Goal: Task Accomplishment & Management: Use online tool/utility

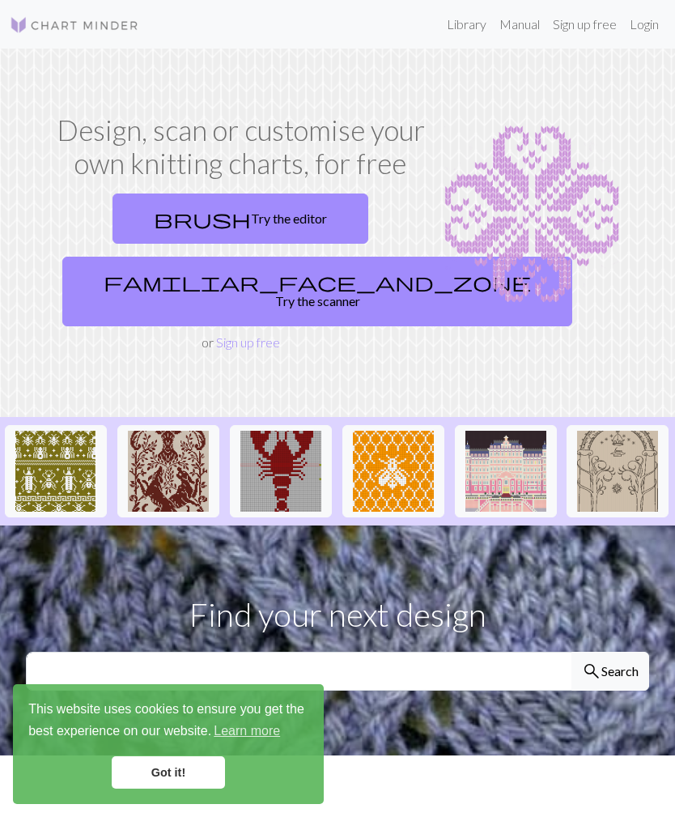
click at [191, 259] on link "familiar_face_and_zone Try the scanner" at bounding box center [317, 292] width 510 height 70
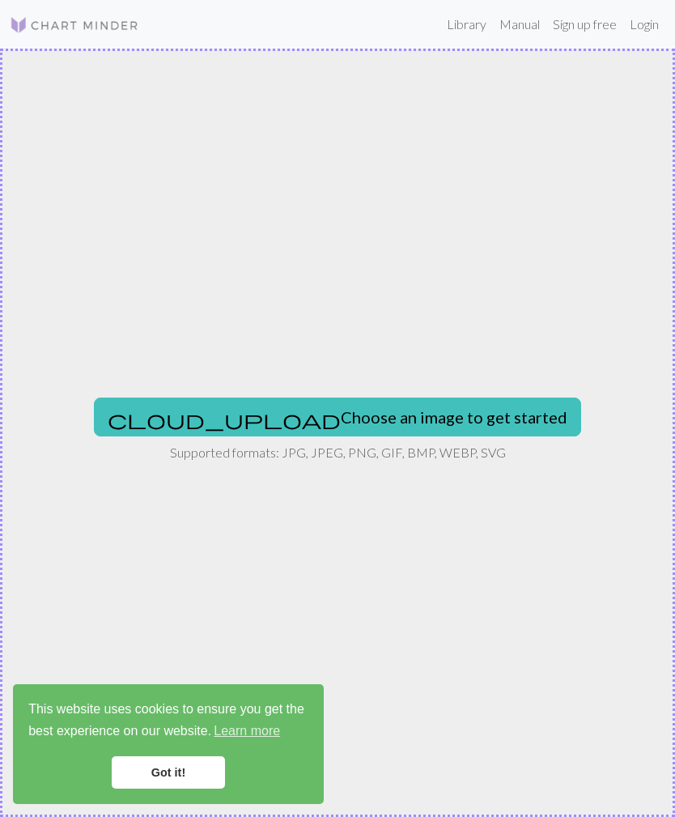
click at [421, 418] on button "cloud_upload Choose an image to get started" at bounding box center [337, 416] width 487 height 39
type input "C:\fakepath\IMG_0033.jpeg"
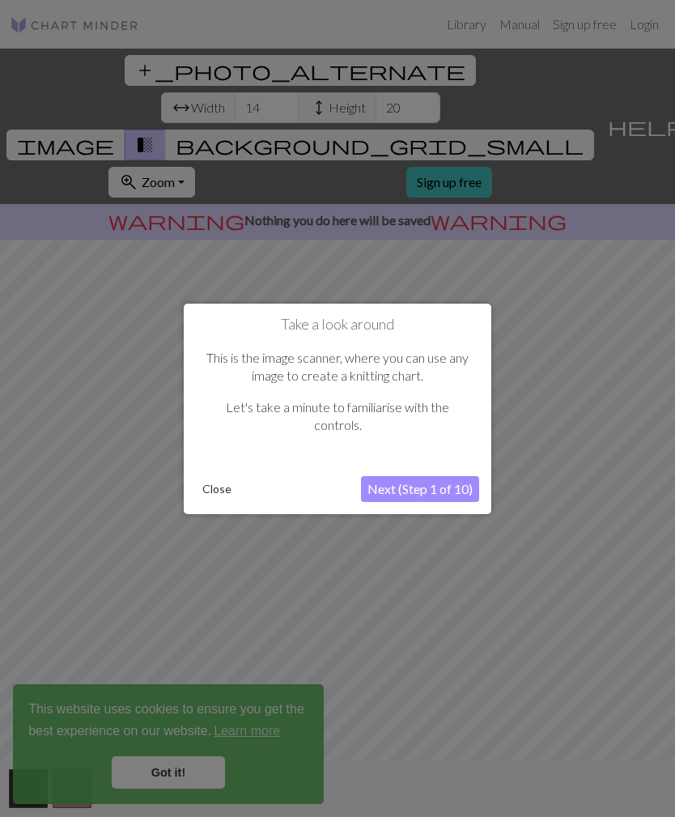
click at [442, 491] on button "Next (Step 1 of 10)" at bounding box center [420, 489] width 118 height 26
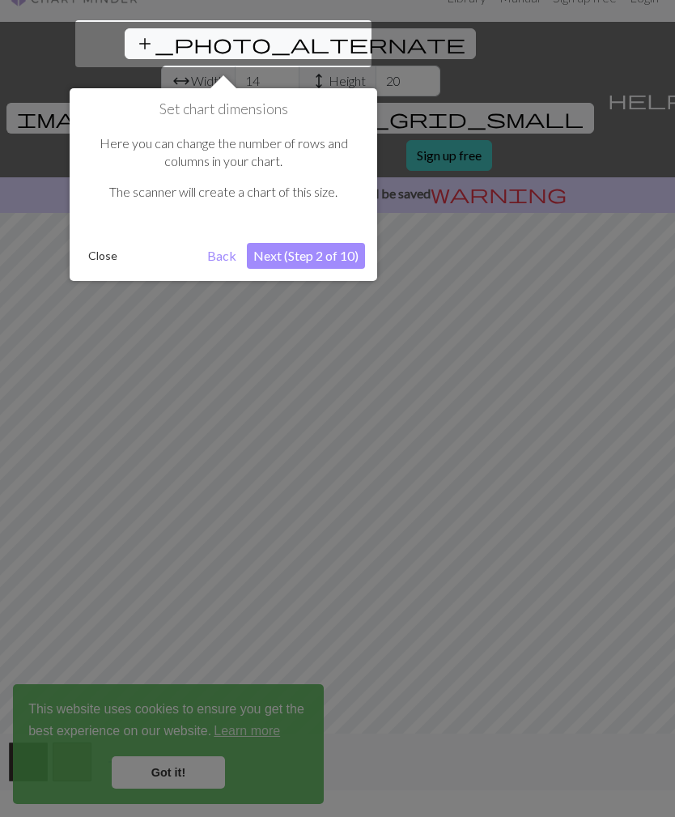
scroll to position [31, 0]
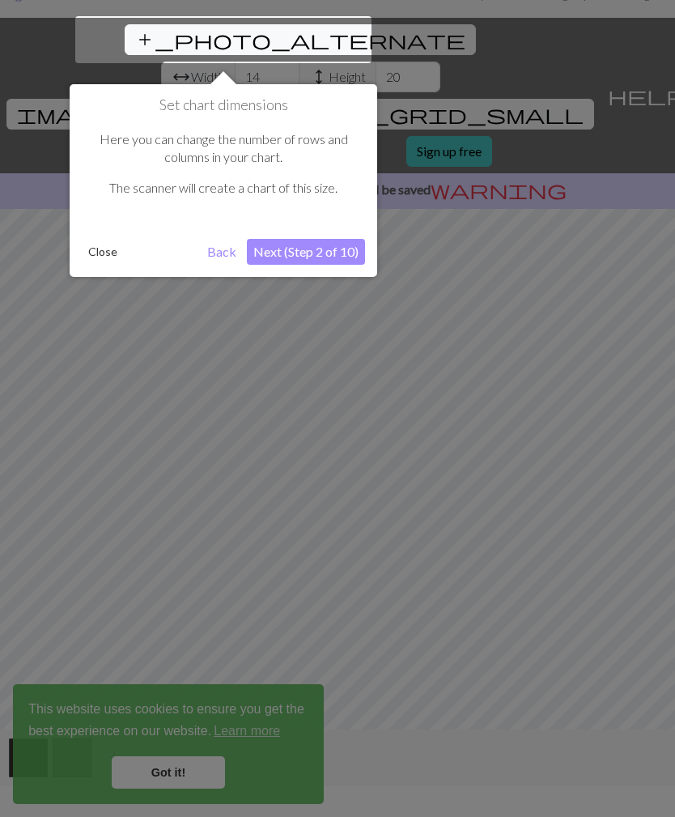
click at [331, 253] on button "Next (Step 2 of 10)" at bounding box center [306, 252] width 118 height 26
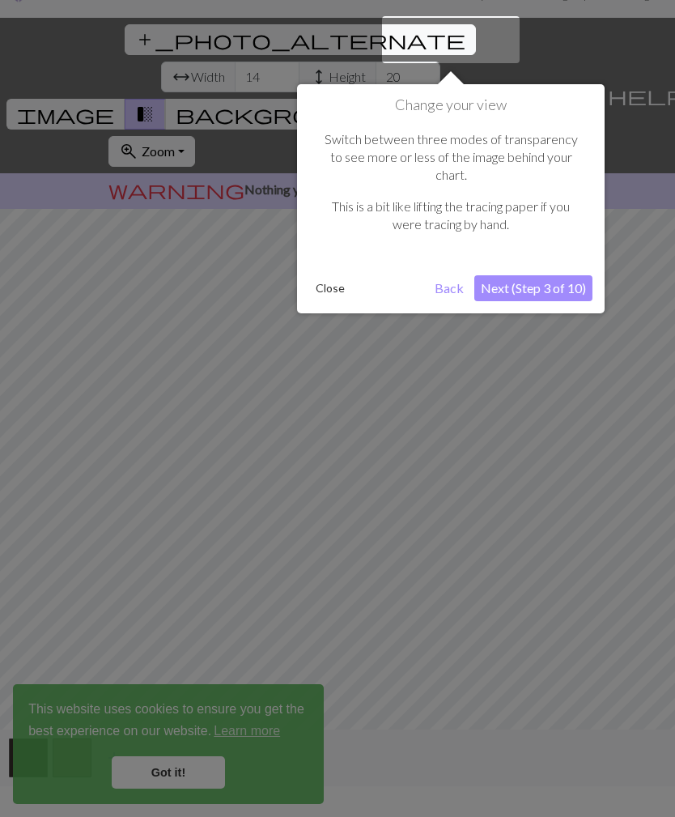
click at [565, 275] on button "Next (Step 3 of 10)" at bounding box center [533, 288] width 118 height 26
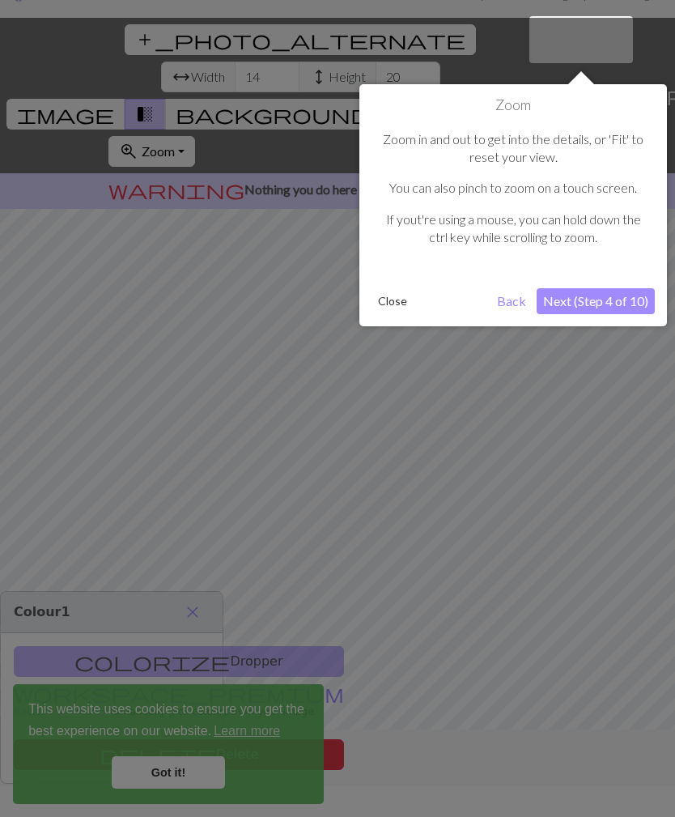
click at [609, 301] on button "Next (Step 4 of 10)" at bounding box center [596, 301] width 118 height 26
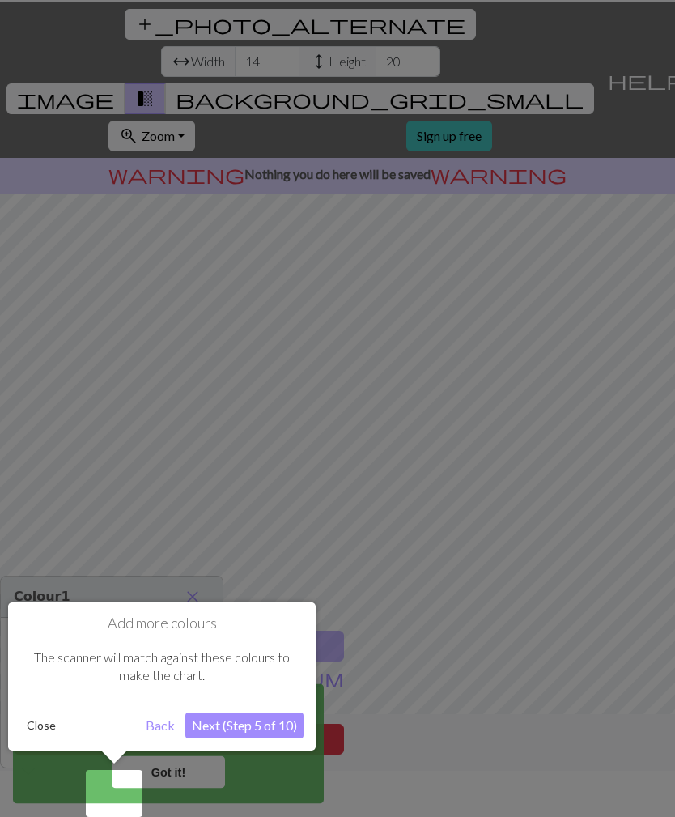
scroll to position [52, 0]
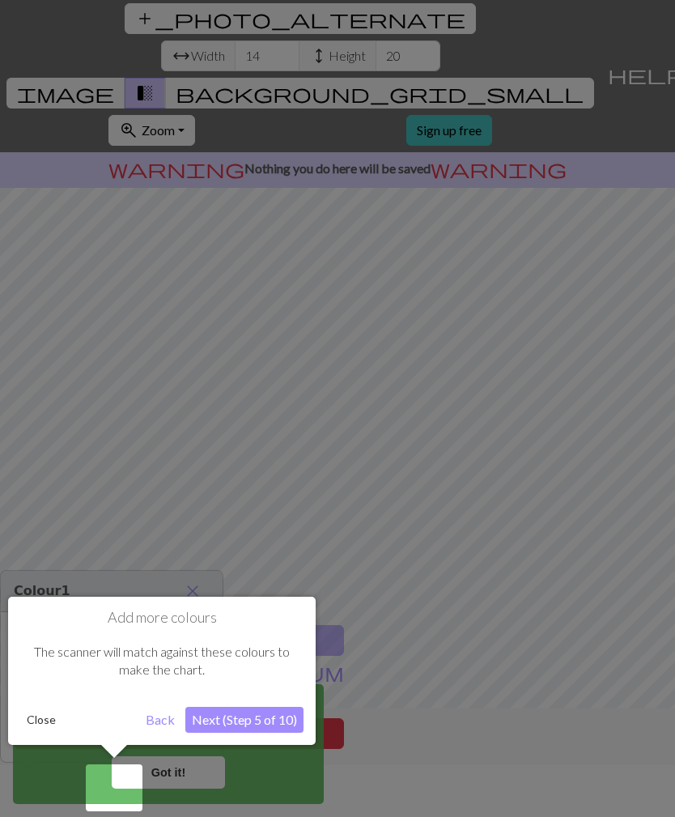
click at [278, 719] on button "Next (Step 5 of 10)" at bounding box center [244, 720] width 118 height 26
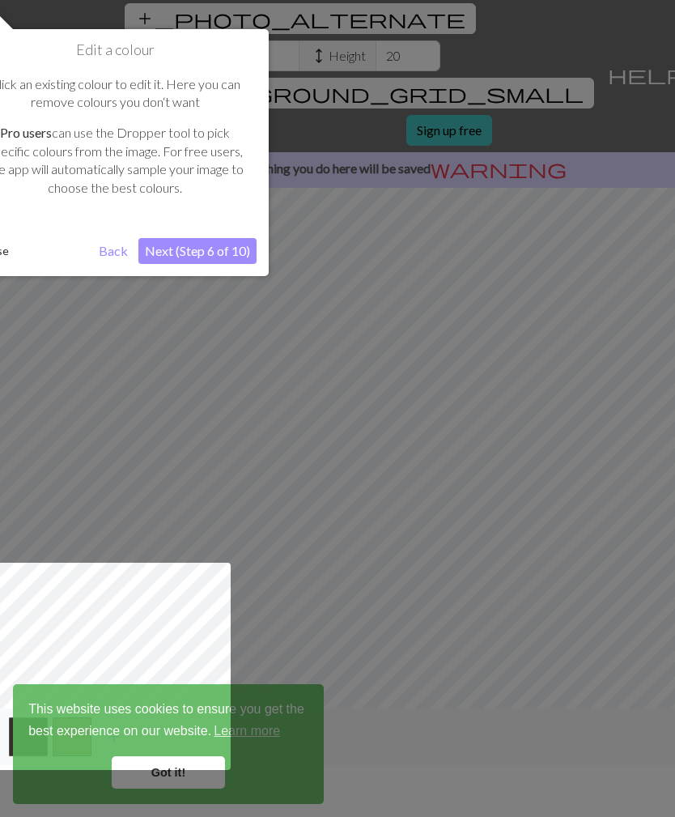
click at [223, 247] on button "Next (Step 6 of 10)" at bounding box center [197, 251] width 118 height 26
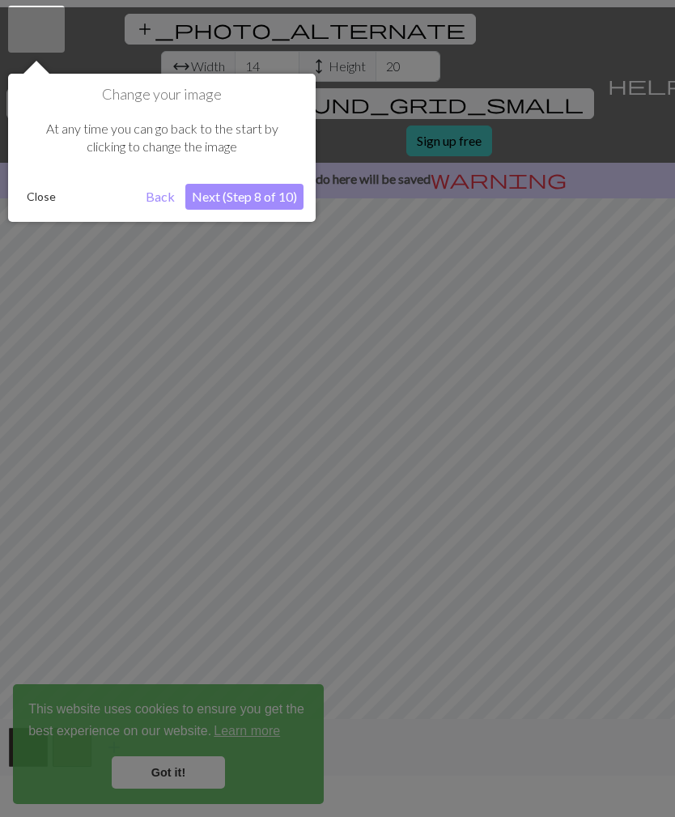
scroll to position [31, 0]
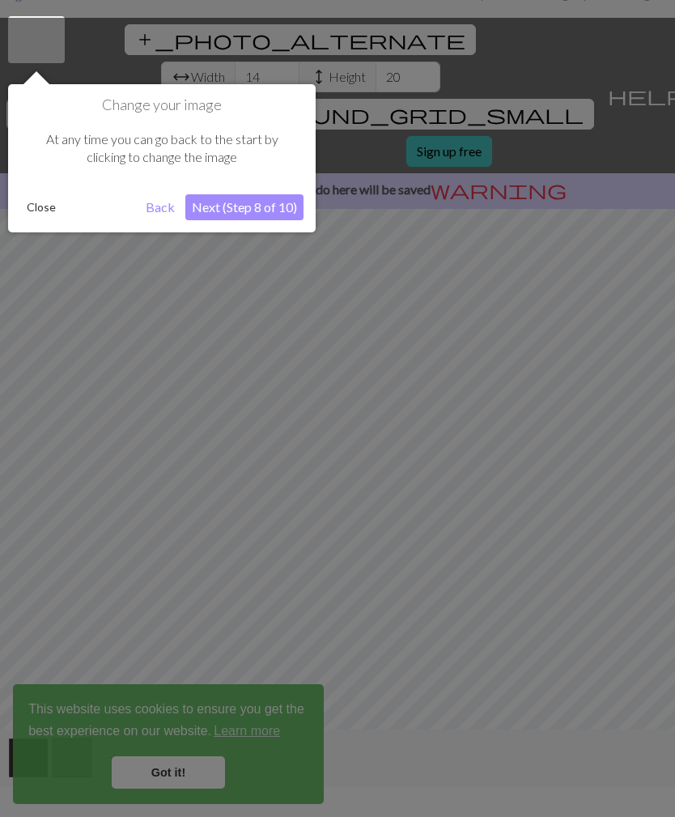
click at [276, 209] on button "Next (Step 8 of 10)" at bounding box center [244, 207] width 118 height 26
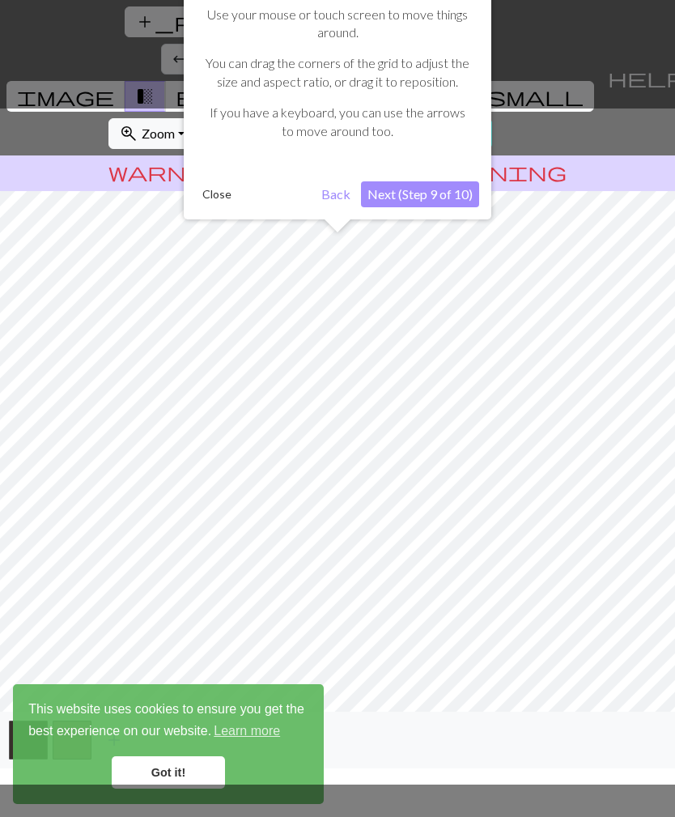
scroll to position [52, 0]
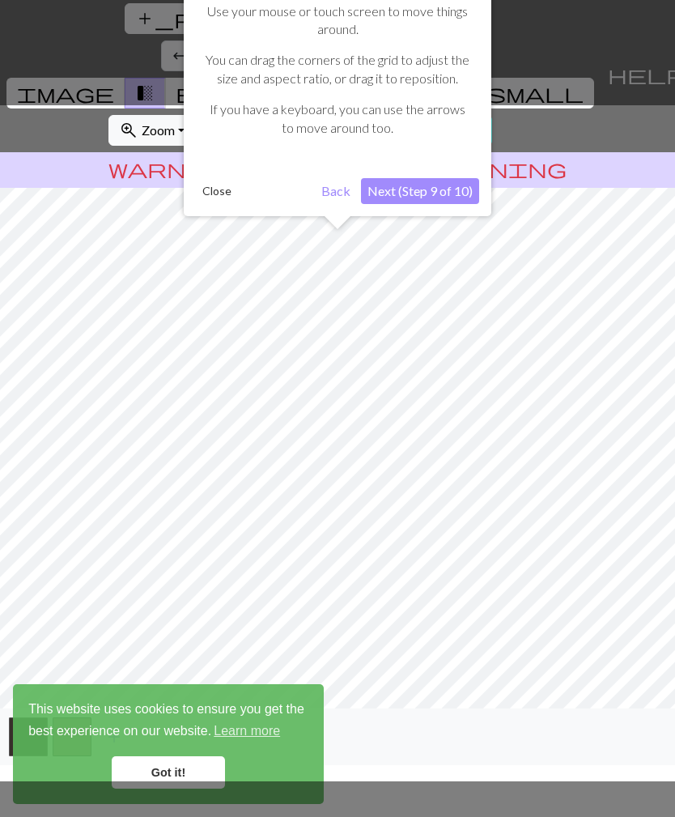
click at [428, 194] on button "Next (Step 9 of 10)" at bounding box center [420, 191] width 118 height 26
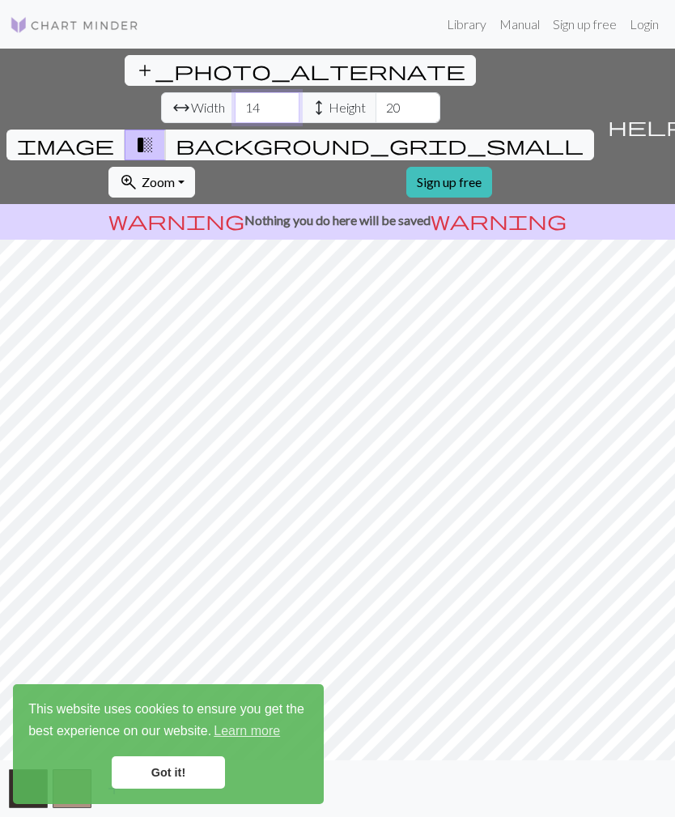
click at [235, 92] on input "14" at bounding box center [267, 107] width 65 height 31
type input "1"
type input "55"
click at [376, 92] on input "20" at bounding box center [408, 107] width 65 height 31
type input "2"
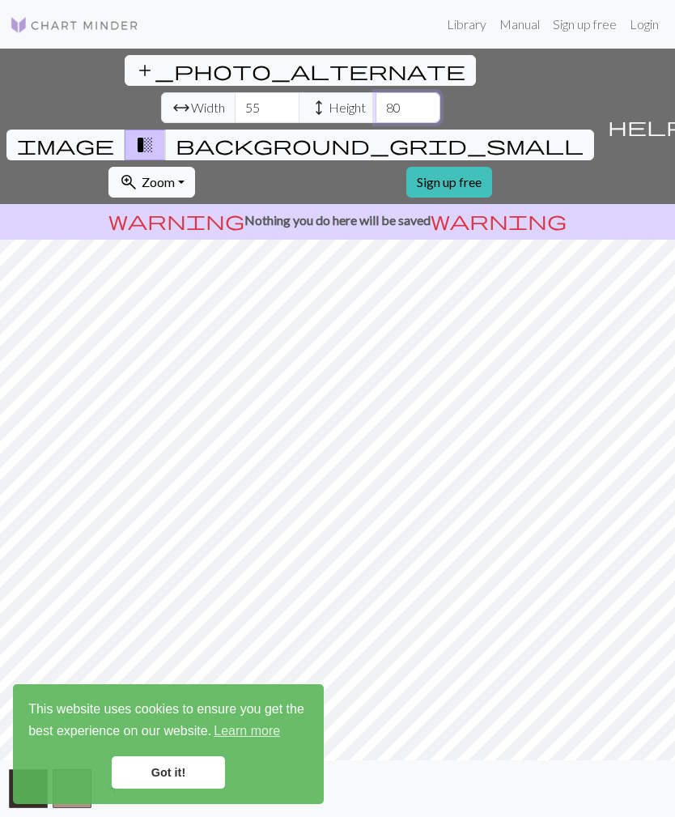
type input "80"
click at [149, 784] on link "Got it!" at bounding box center [168, 772] width 113 height 32
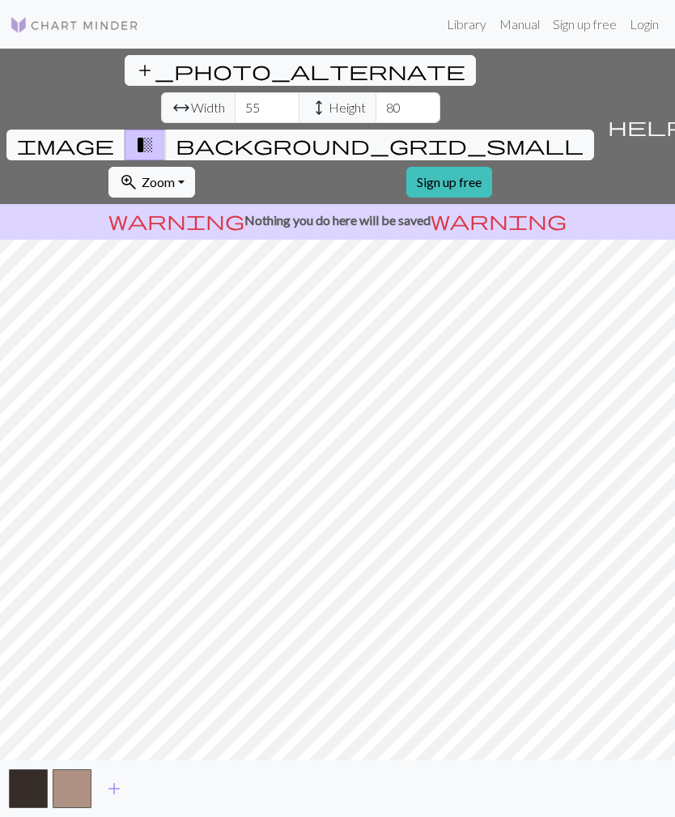
click at [77, 796] on button "button" at bounding box center [72, 788] width 39 height 39
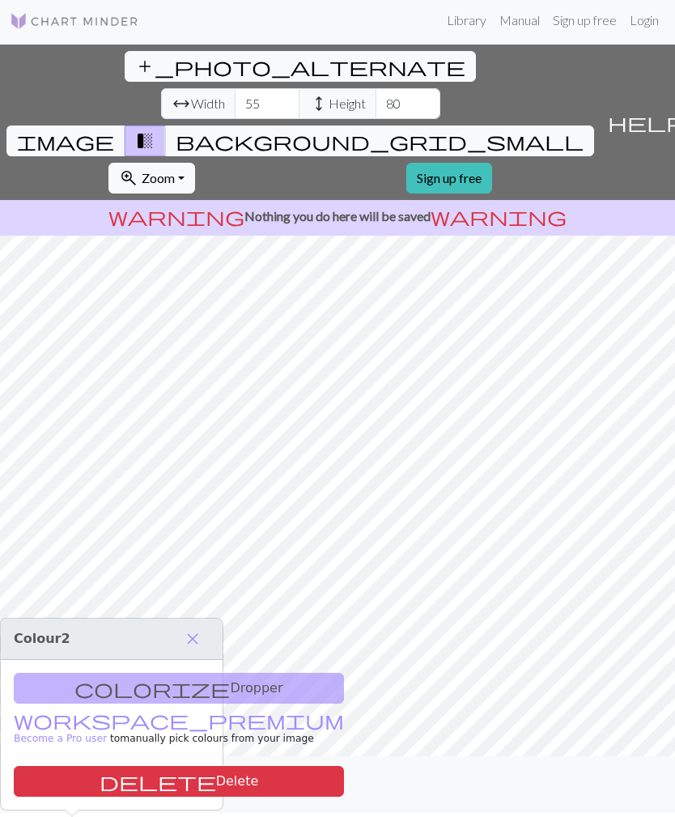
click at [207, 625] on button "close" at bounding box center [193, 639] width 34 height 28
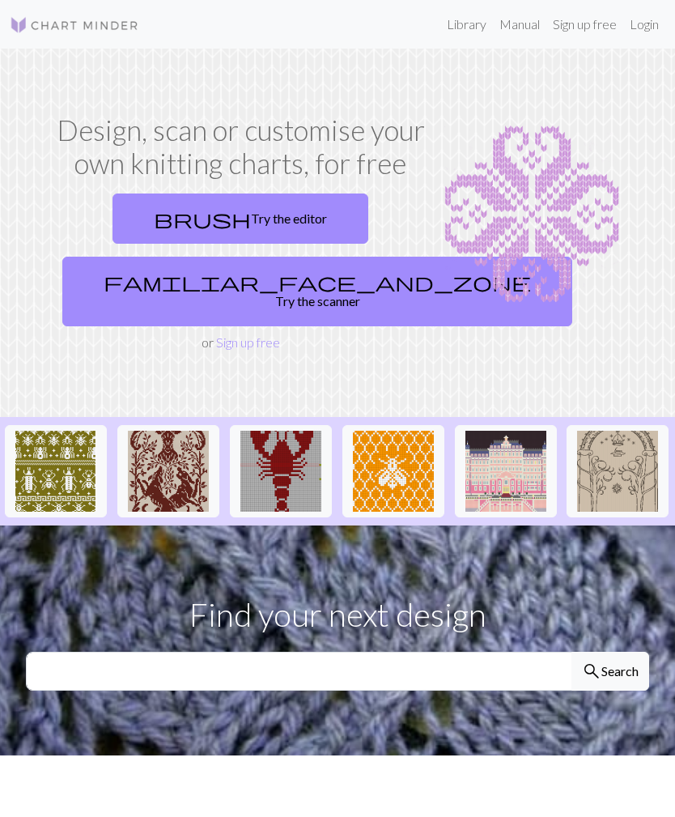
click at [602, 24] on link "Sign up free" at bounding box center [584, 24] width 77 height 32
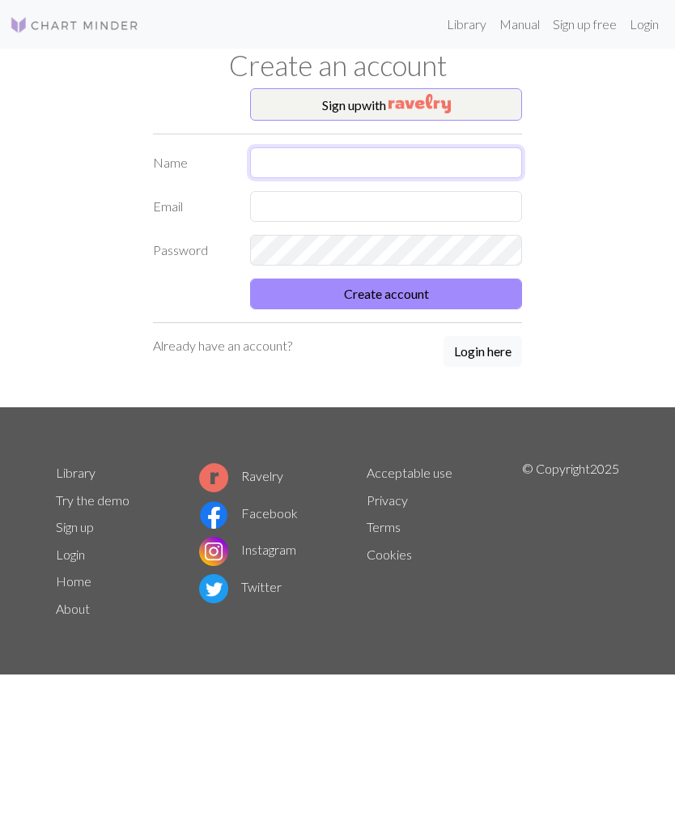
click at [445, 154] on input "text" at bounding box center [386, 162] width 272 height 31
type input "Rebecca Fenelon"
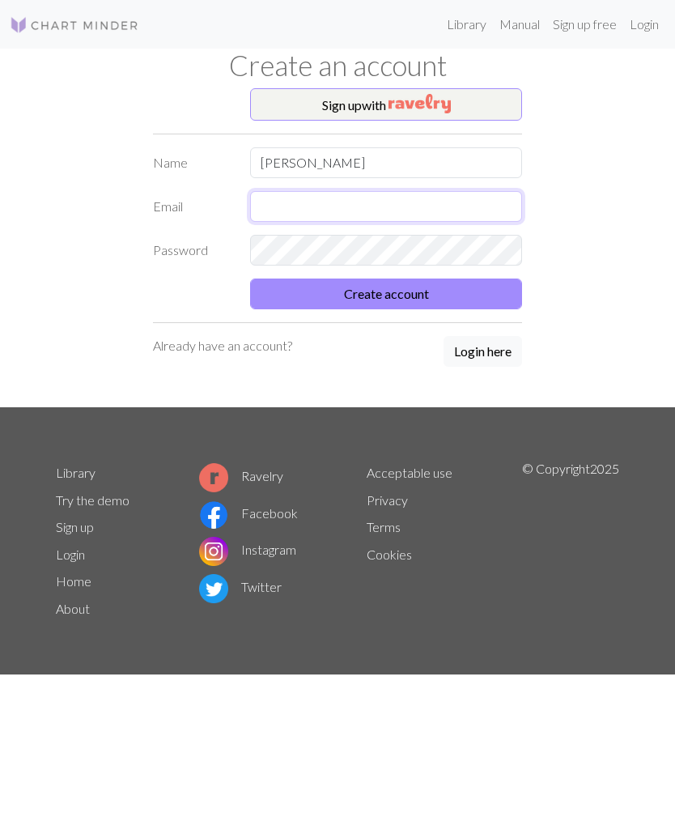
type input "refenelon@gmail.com"
click at [639, 335] on div "Library Manual Sign up free Login Create an account Sign up with Name Rebecca F…" at bounding box center [337, 408] width 675 height 817
click at [494, 351] on button "Login here" at bounding box center [483, 351] width 79 height 31
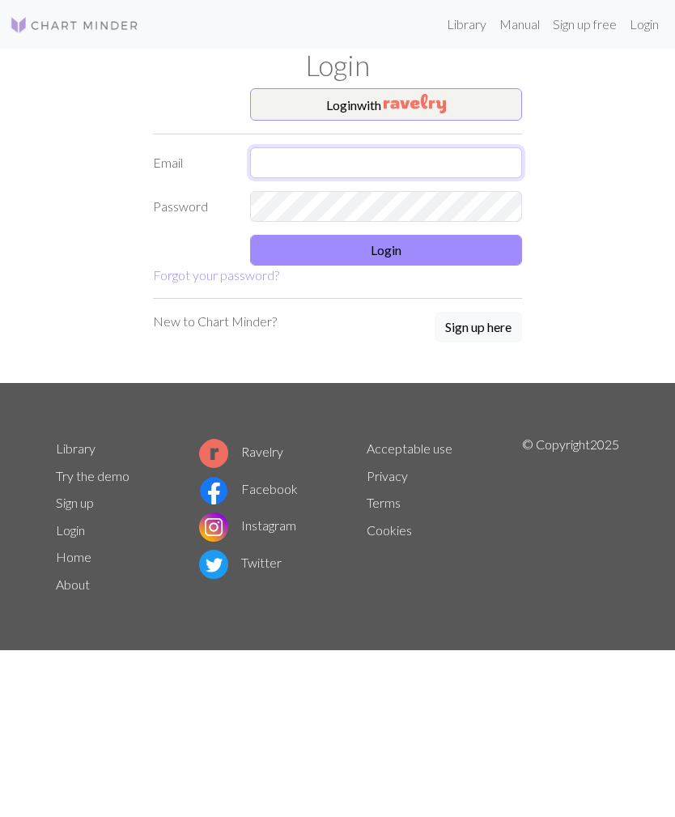
click at [482, 169] on input "text" at bounding box center [386, 162] width 272 height 31
type input "refenelon@gmail.com"
click at [455, 252] on button "Login" at bounding box center [386, 250] width 272 height 31
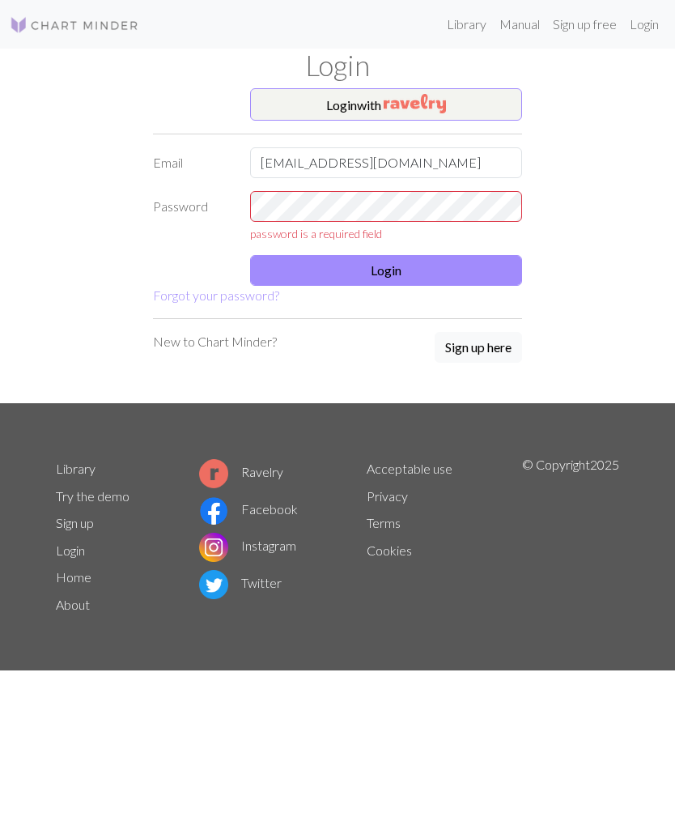
click at [642, 25] on link "Login" at bounding box center [644, 24] width 42 height 32
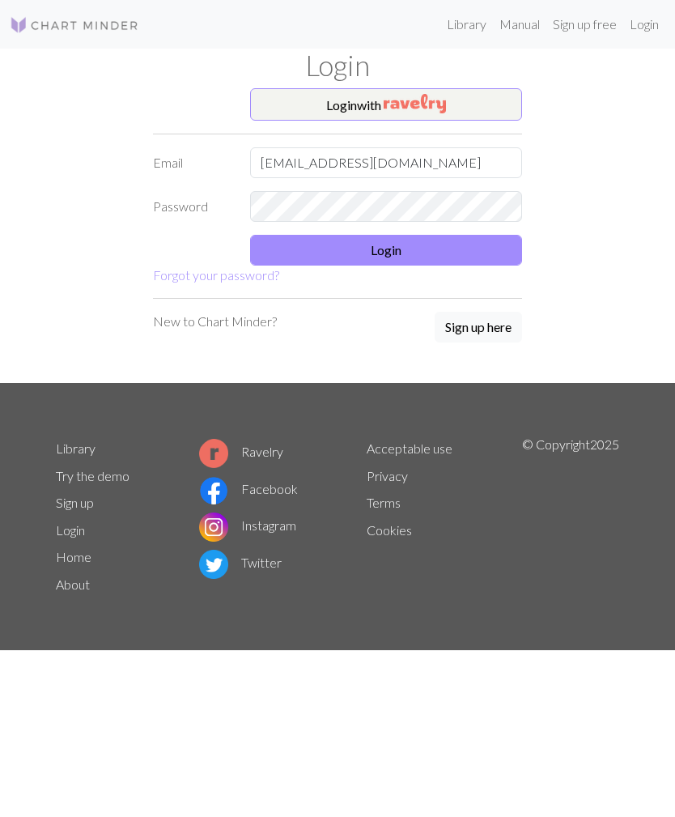
click at [442, 252] on button "Login" at bounding box center [386, 250] width 272 height 31
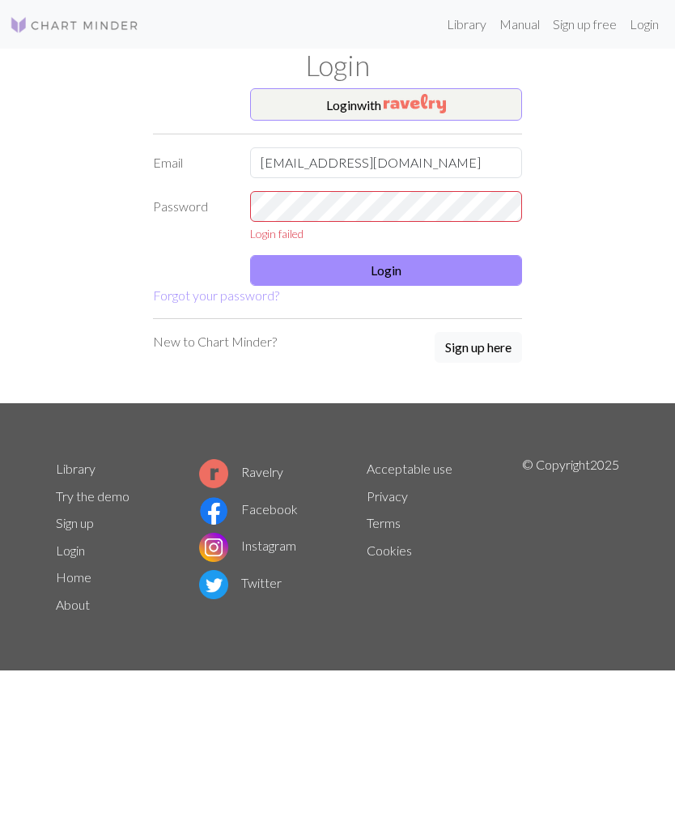
click at [589, 25] on link "Sign up free" at bounding box center [584, 24] width 77 height 32
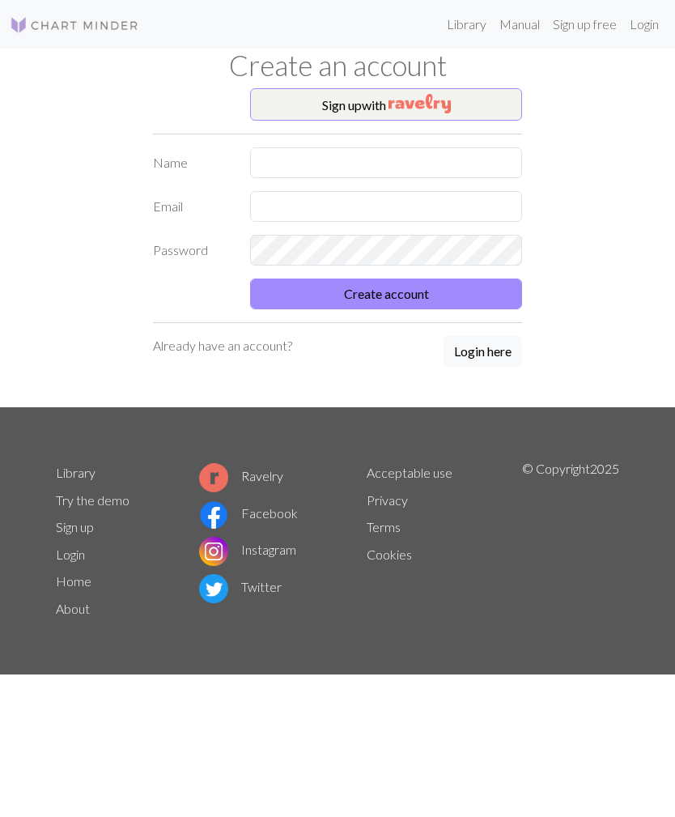
click at [469, 107] on button "Sign up with" at bounding box center [386, 104] width 272 height 32
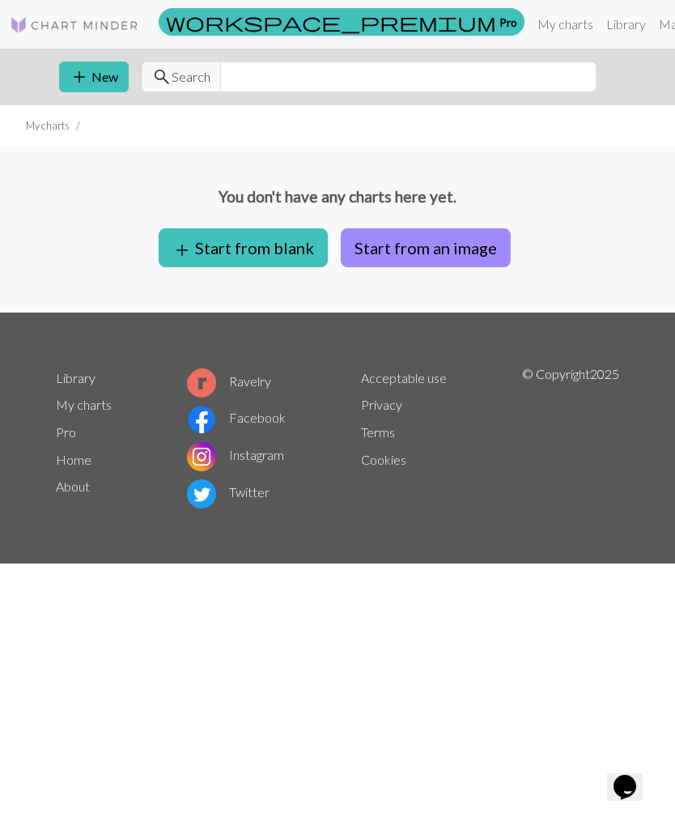
click at [469, 253] on button "Start from an image" at bounding box center [426, 247] width 170 height 39
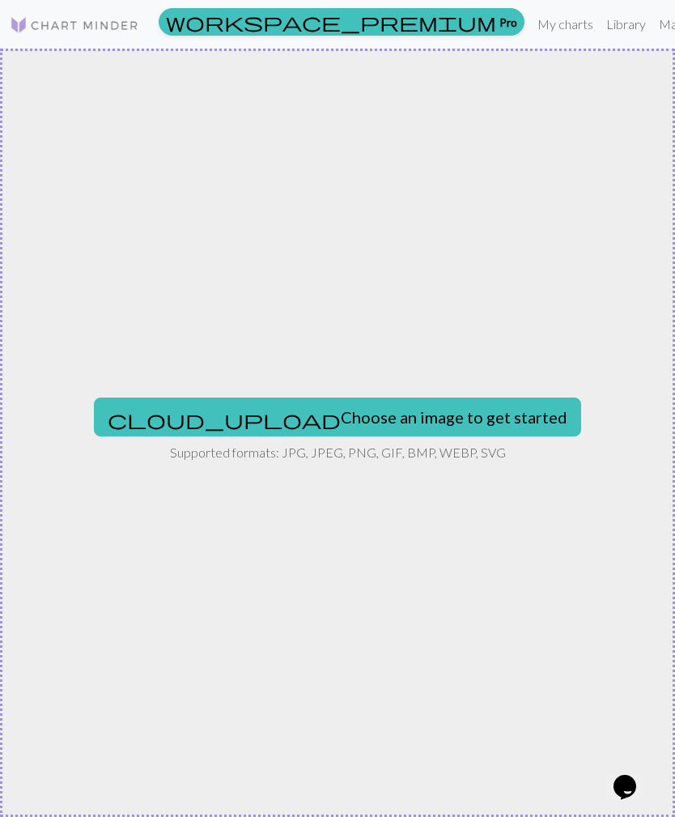
click at [414, 421] on button "cloud_upload Choose an image to get started" at bounding box center [337, 416] width 487 height 39
type input "C:\fakepath\IMG_0034.jpeg"
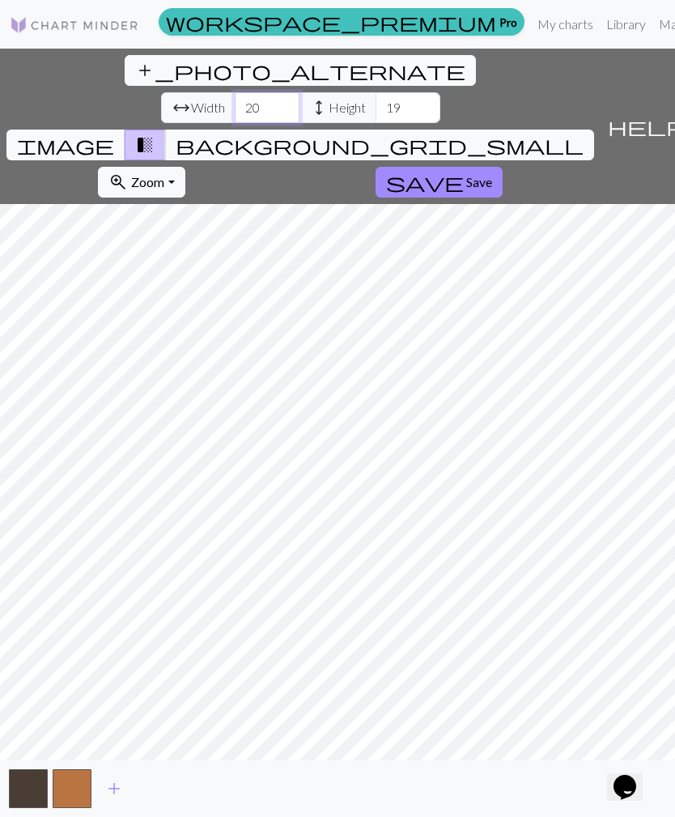
click at [235, 92] on input "20" at bounding box center [267, 107] width 65 height 31
type input "2"
type input "55"
click at [376, 92] on input "19" at bounding box center [408, 107] width 65 height 31
type input "1"
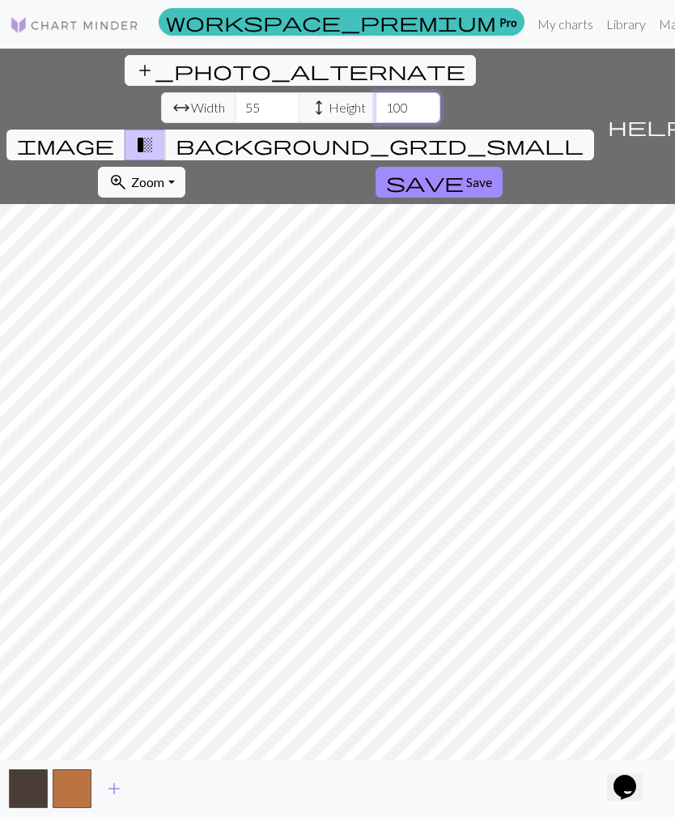
type input "100"
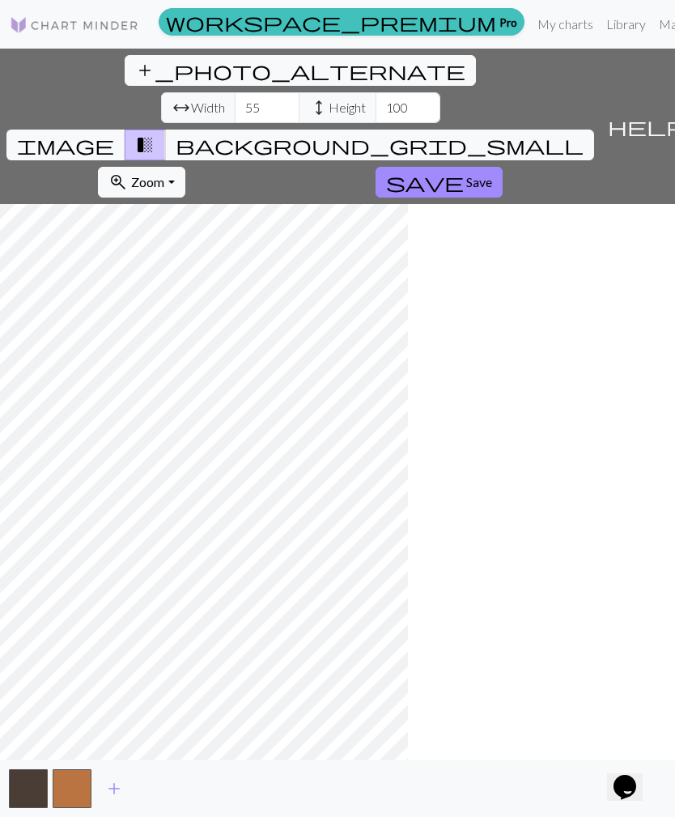
click at [155, 134] on span "transition_fade" at bounding box center [144, 145] width 19 height 23
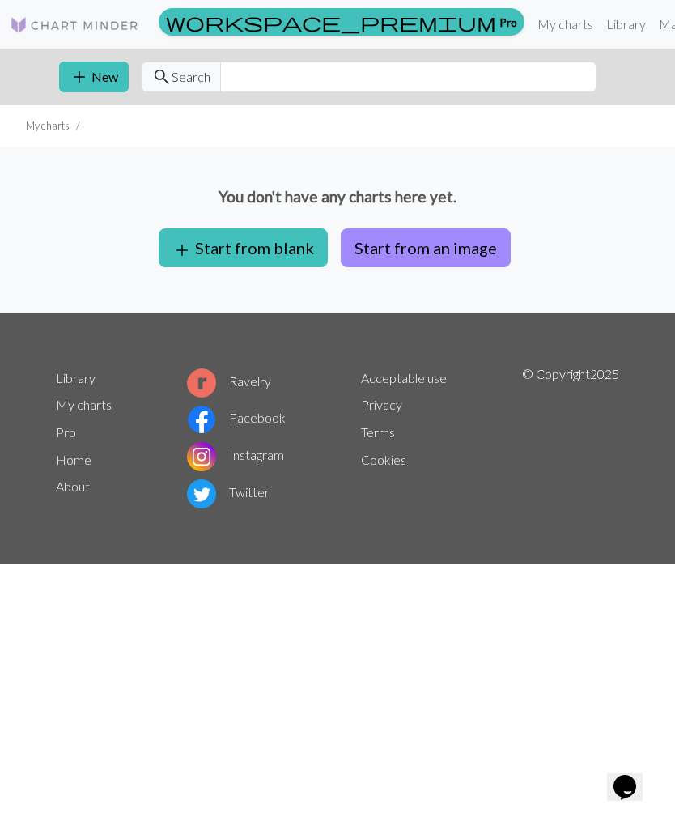
click at [270, 244] on button "add Start from blank" at bounding box center [243, 247] width 169 height 39
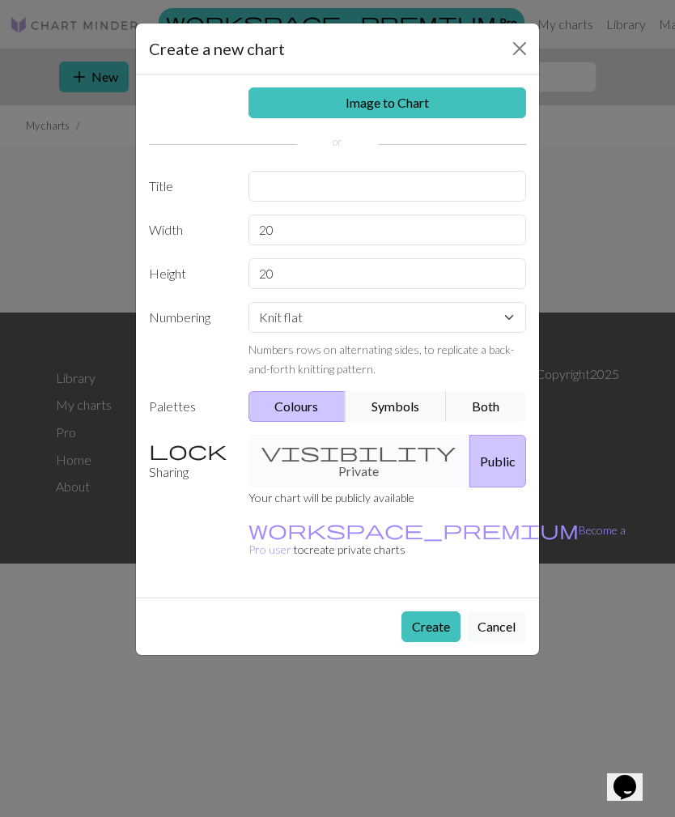
click at [512, 53] on button "Close" at bounding box center [520, 49] width 26 height 26
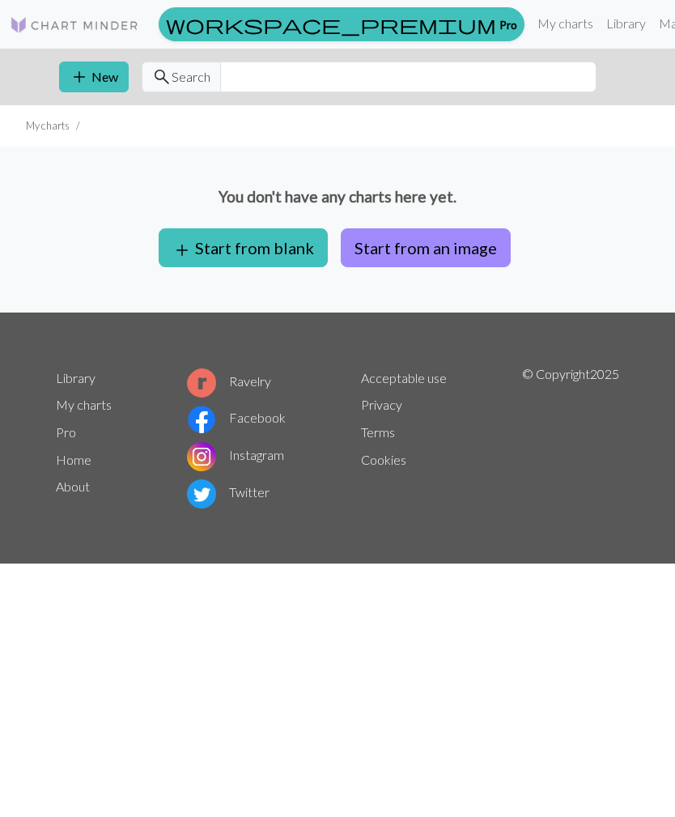
click at [249, 252] on button "add Start from blank" at bounding box center [243, 247] width 169 height 39
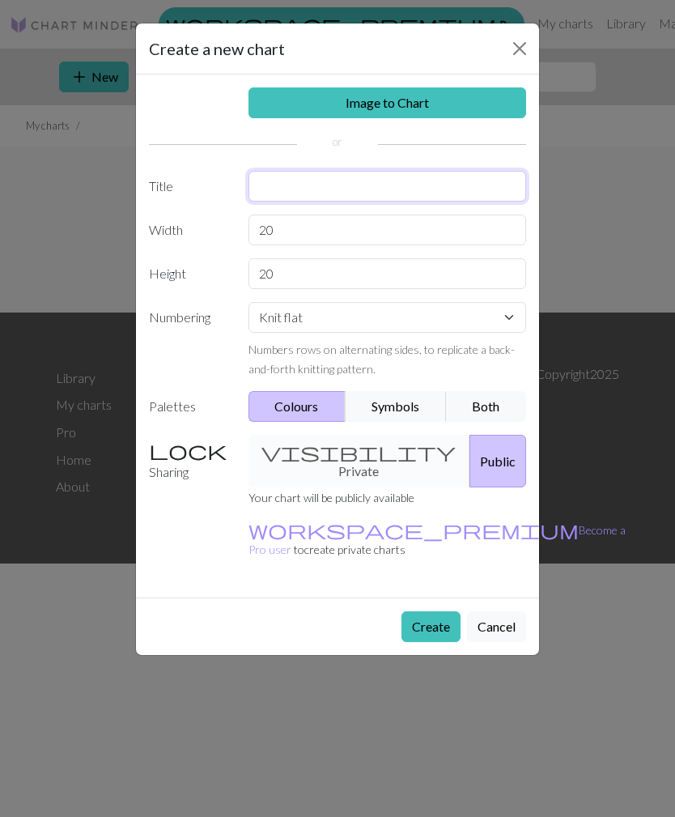
click at [439, 185] on input "text" at bounding box center [387, 186] width 278 height 31
type input "Pumpkin Sweater"
click at [445, 238] on input "20" at bounding box center [387, 229] width 278 height 31
type input "2"
type input "94"
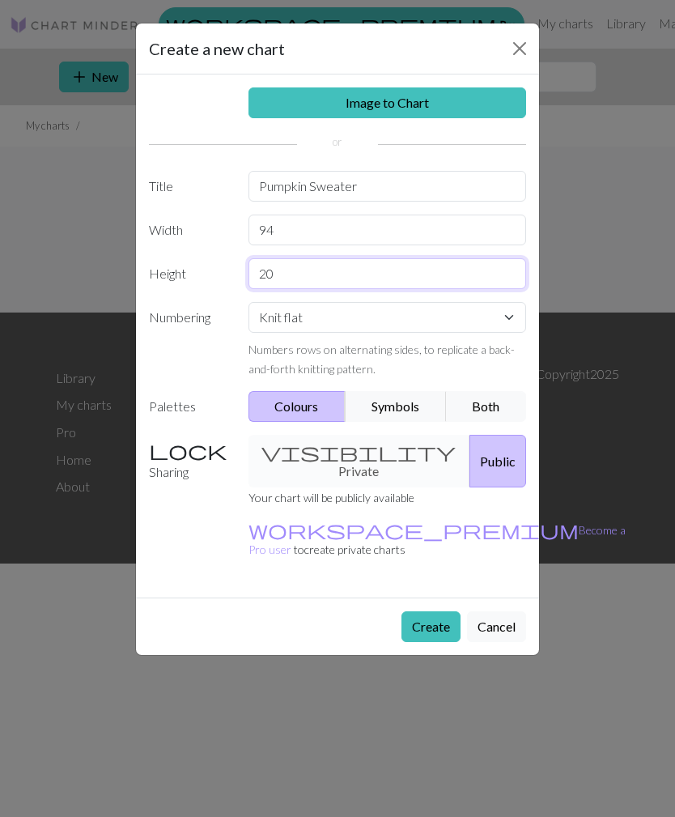
click at [459, 282] on input "20" at bounding box center [387, 273] width 278 height 31
type input "2"
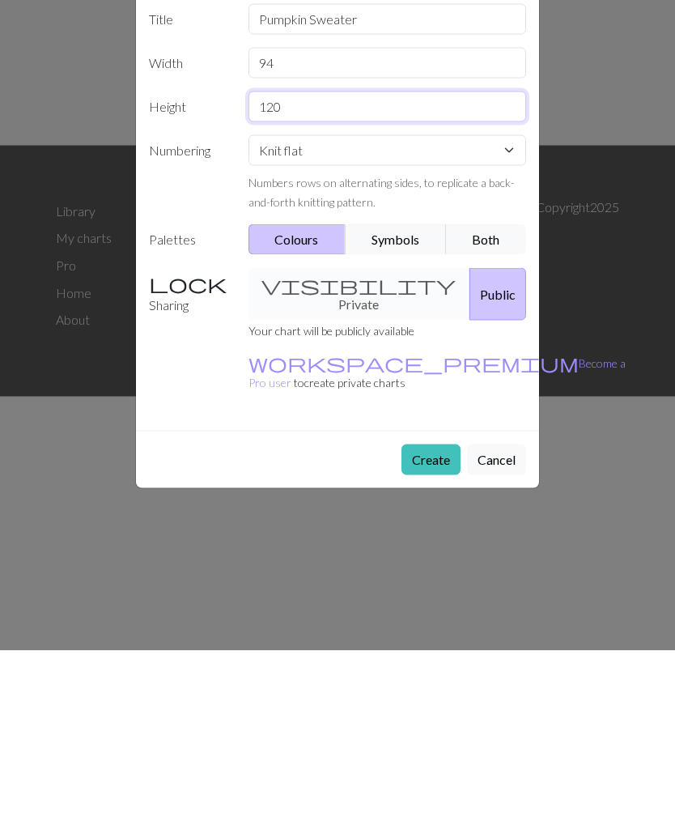
type input "120"
click at [360, 435] on div "visibility Private Public" at bounding box center [388, 461] width 298 height 53
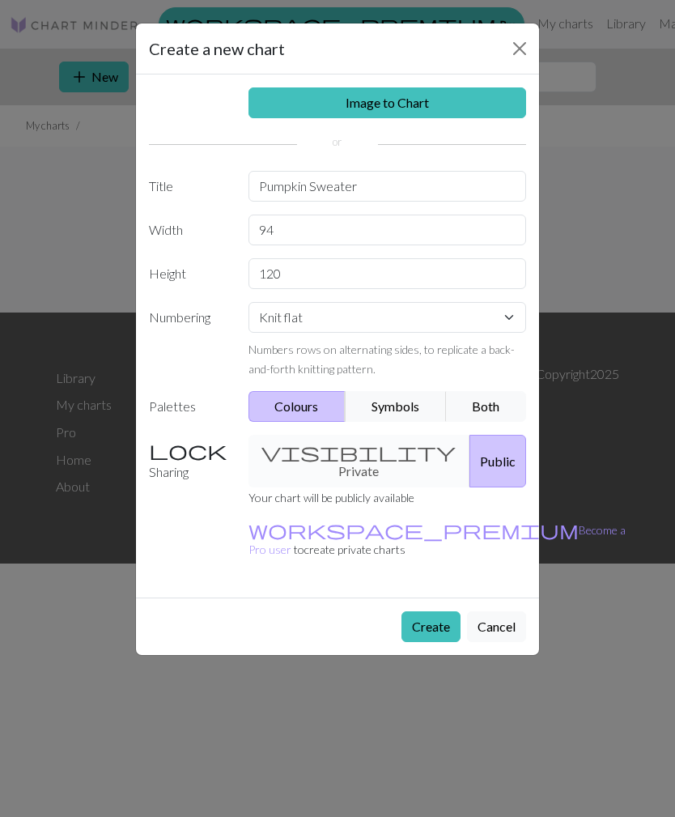
click at [360, 454] on div "visibility Private Public" at bounding box center [388, 461] width 298 height 53
click at [344, 458] on div "visibility Private Public" at bounding box center [388, 461] width 298 height 53
click at [355, 446] on div "visibility Private Public" at bounding box center [388, 461] width 298 height 53
click at [495, 452] on button "Public" at bounding box center [497, 461] width 57 height 53
click at [325, 530] on div "Your chart will be publicly available workspace_premium Become a Pro user to cr…" at bounding box center [437, 529] width 397 height 84
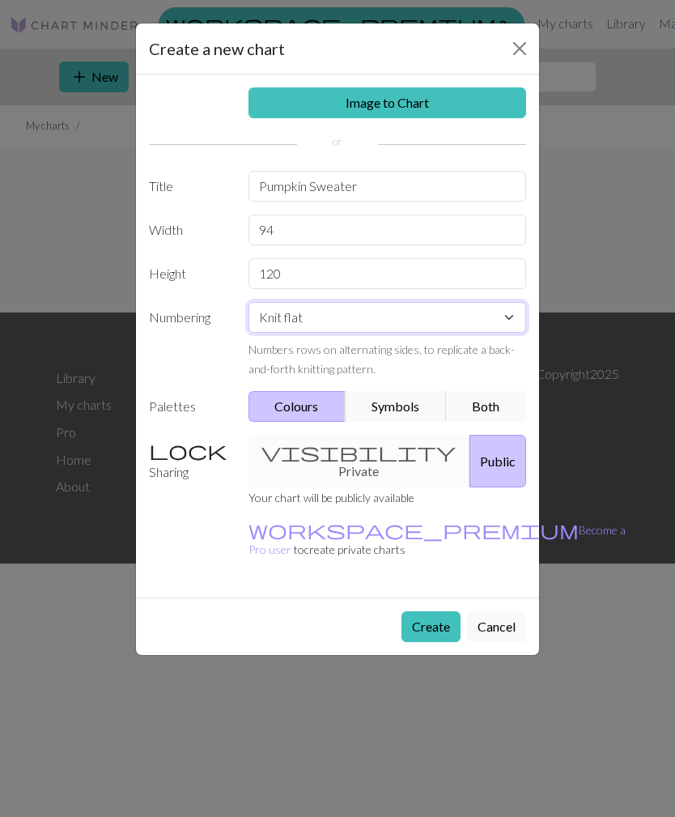
click at [505, 316] on select "Knit flat Knit in the round Lace knitting Cross stitch" at bounding box center [387, 317] width 278 height 31
click at [431, 611] on button "Create" at bounding box center [430, 626] width 59 height 31
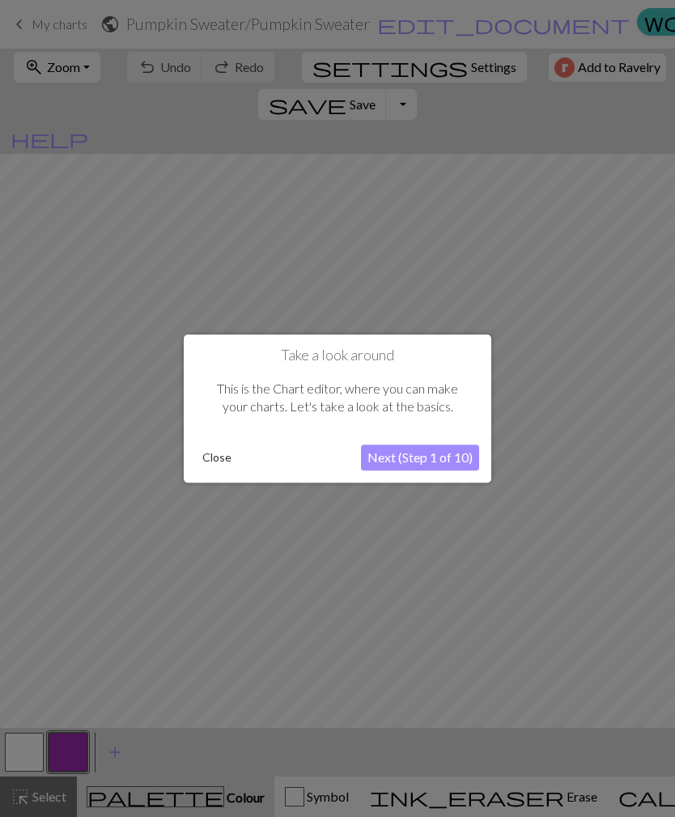
click at [450, 460] on button "Next (Step 1 of 10)" at bounding box center [420, 457] width 118 height 26
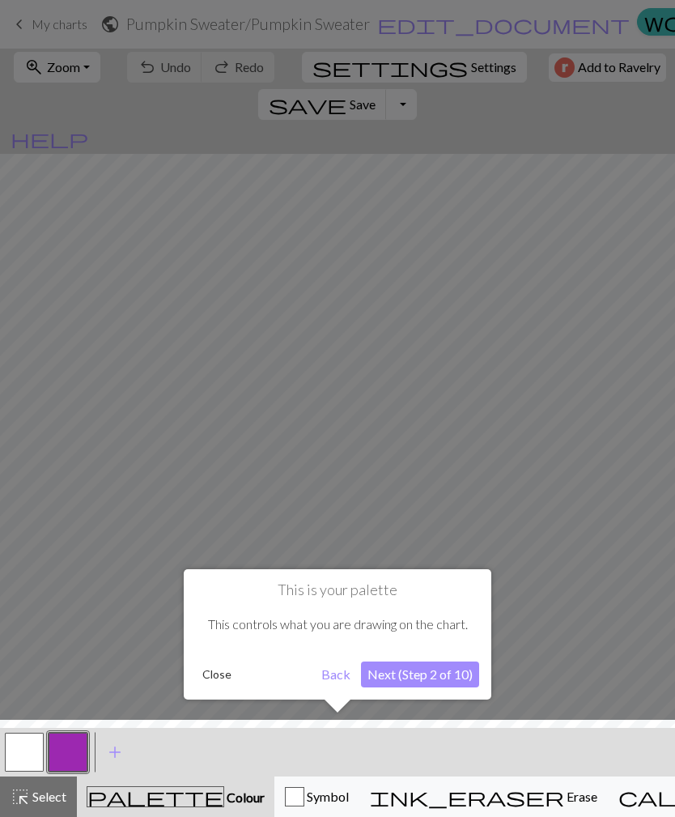
click at [575, 798] on div at bounding box center [337, 772] width 691 height 105
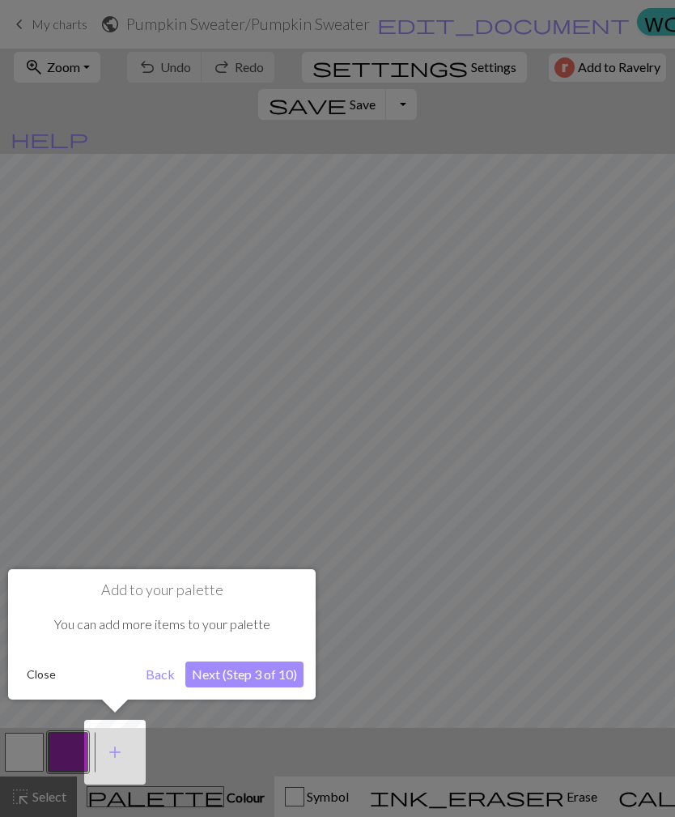
click at [283, 676] on button "Next (Step 3 of 10)" at bounding box center [244, 674] width 118 height 26
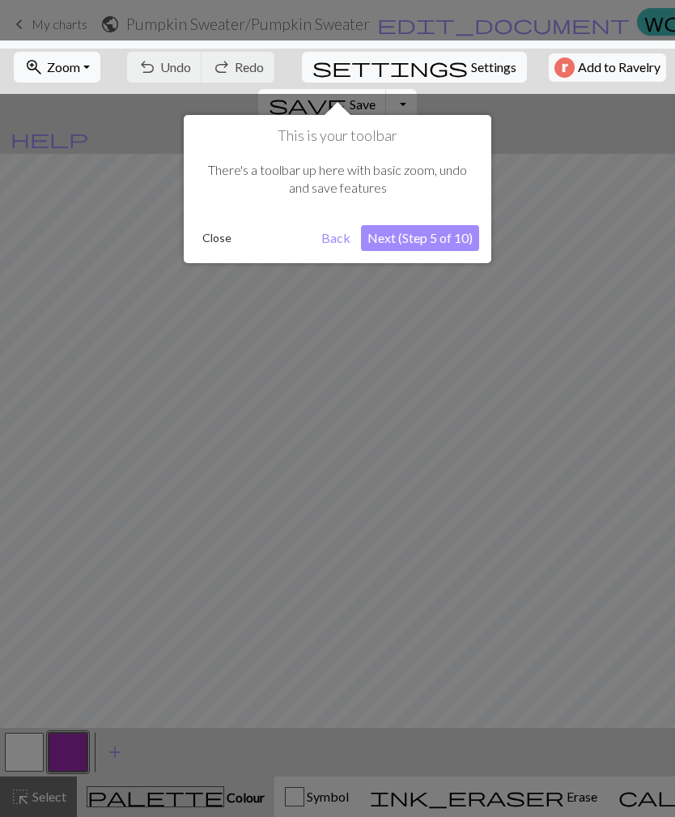
click at [453, 246] on button "Next (Step 5 of 10)" at bounding box center [420, 238] width 118 height 26
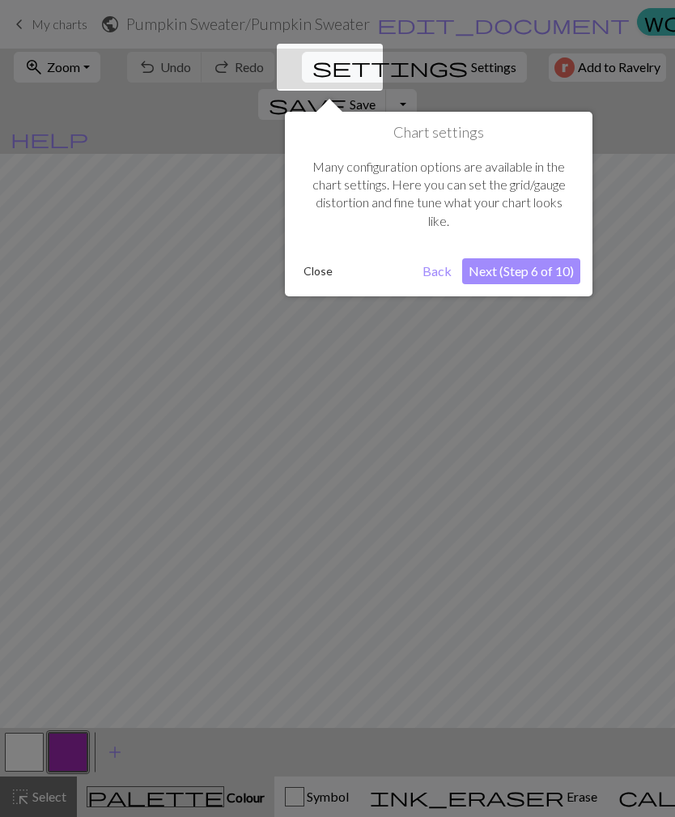
click at [517, 270] on button "Next (Step 6 of 10)" at bounding box center [521, 271] width 118 height 26
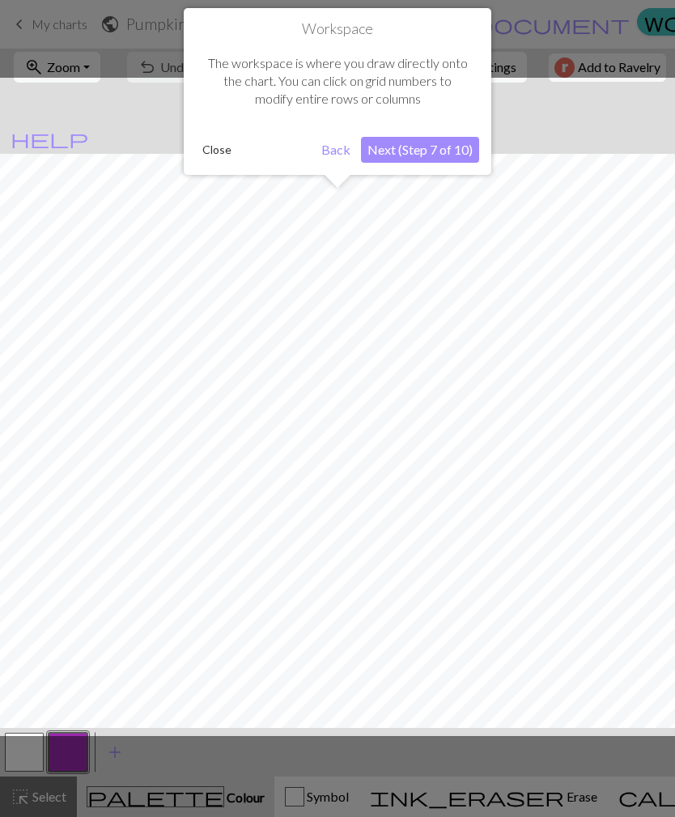
click at [445, 157] on button "Next (Step 7 of 10)" at bounding box center [420, 150] width 118 height 26
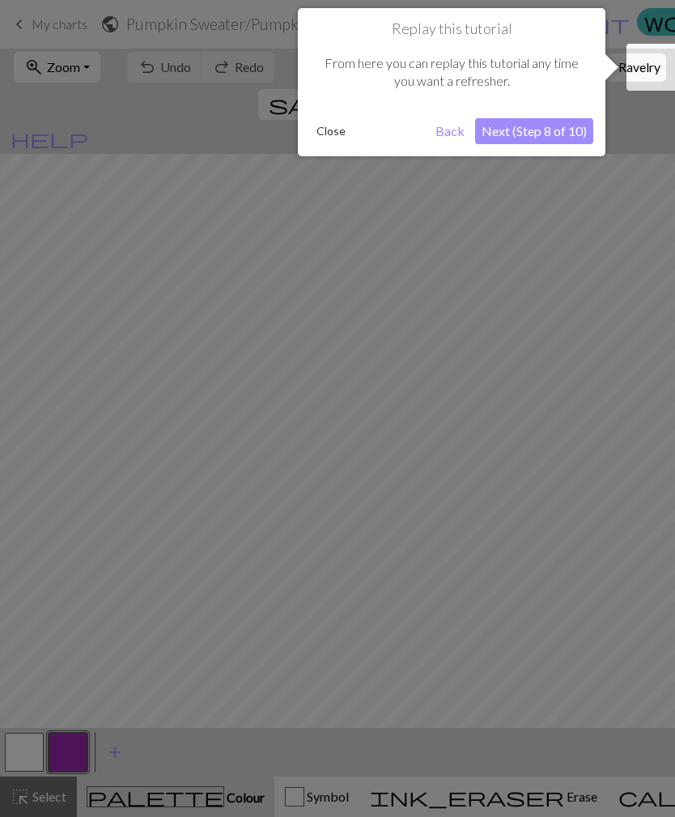
click at [564, 127] on button "Next (Step 8 of 10)" at bounding box center [534, 131] width 118 height 26
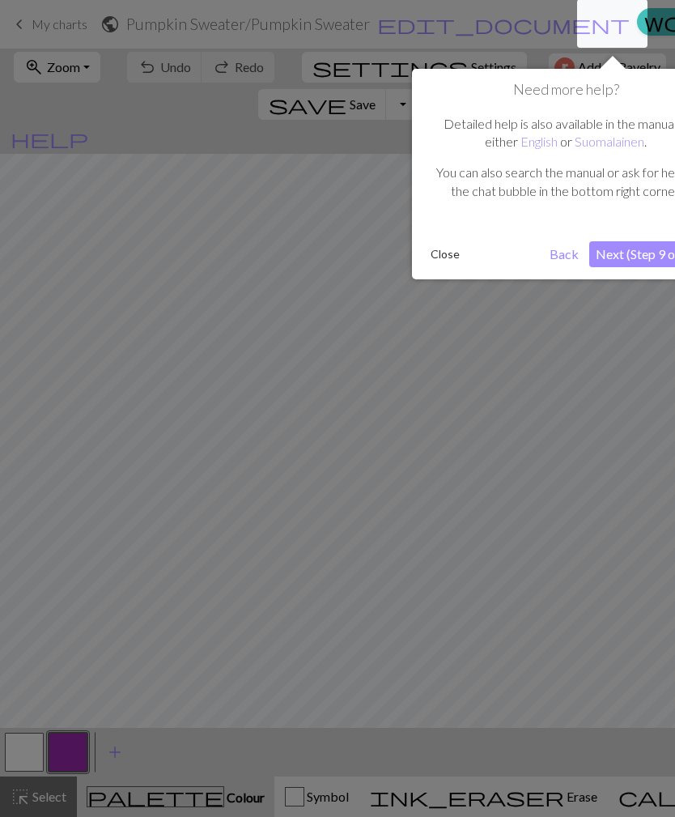
click at [665, 251] on button "Next (Step 9 of 10)" at bounding box center [648, 254] width 118 height 26
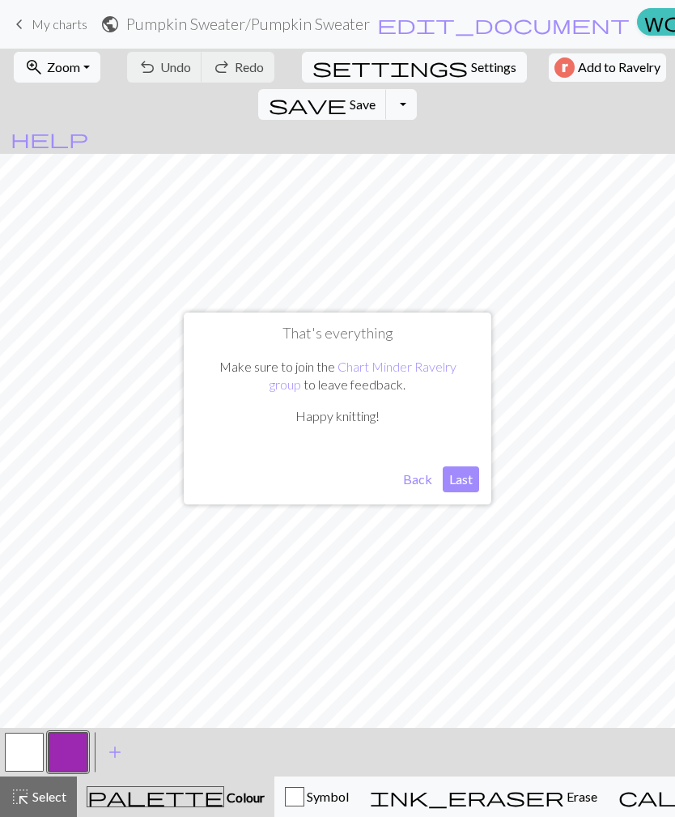
click at [466, 481] on button "Last" at bounding box center [461, 479] width 36 height 26
click at [74, 754] on button "button" at bounding box center [68, 752] width 39 height 39
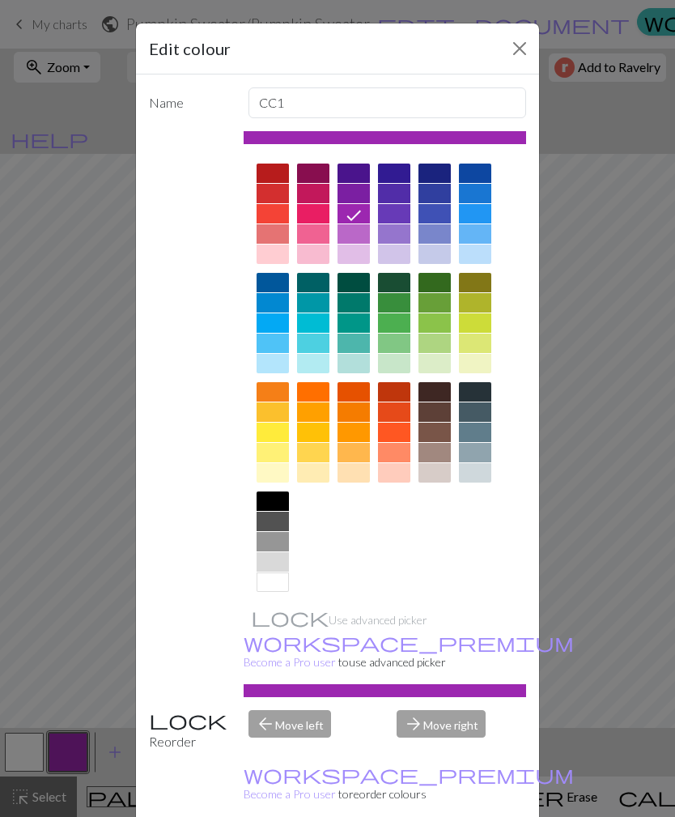
click at [403, 412] on div at bounding box center [394, 411] width 32 height 19
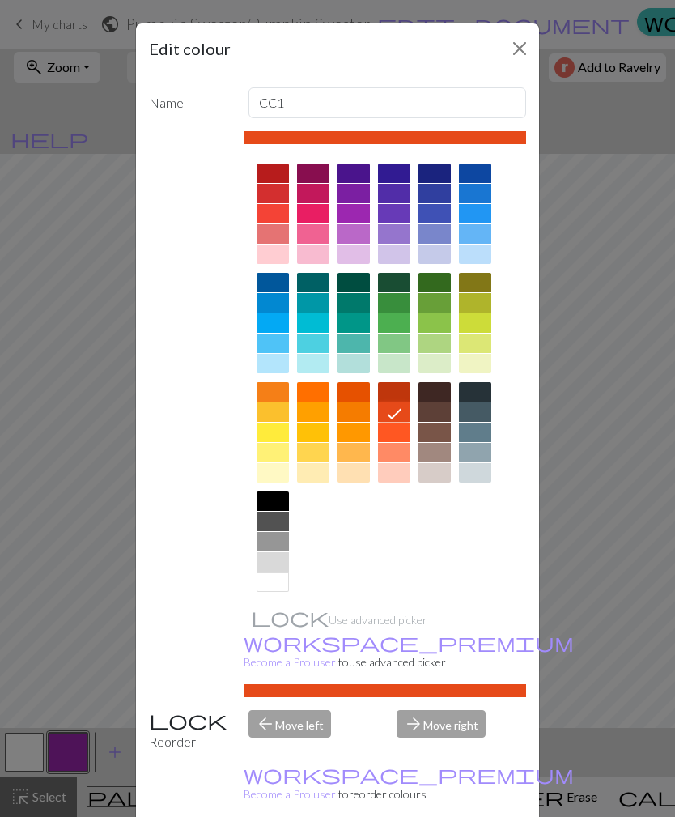
click at [39, 755] on div "Edit colour Name CC1 Use advanced picker workspace_premium Become a Pro user to…" at bounding box center [337, 408] width 675 height 817
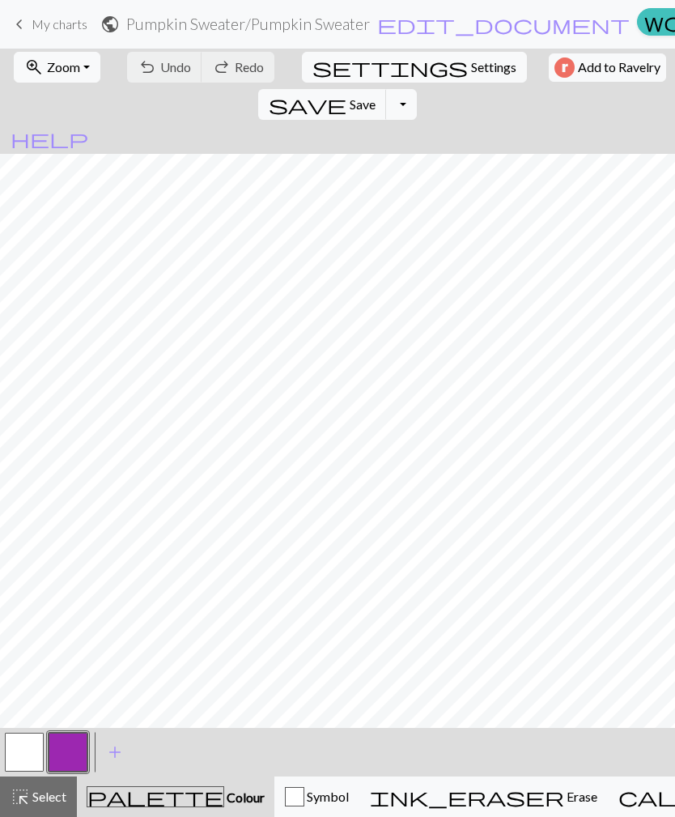
click at [80, 758] on button "button" at bounding box center [68, 752] width 39 height 39
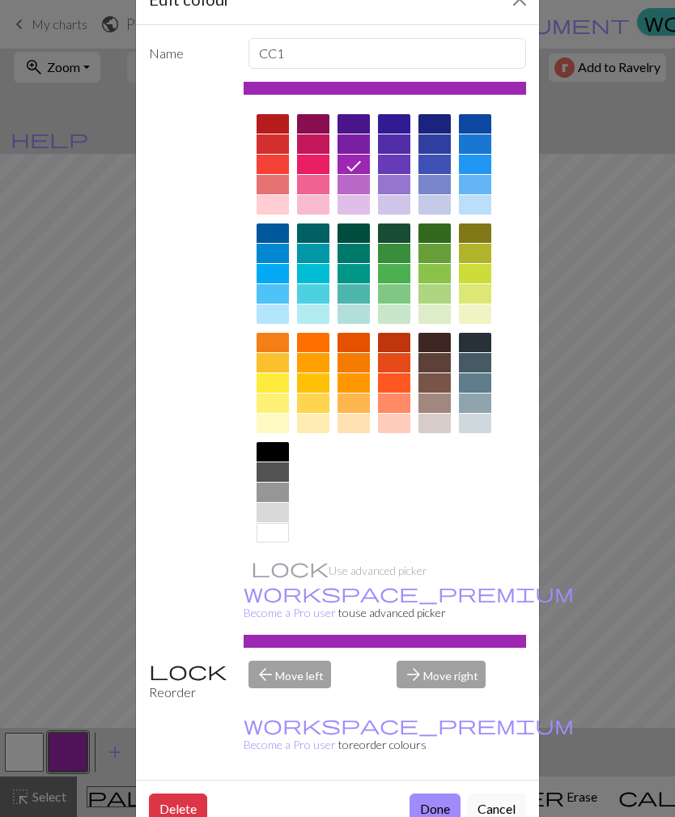
scroll to position [48, 0]
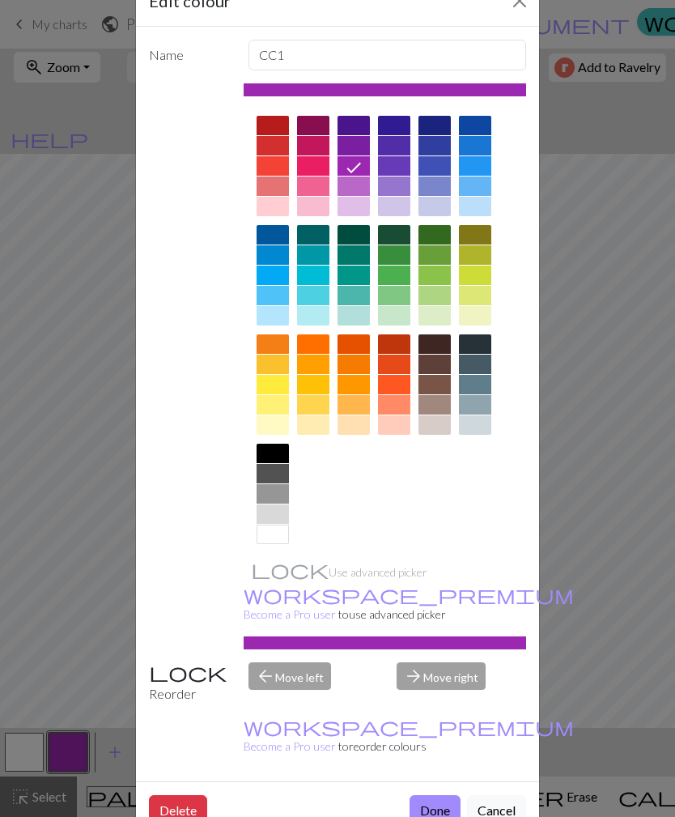
click at [19, 743] on div "Edit colour Name CC1 Use advanced picker workspace_premium Become a Pro user to…" at bounding box center [337, 408] width 675 height 817
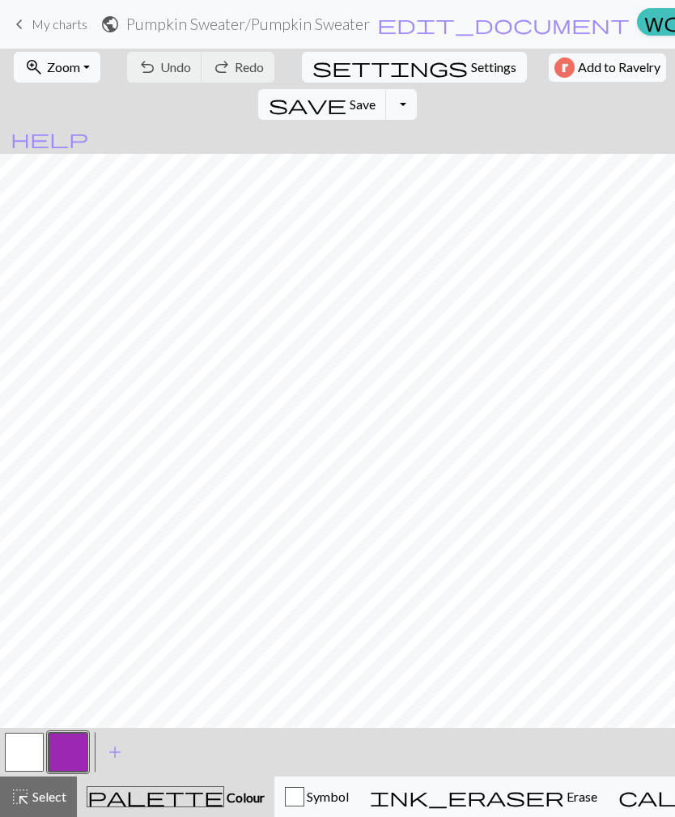
click at [29, 760] on button "button" at bounding box center [24, 752] width 39 height 39
click at [136, 802] on span "palette" at bounding box center [155, 796] width 136 height 23
click at [34, 799] on span "Select" at bounding box center [48, 795] width 36 height 15
click at [31, 752] on button "button" at bounding box center [24, 752] width 39 height 39
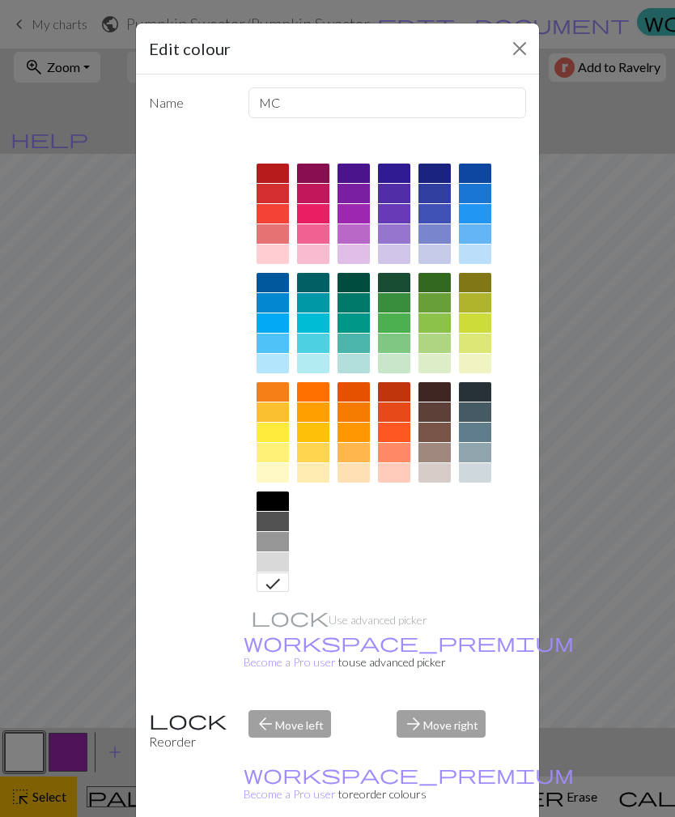
click at [401, 410] on div at bounding box center [394, 411] width 32 height 19
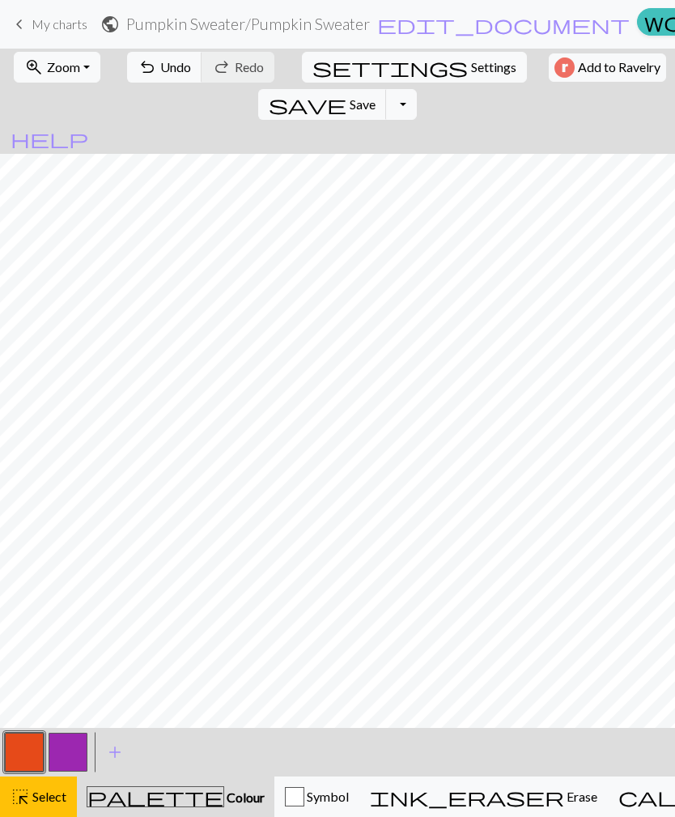
click at [28, 741] on button "button" at bounding box center [24, 752] width 39 height 39
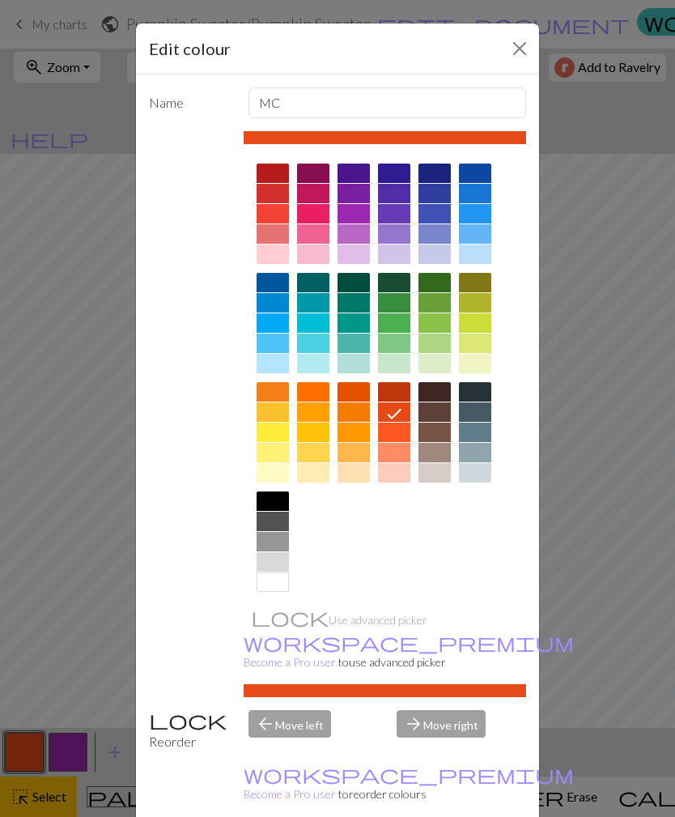
click at [70, 751] on div "Edit colour Name MC Use advanced picker workspace_premium Become a Pro user to …" at bounding box center [337, 408] width 675 height 817
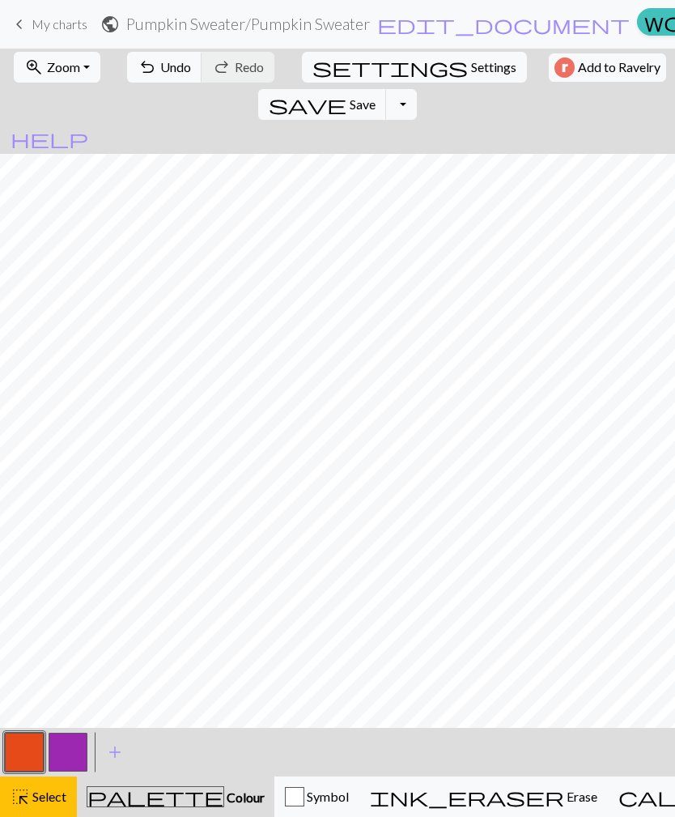
click at [69, 762] on button "button" at bounding box center [68, 752] width 39 height 39
click at [51, 792] on span "Select" at bounding box center [48, 795] width 36 height 15
click at [77, 754] on button "button" at bounding box center [68, 752] width 39 height 39
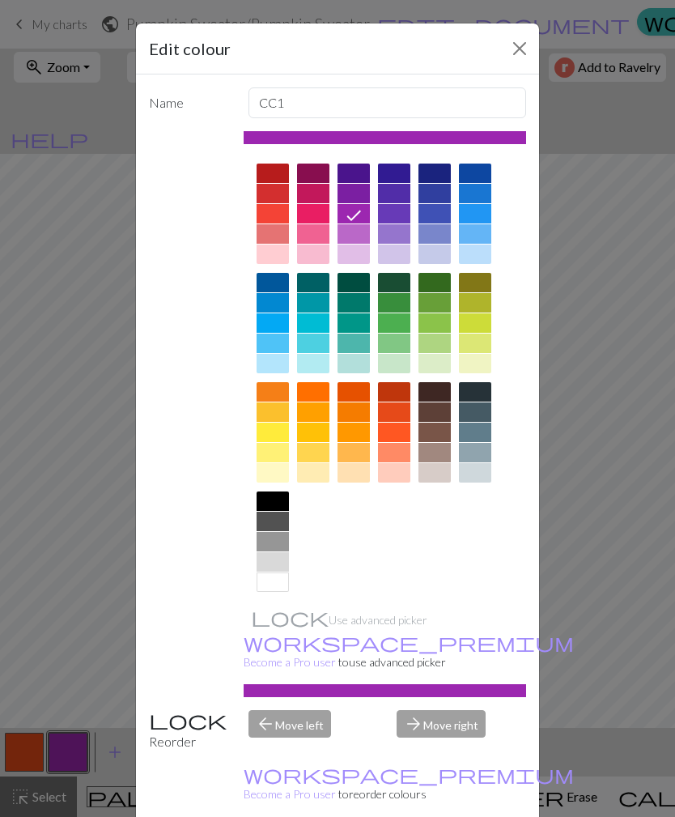
click at [444, 397] on div at bounding box center [434, 391] width 32 height 19
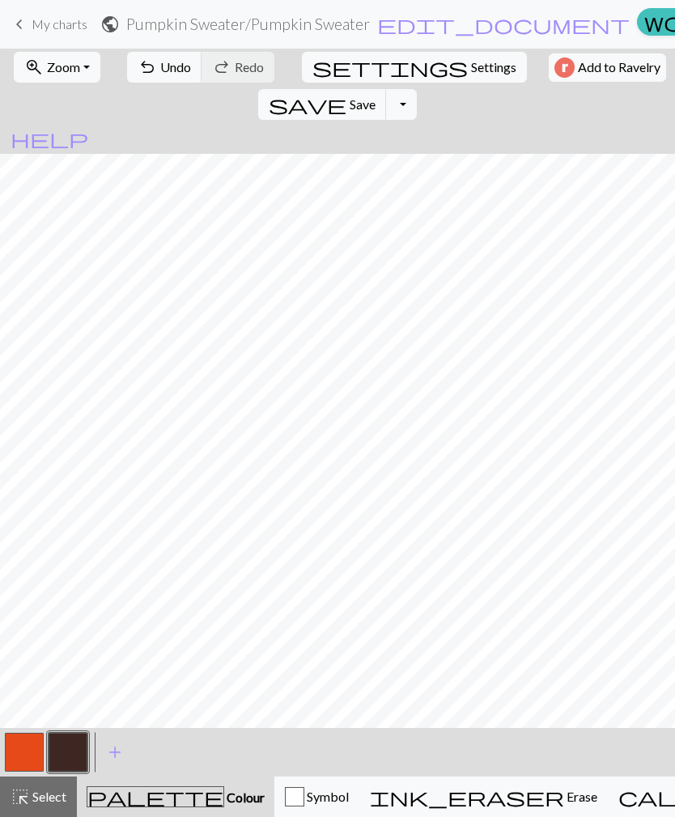
click at [68, 749] on button "button" at bounding box center [68, 752] width 39 height 39
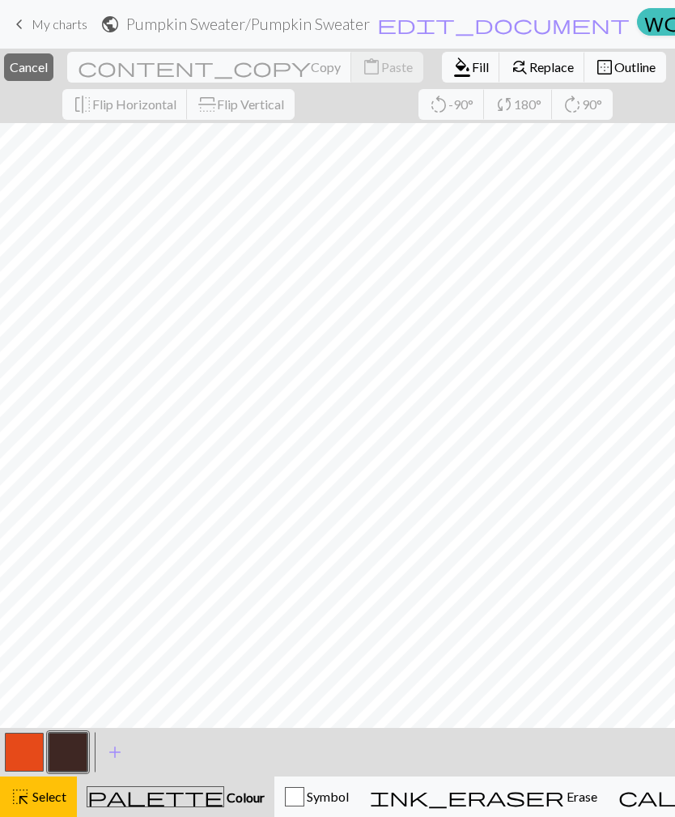
click at [58, 759] on button "button" at bounding box center [68, 752] width 39 height 39
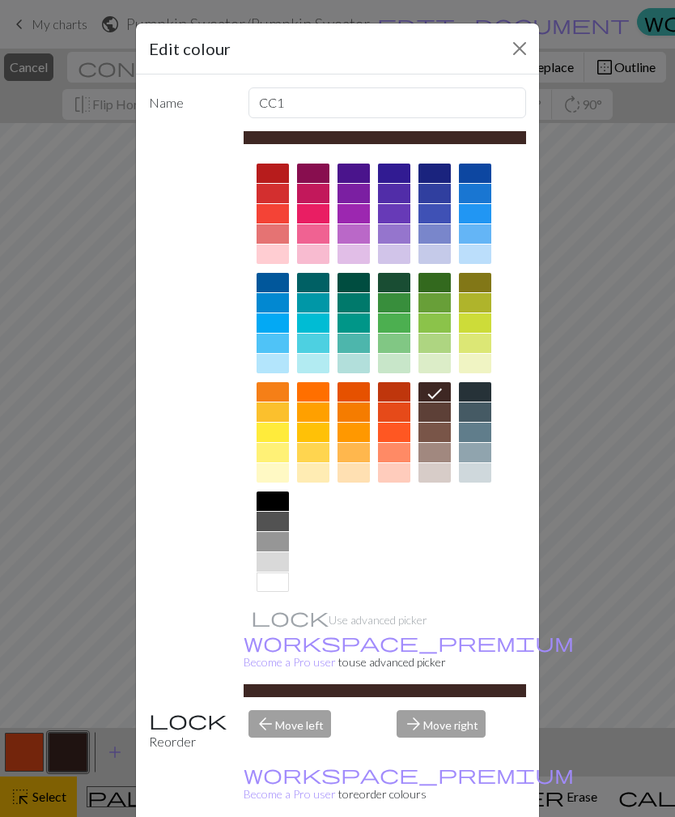
click at [62, 731] on div "Edit colour Name CC1 Use advanced picker workspace_premium Become a Pro user to…" at bounding box center [337, 408] width 675 height 817
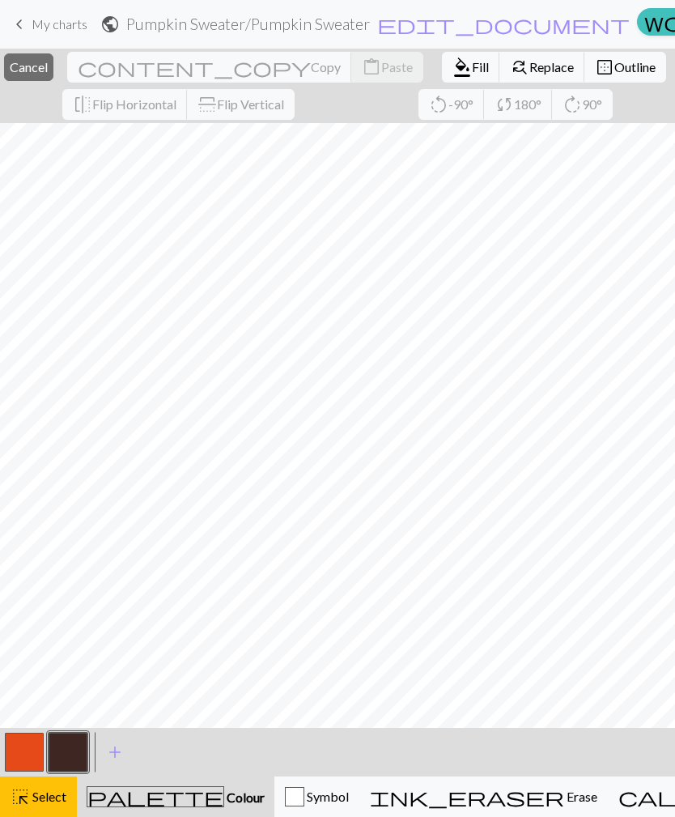
click at [138, 803] on span "palette" at bounding box center [155, 796] width 136 height 23
click at [59, 767] on button "button" at bounding box center [68, 752] width 39 height 39
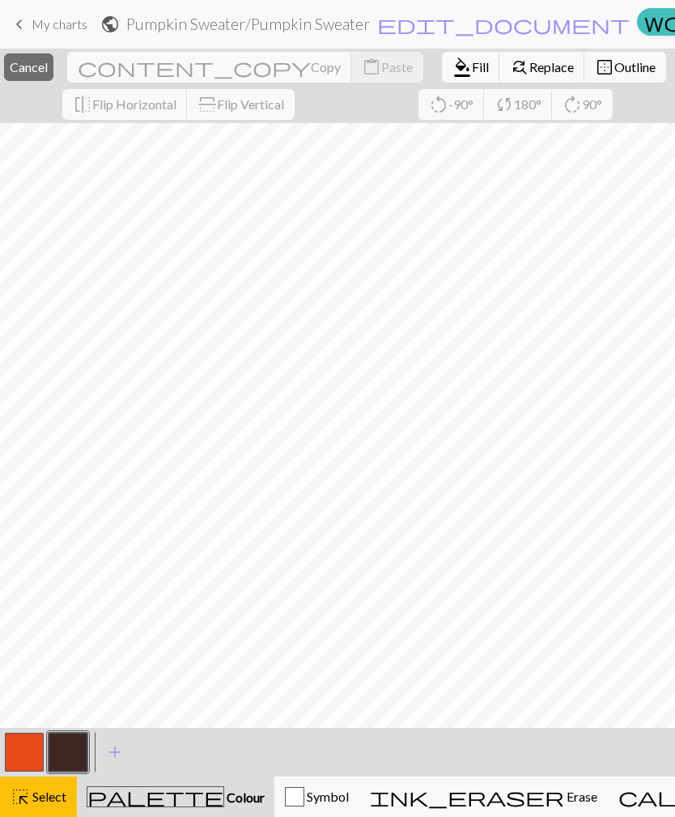
click at [65, 750] on button "button" at bounding box center [68, 752] width 39 height 39
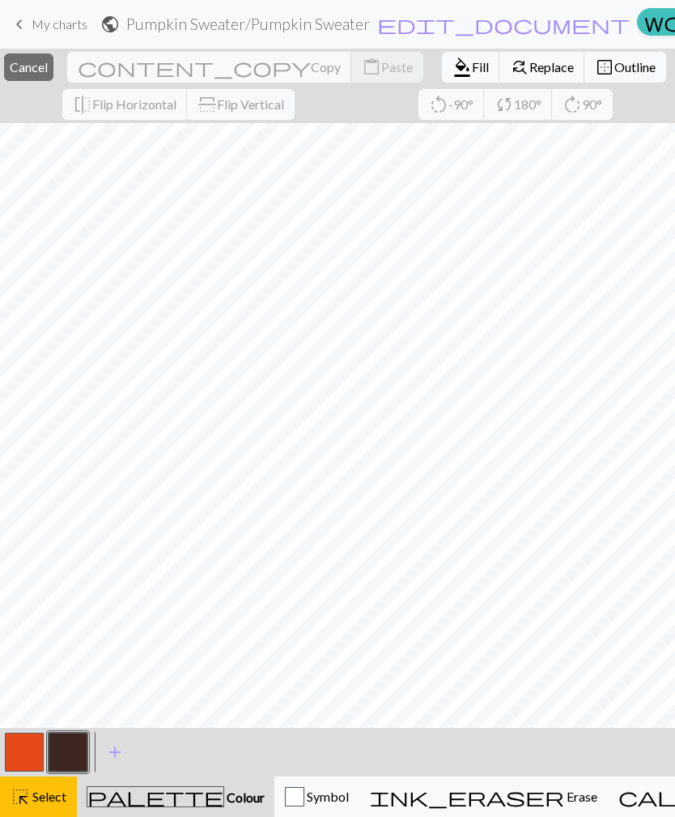
click at [146, 788] on div "palette Colour Colour" at bounding box center [176, 796] width 178 height 21
click at [132, 801] on span "palette" at bounding box center [155, 796] width 136 height 23
click at [136, 788] on span "palette" at bounding box center [155, 796] width 136 height 23
click at [472, 66] on span "Fill" at bounding box center [480, 66] width 17 height 15
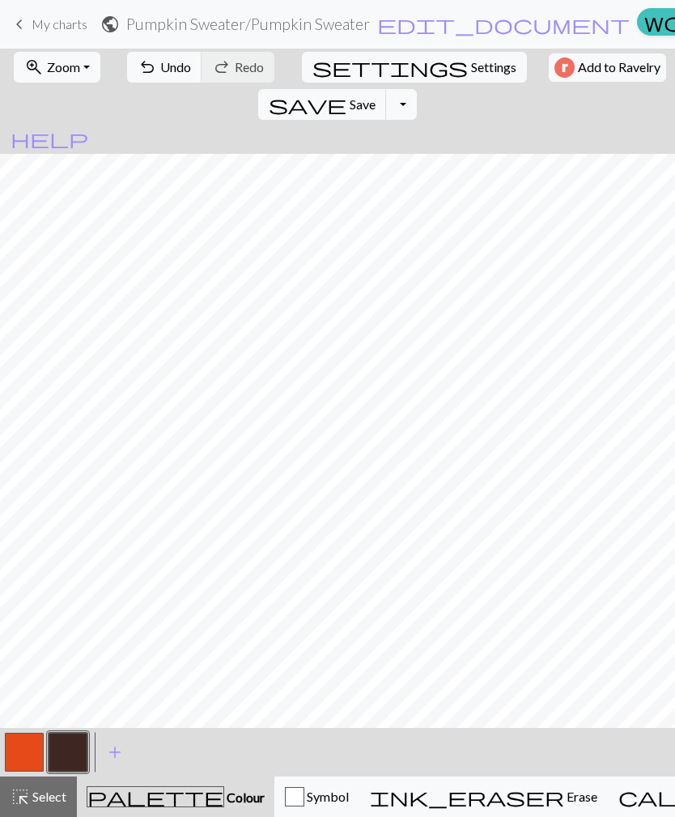
click at [160, 67] on span "Undo" at bounding box center [175, 66] width 31 height 15
click at [159, 79] on button "undo Undo Undo" at bounding box center [164, 67] width 75 height 31
click at [160, 59] on span "Undo" at bounding box center [175, 66] width 31 height 15
click at [165, 72] on span "Undo" at bounding box center [175, 66] width 31 height 15
click at [163, 69] on span "Undo" at bounding box center [175, 66] width 31 height 15
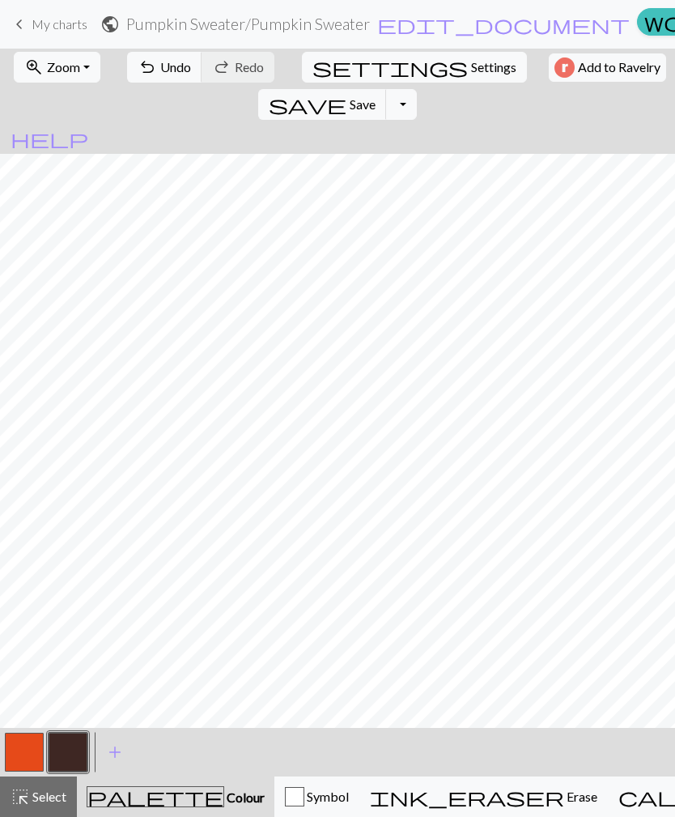
click at [160, 70] on span "Undo" at bounding box center [175, 66] width 31 height 15
click at [34, 747] on button "button" at bounding box center [24, 752] width 39 height 39
click at [168, 70] on span "Undo" at bounding box center [175, 66] width 31 height 15
click at [164, 68] on span "Undo" at bounding box center [175, 66] width 31 height 15
click at [162, 70] on span "Undo" at bounding box center [175, 66] width 31 height 15
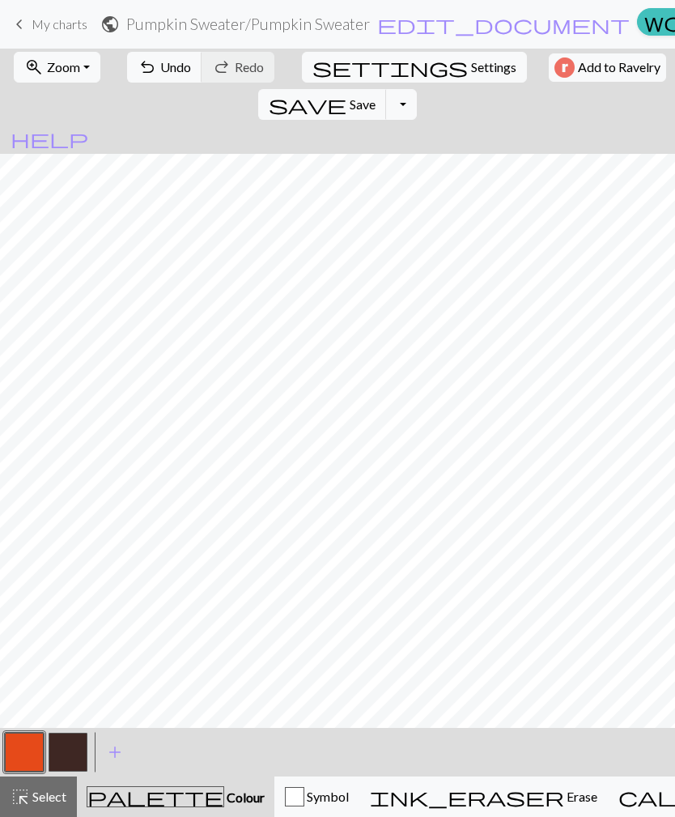
click at [171, 69] on span "Undo" at bounding box center [175, 66] width 31 height 15
click at [77, 753] on button "button" at bounding box center [68, 752] width 39 height 39
click at [33, 741] on button "button" at bounding box center [24, 752] width 39 height 39
click at [71, 755] on button "button" at bounding box center [68, 752] width 39 height 39
click at [304, 802] on span "Symbol" at bounding box center [326, 795] width 45 height 15
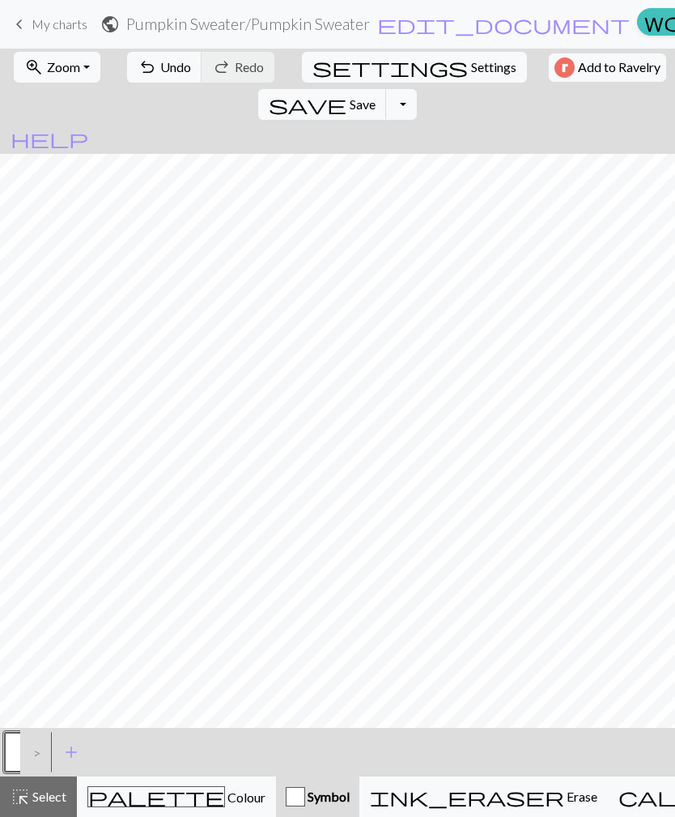
click at [45, 782] on button "highlight_alt Select Select" at bounding box center [38, 796] width 77 height 40
click at [27, 761] on div ">" at bounding box center [33, 752] width 26 height 44
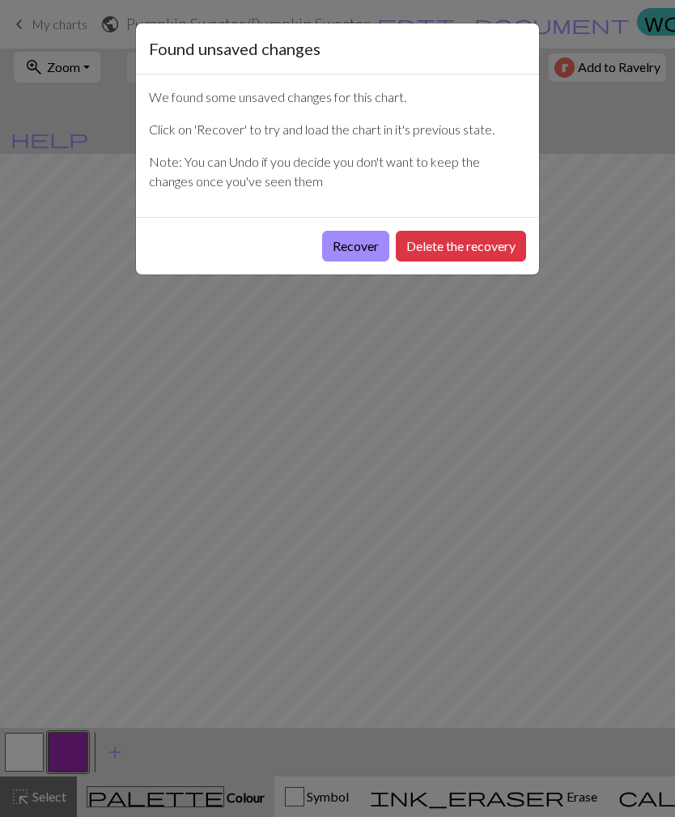
click at [365, 248] on button "Recover" at bounding box center [355, 246] width 67 height 31
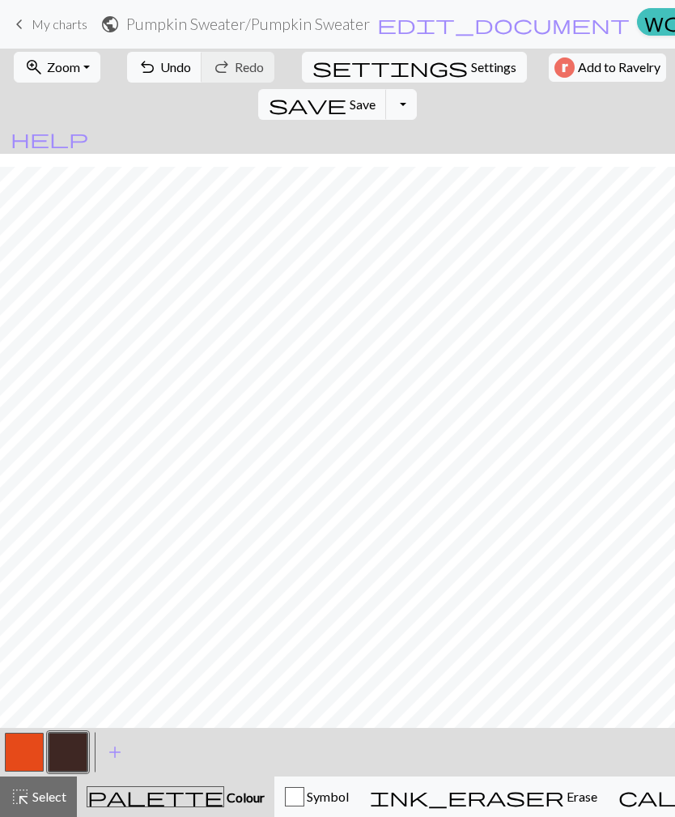
scroll to position [376, 0]
click at [169, 71] on span "Undo" at bounding box center [175, 66] width 31 height 15
click at [73, 64] on span "Zoom" at bounding box center [63, 66] width 33 height 15
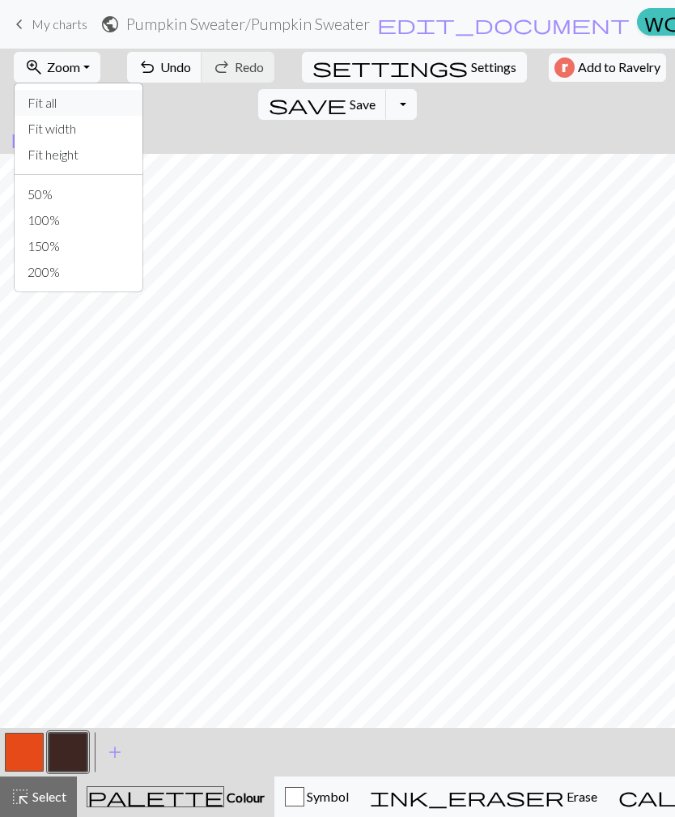
click at [86, 109] on button "Fit all" at bounding box center [79, 103] width 128 height 26
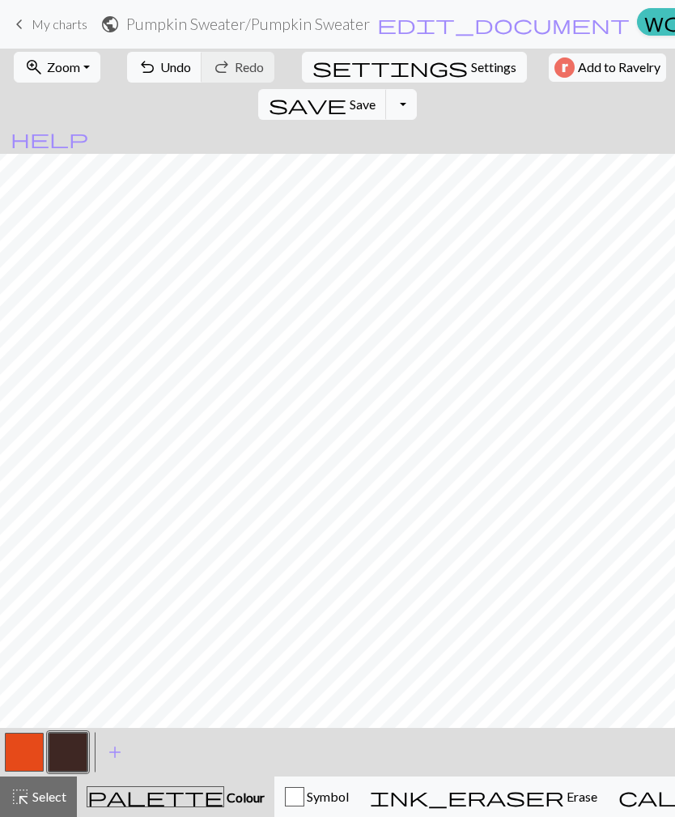
scroll to position [386, 55]
click at [71, 64] on span "Zoom" at bounding box center [63, 66] width 33 height 15
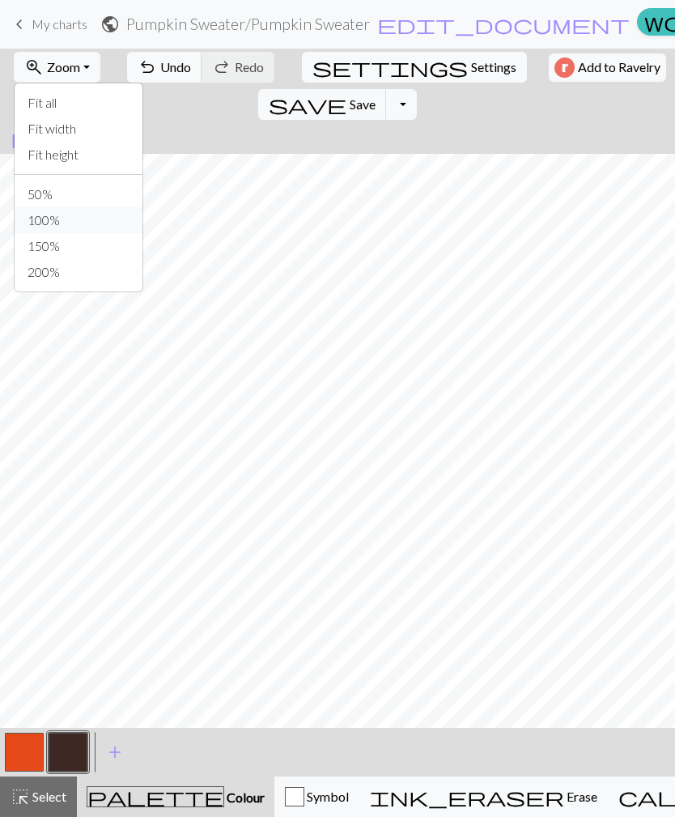
click at [73, 226] on button "100%" at bounding box center [79, 220] width 128 height 26
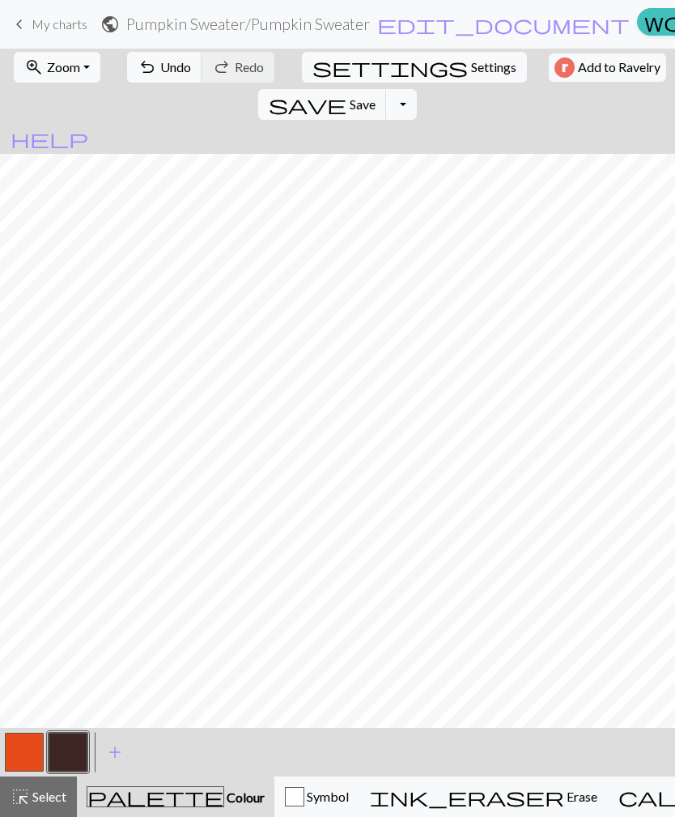
click at [75, 67] on span "Zoom" at bounding box center [63, 66] width 33 height 15
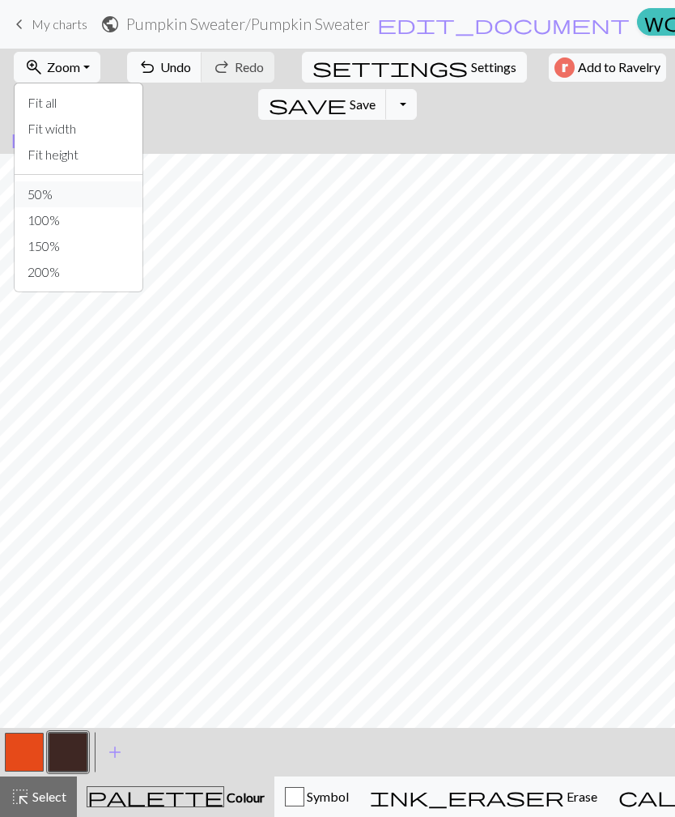
click at [98, 190] on button "50%" at bounding box center [79, 194] width 128 height 26
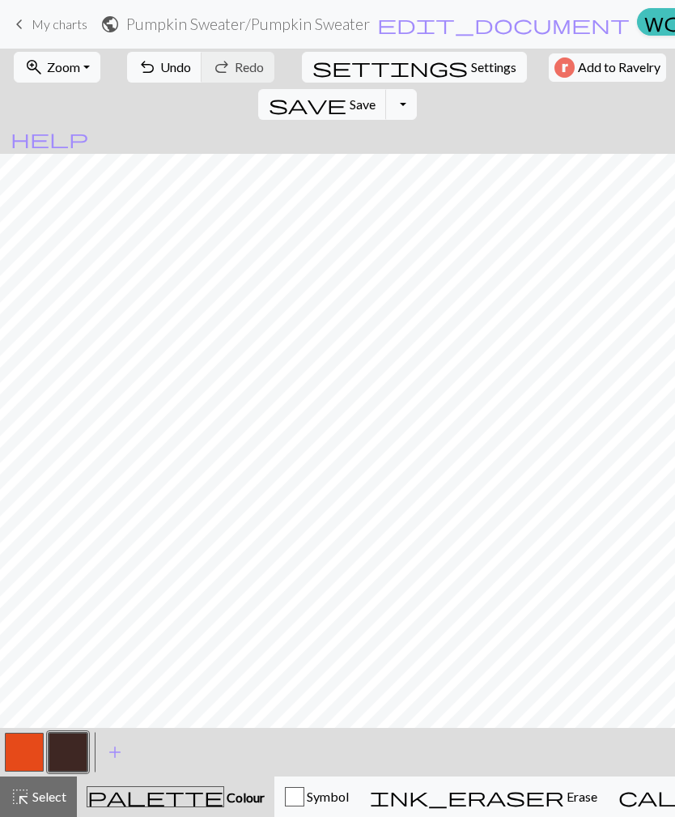
click at [25, 744] on button "button" at bounding box center [24, 752] width 39 height 39
click at [160, 73] on span "Undo" at bounding box center [175, 66] width 31 height 15
click at [160, 72] on span "Undo" at bounding box center [175, 66] width 31 height 15
click at [160, 63] on span "Undo" at bounding box center [175, 66] width 31 height 15
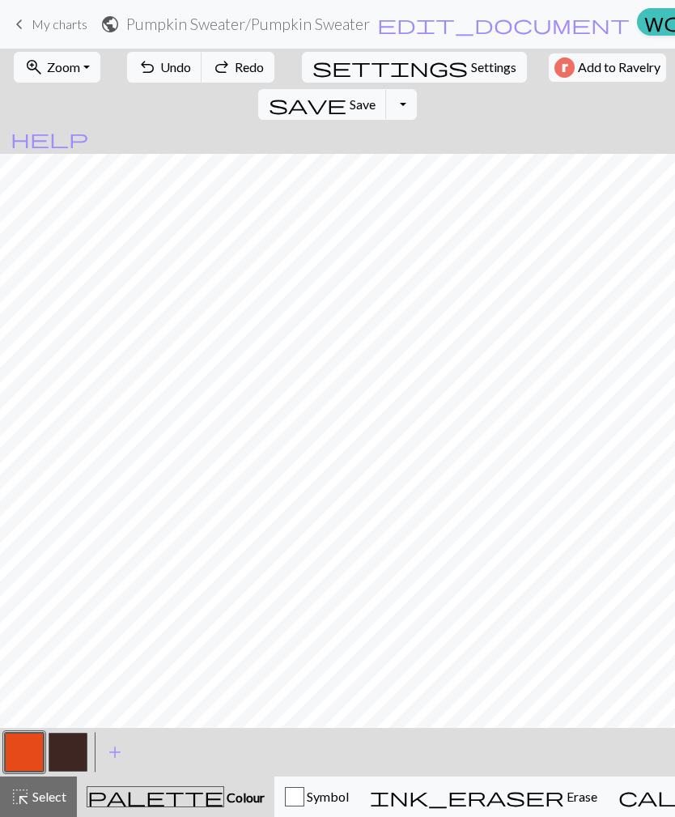
click at [160, 63] on span "Undo" at bounding box center [175, 66] width 31 height 15
click at [162, 70] on span "Undo" at bounding box center [175, 66] width 31 height 15
click at [161, 69] on span "Undo" at bounding box center [175, 66] width 31 height 15
click at [159, 75] on button "undo Undo Undo" at bounding box center [164, 67] width 75 height 31
click at [158, 75] on button "undo Undo Undo" at bounding box center [164, 67] width 75 height 31
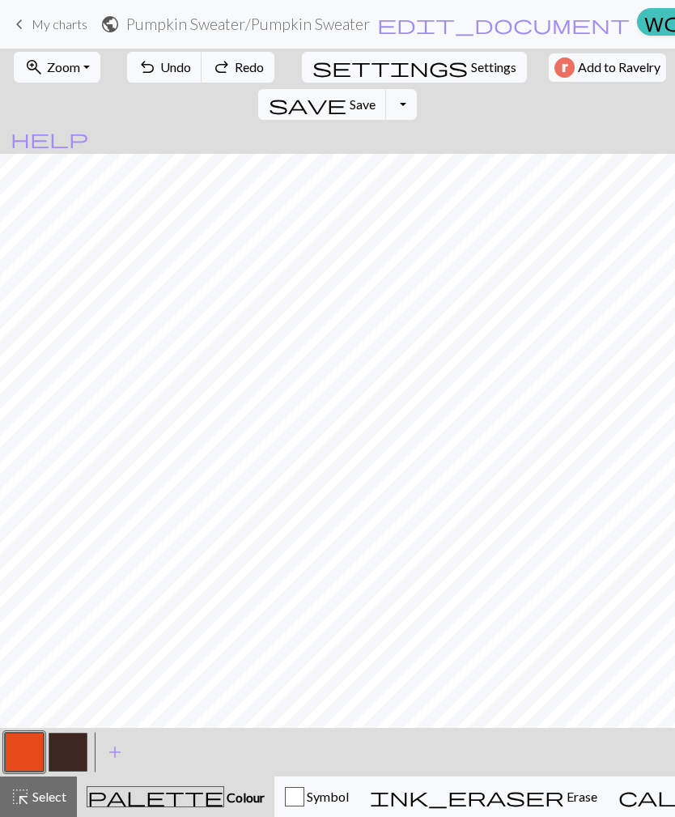
click at [160, 67] on span "Undo" at bounding box center [175, 66] width 31 height 15
click at [160, 66] on span "Undo" at bounding box center [175, 66] width 31 height 15
click at [160, 71] on span "Undo" at bounding box center [175, 66] width 31 height 15
click at [160, 65] on span "Undo" at bounding box center [175, 66] width 31 height 15
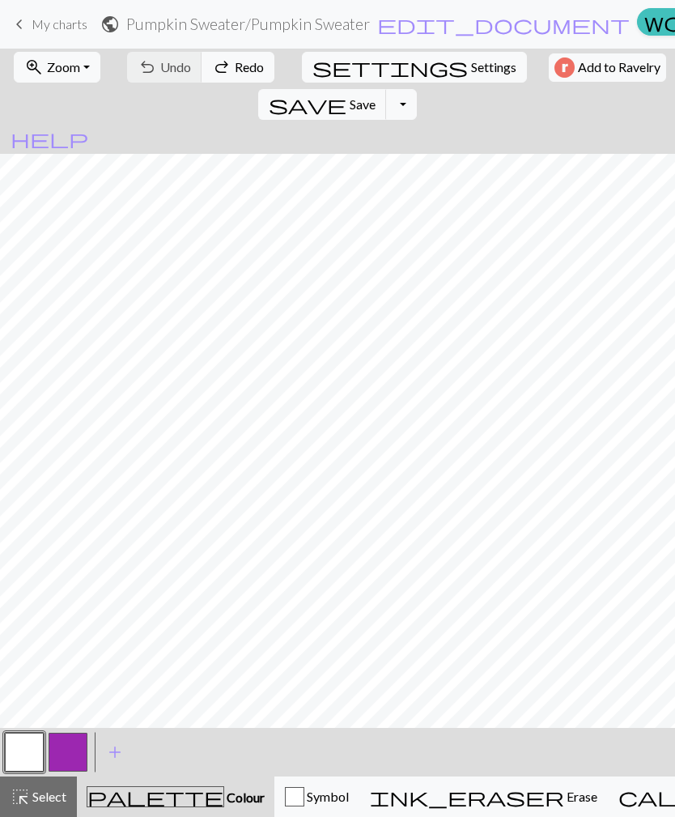
click at [154, 62] on div "undo Undo Undo redo Redo Redo" at bounding box center [200, 67] width 157 height 37
click at [151, 65] on div "undo Undo Undo redo Redo Redo" at bounding box center [200, 67] width 157 height 37
click at [235, 70] on span "Redo" at bounding box center [249, 66] width 29 height 15
click at [164, 66] on span "Undo" at bounding box center [175, 66] width 31 height 15
click at [49, 801] on span "Select" at bounding box center [48, 795] width 36 height 15
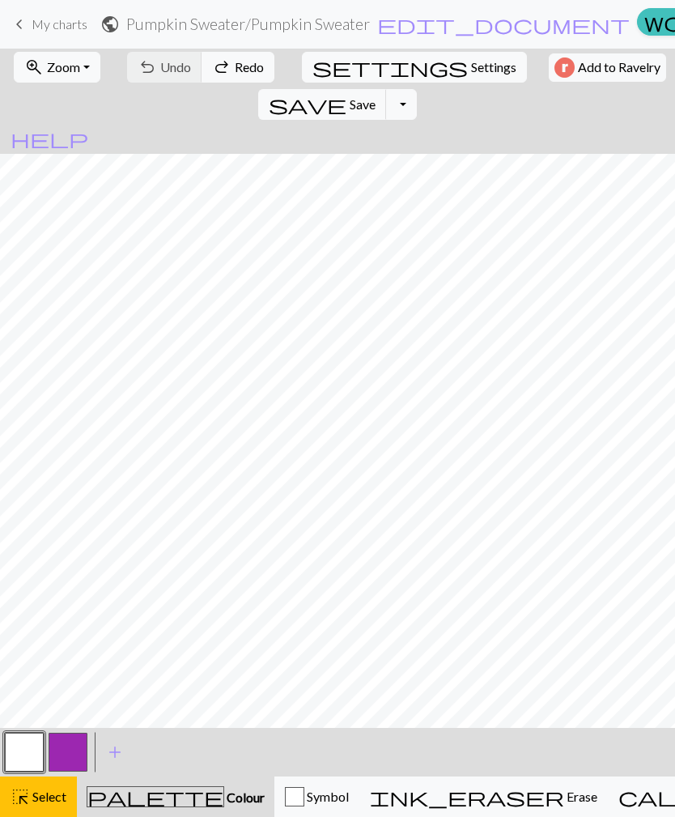
click at [40, 750] on button "button" at bounding box center [24, 752] width 39 height 39
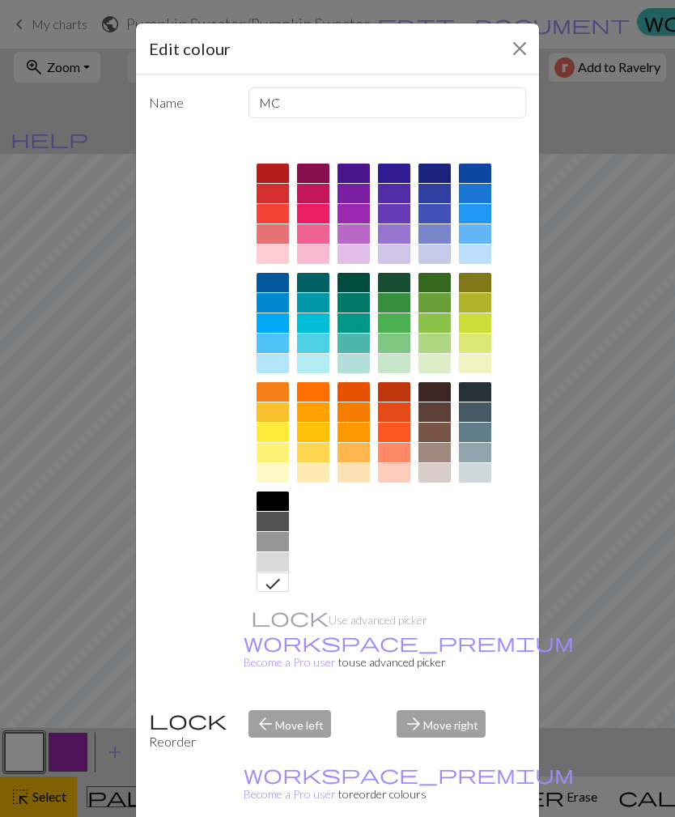
click at [401, 388] on div at bounding box center [394, 391] width 32 height 19
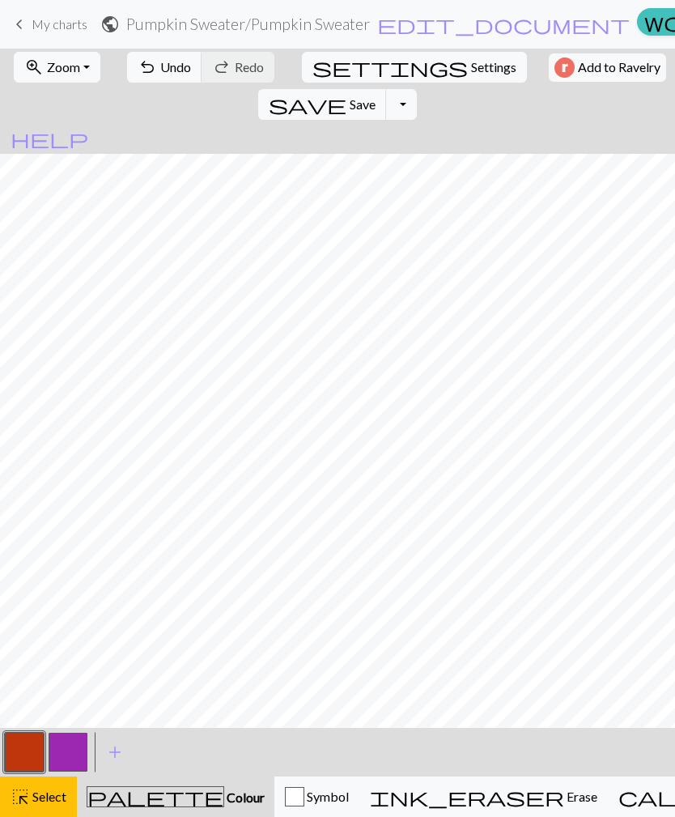
click at [50, 805] on div "highlight_alt Select Select" at bounding box center [39, 796] width 56 height 19
click at [72, 759] on button "button" at bounding box center [68, 752] width 39 height 39
click at [57, 798] on span "Select" at bounding box center [48, 795] width 36 height 15
click at [51, 811] on button "highlight_alt Select Select" at bounding box center [38, 796] width 77 height 40
click at [74, 762] on button "button" at bounding box center [68, 752] width 39 height 39
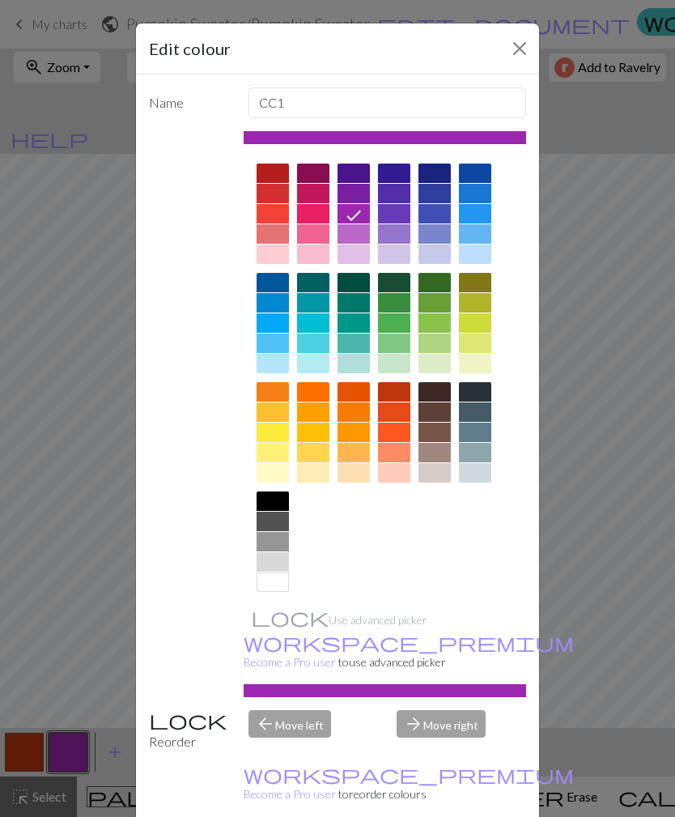
click at [443, 388] on div at bounding box center [434, 391] width 32 height 19
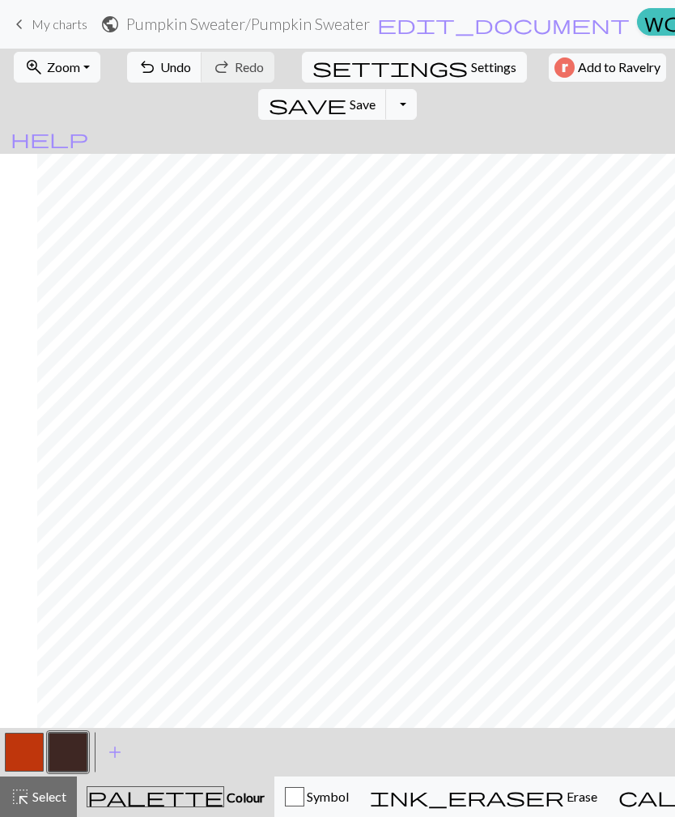
scroll to position [0, 401]
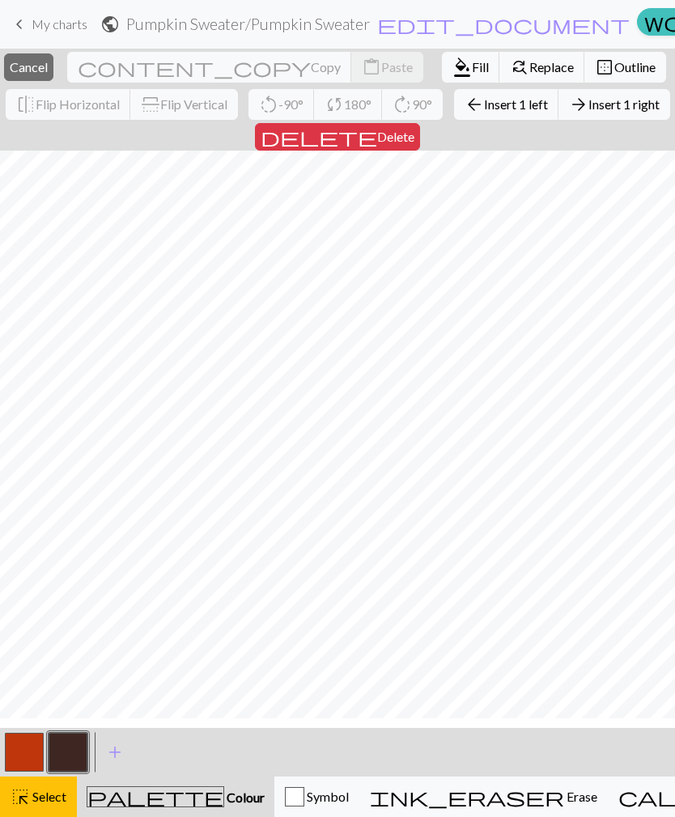
click at [70, 743] on button "button" at bounding box center [68, 752] width 39 height 39
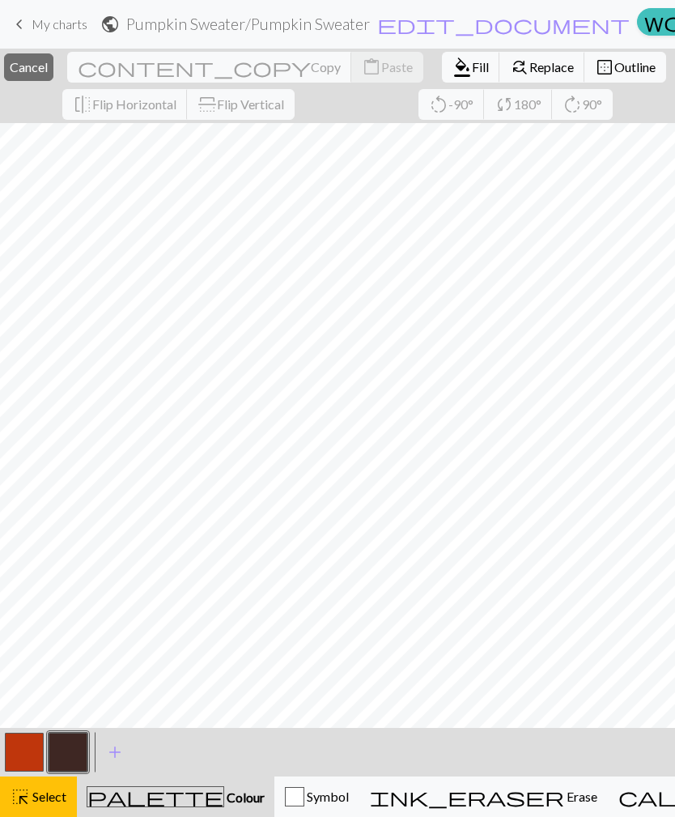
click at [472, 63] on span "Fill" at bounding box center [480, 66] width 17 height 15
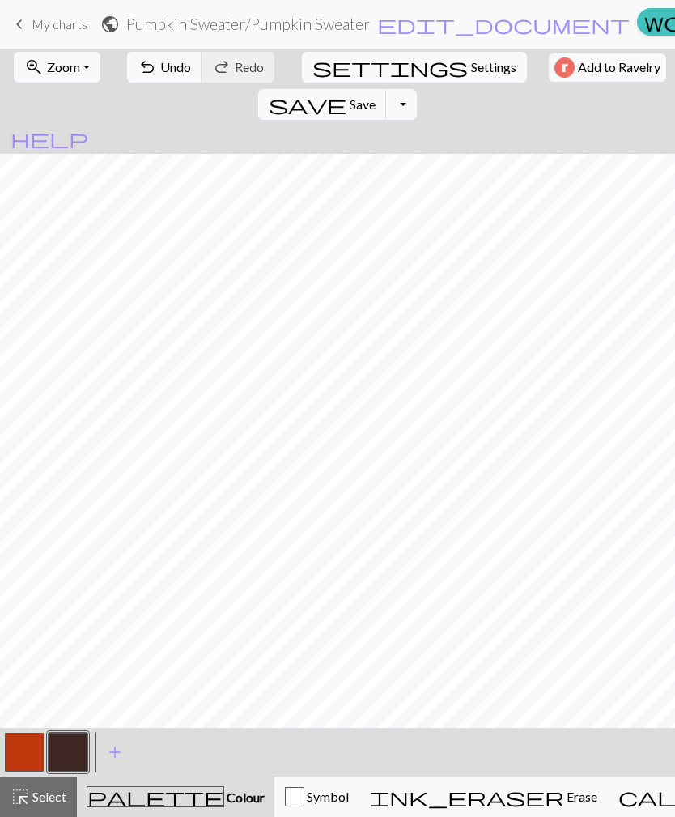
click at [52, 799] on span "Select" at bounding box center [48, 795] width 36 height 15
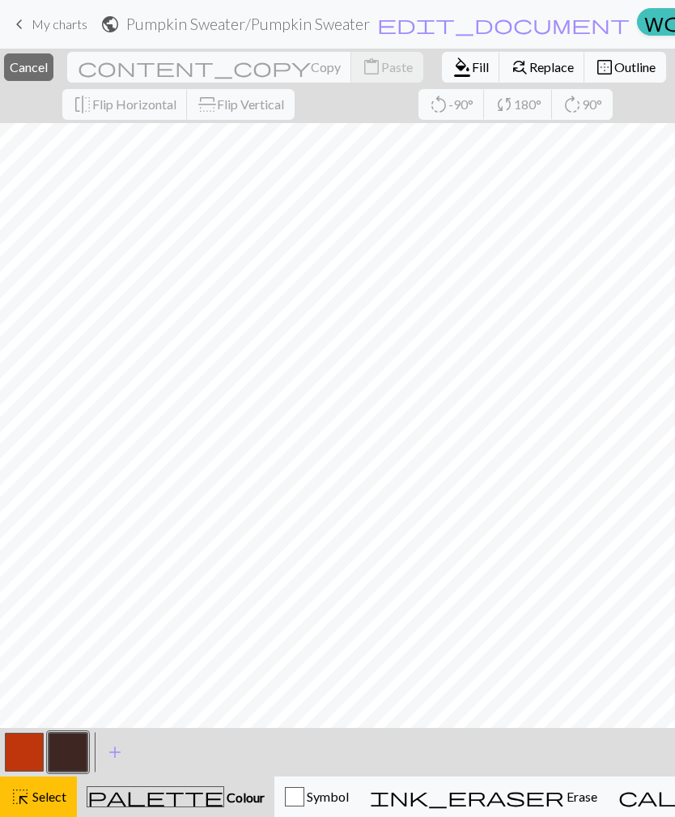
click at [73, 755] on button "button" at bounding box center [68, 752] width 39 height 39
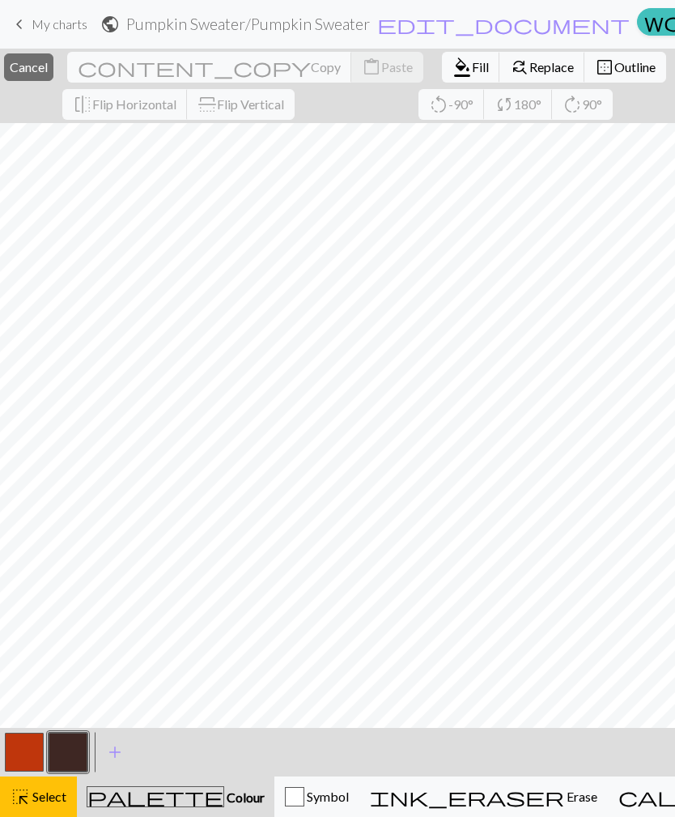
click at [472, 67] on span "Fill" at bounding box center [480, 66] width 17 height 15
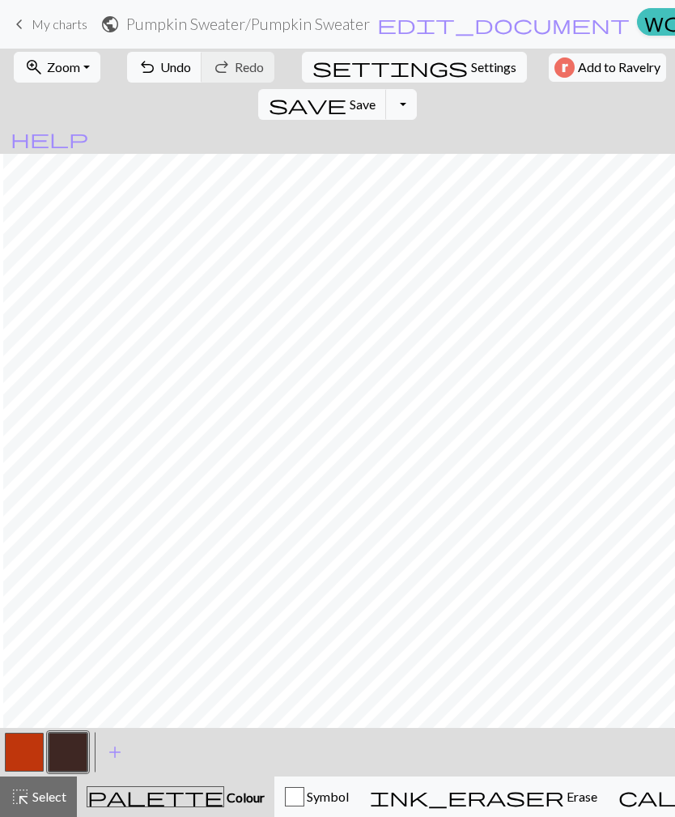
scroll to position [0, 176]
click at [35, 745] on button "button" at bounding box center [24, 752] width 39 height 39
click at [82, 64] on button "zoom_in Zoom Zoom" at bounding box center [57, 67] width 87 height 31
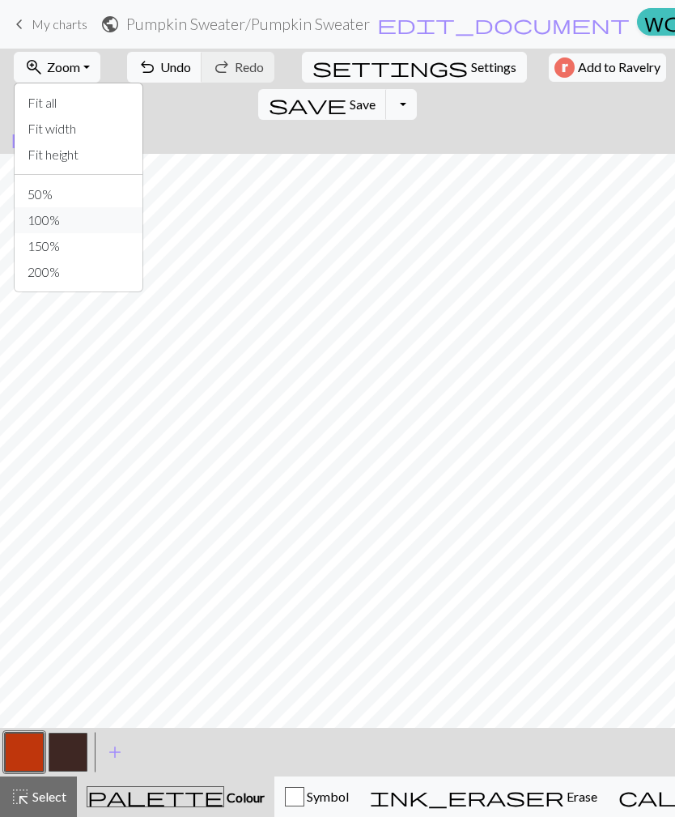
click at [91, 219] on button "100%" at bounding box center [79, 220] width 128 height 26
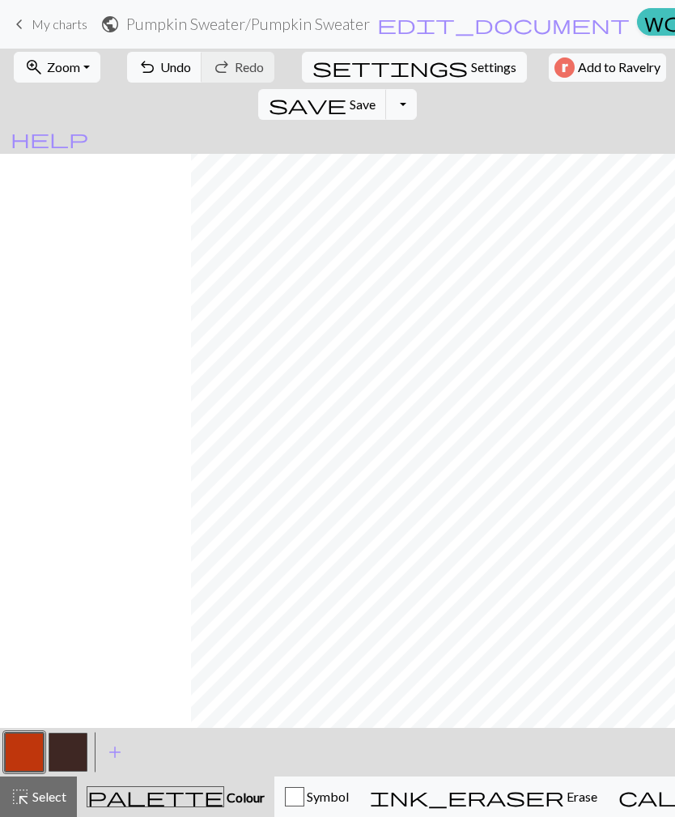
scroll to position [0, 803]
click at [68, 747] on button "button" at bounding box center [68, 752] width 39 height 39
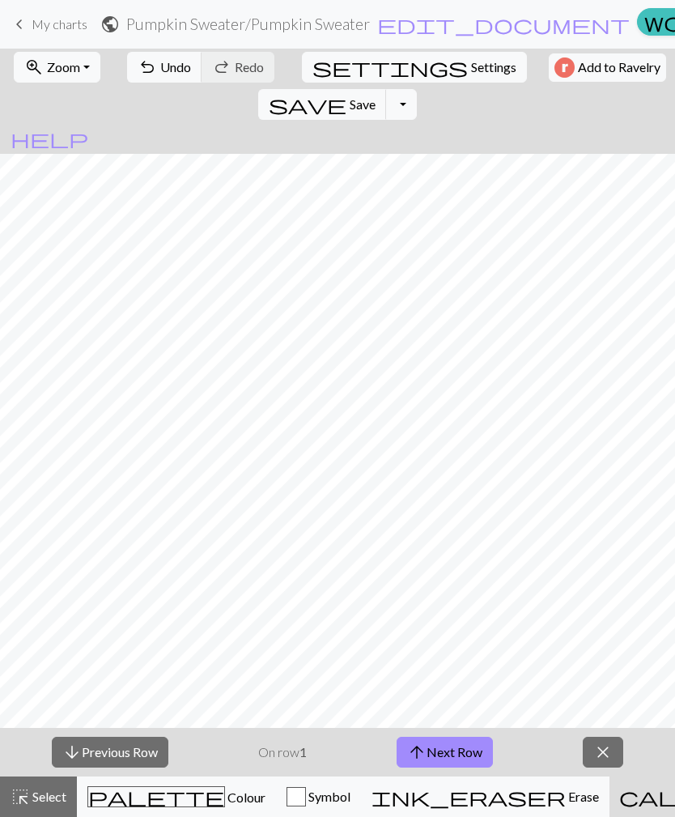
click at [225, 801] on span "Colour" at bounding box center [245, 796] width 40 height 15
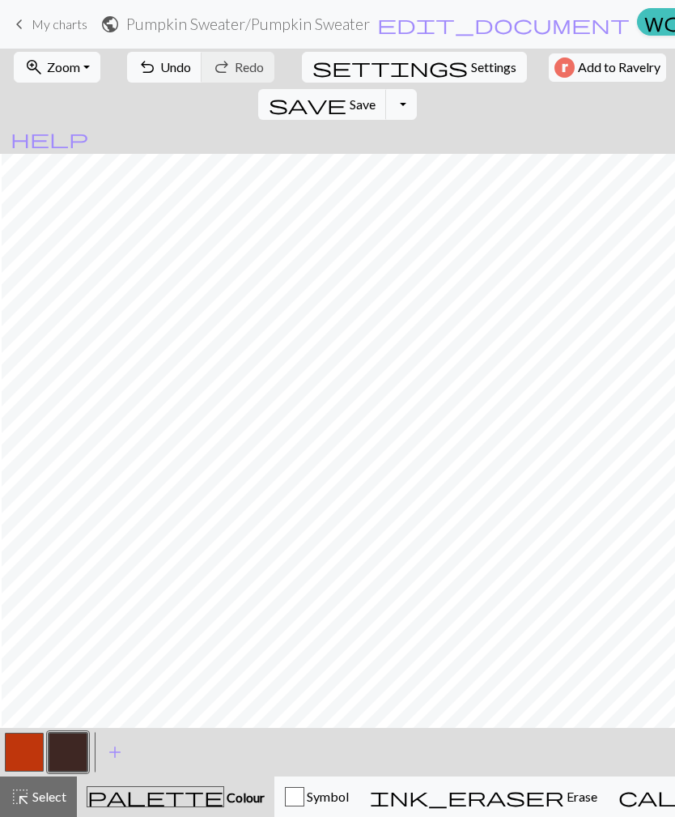
scroll to position [499, 994]
click at [471, 71] on span "Settings" at bounding box center [493, 66] width 45 height 19
select select "aran"
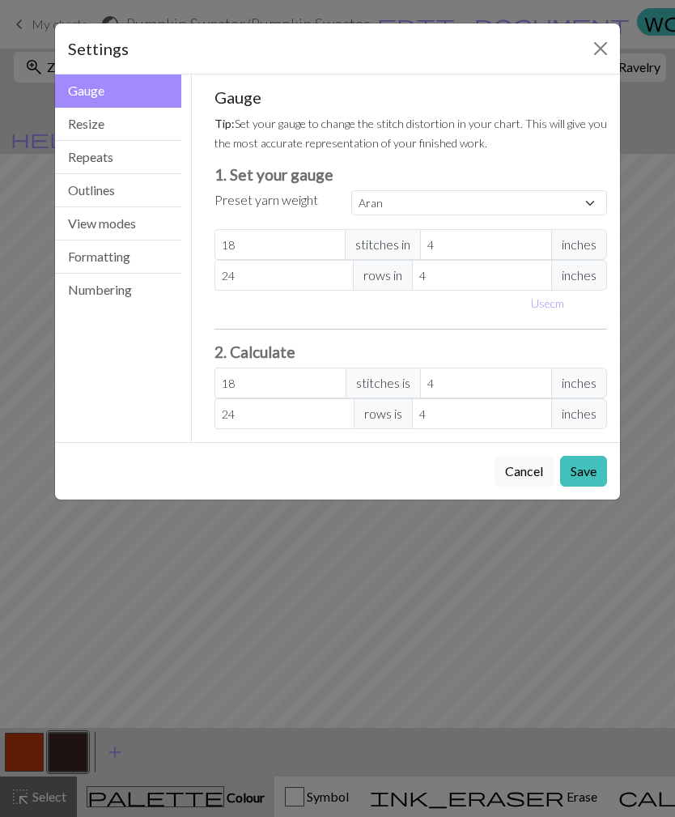
click at [595, 47] on button "Close" at bounding box center [601, 49] width 26 height 26
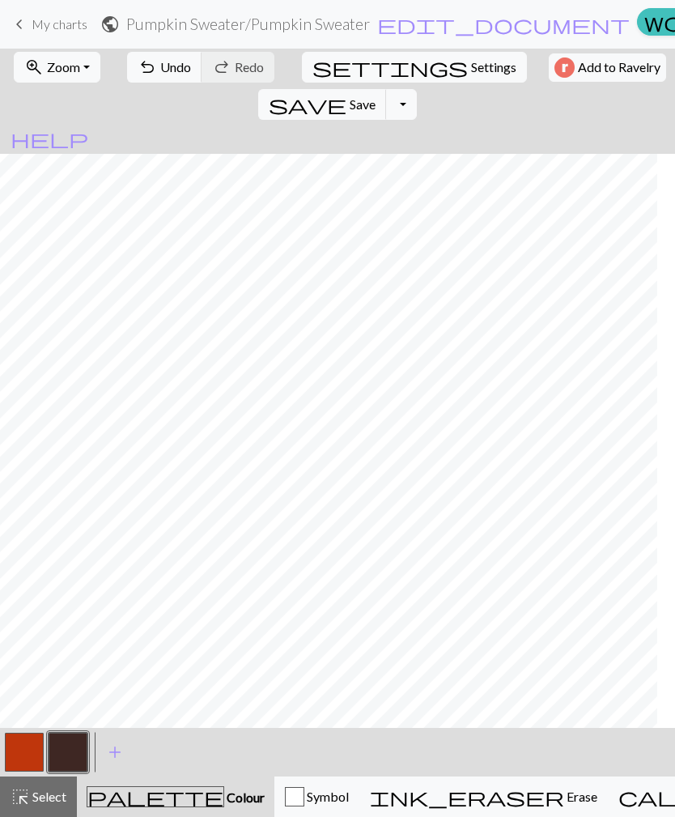
scroll to position [1374, 926]
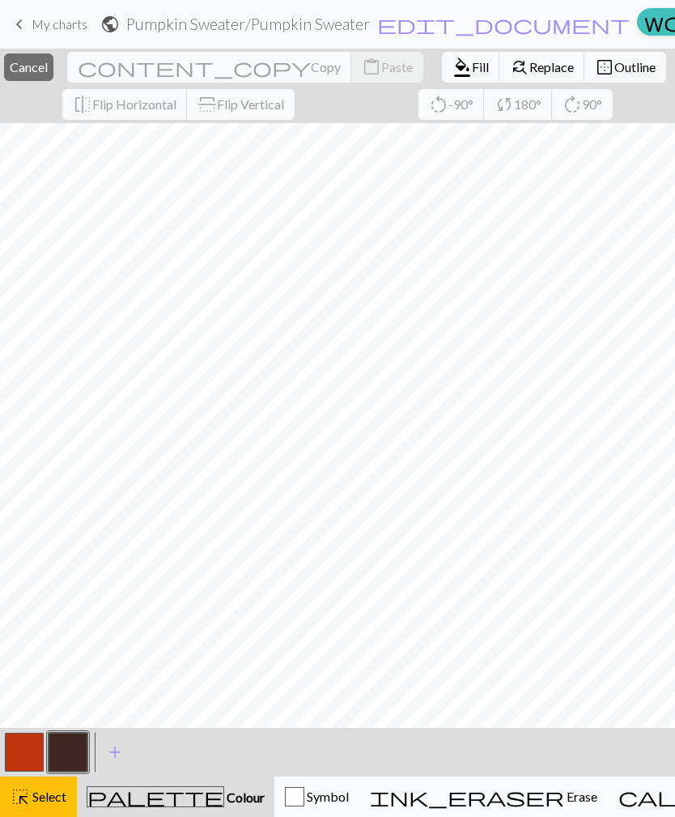
click at [452, 71] on button "format_color_fill Fill" at bounding box center [471, 67] width 58 height 31
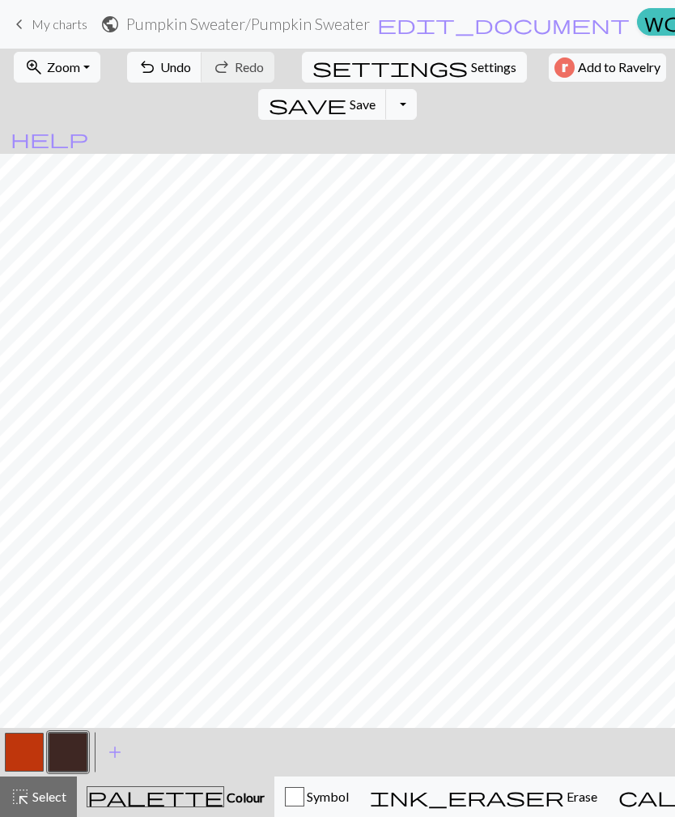
click at [163, 62] on span "Undo" at bounding box center [175, 66] width 31 height 15
click at [62, 802] on span "Select" at bounding box center [48, 795] width 36 height 15
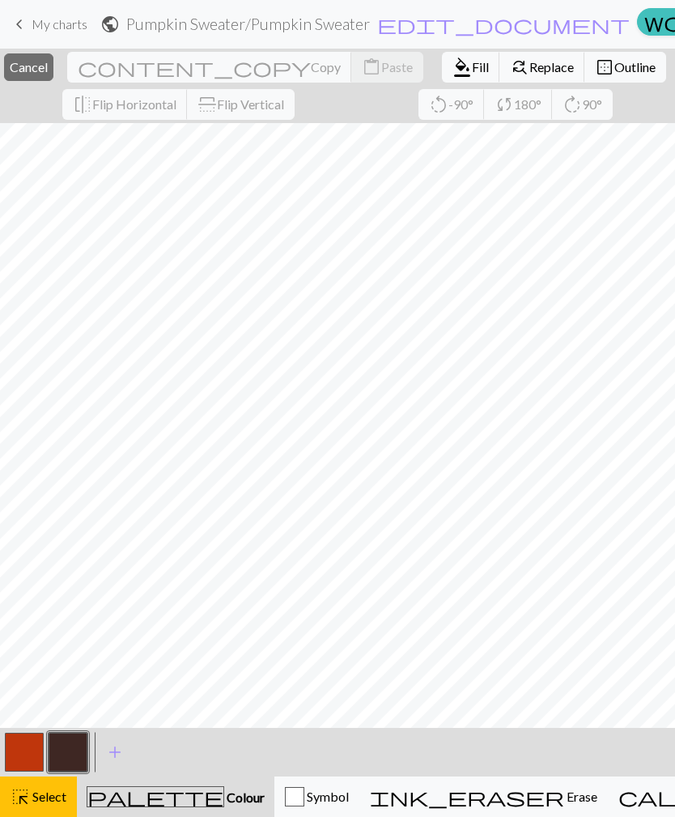
click at [452, 71] on span "format_color_fill" at bounding box center [461, 67] width 19 height 23
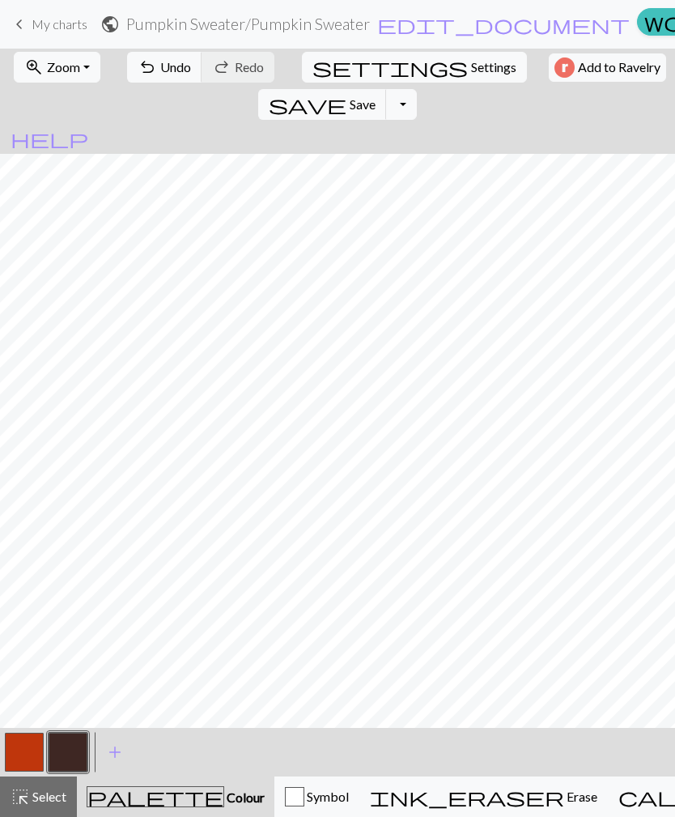
click at [59, 788] on div "highlight_alt Select Select" at bounding box center [39, 796] width 56 height 19
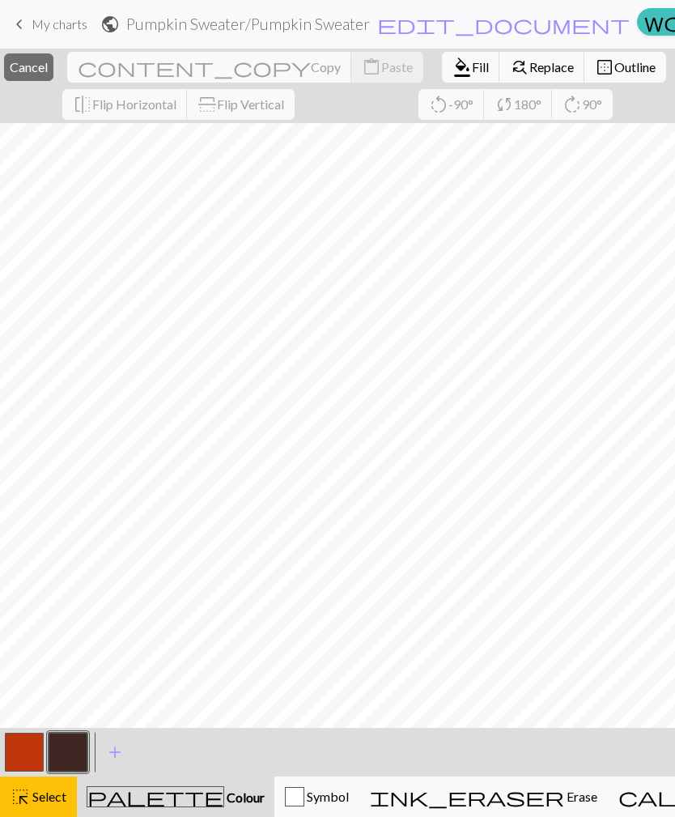
click at [442, 81] on button "format_color_fill Fill" at bounding box center [471, 67] width 58 height 31
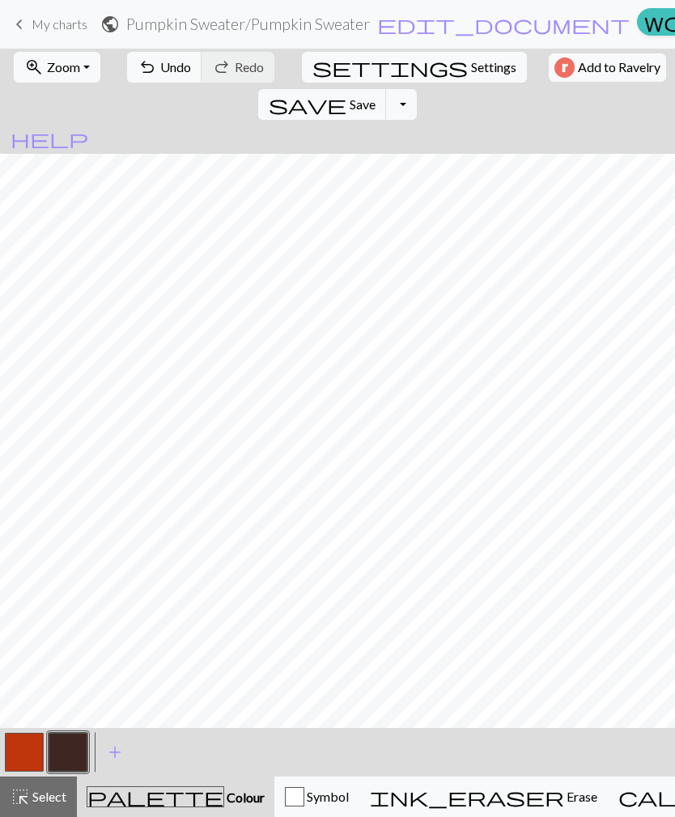
scroll to position [888, 1438]
click at [48, 801] on span "Select" at bounding box center [48, 795] width 36 height 15
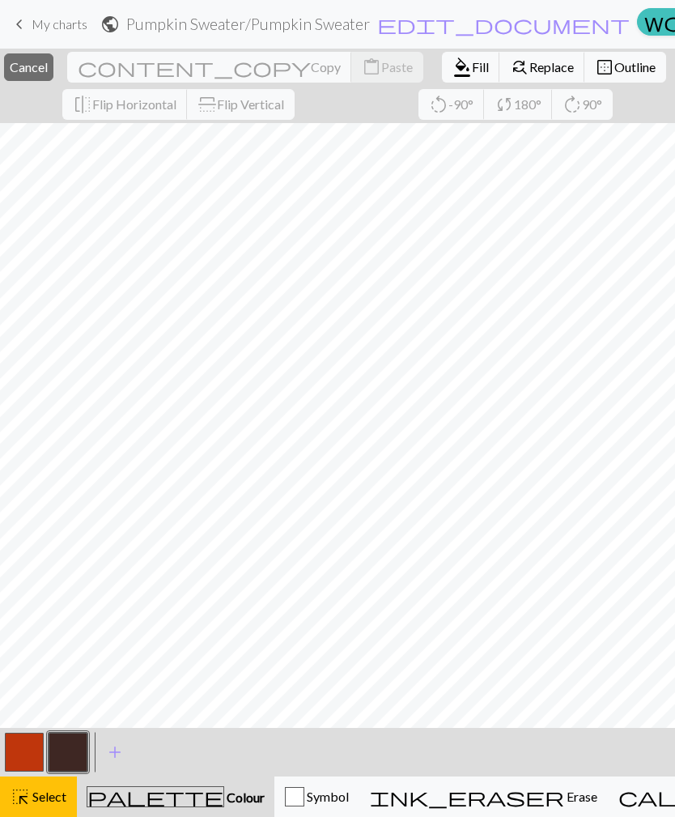
click at [472, 70] on span "Fill" at bounding box center [480, 66] width 17 height 15
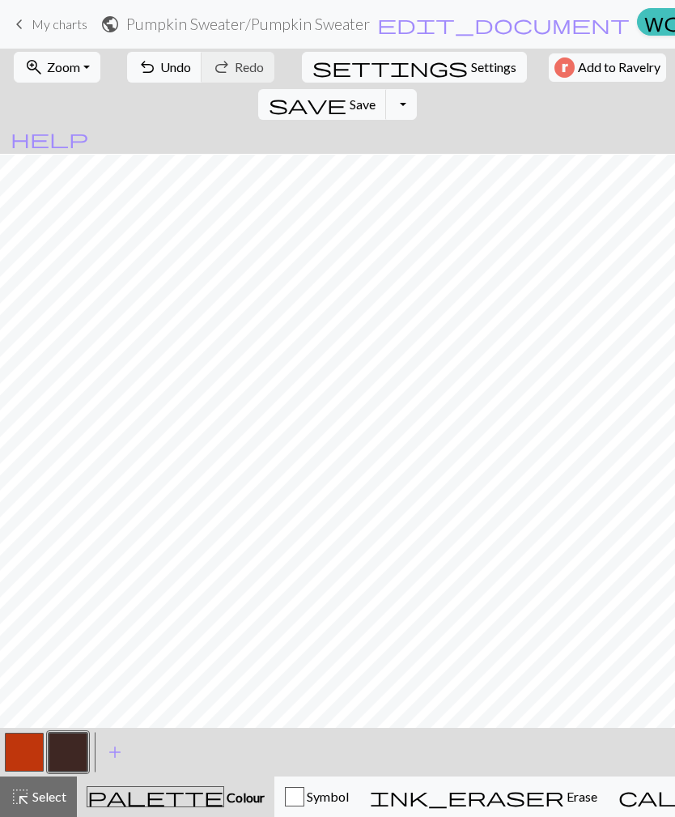
scroll to position [1374, 1438]
click at [51, 802] on span "Select" at bounding box center [48, 795] width 36 height 15
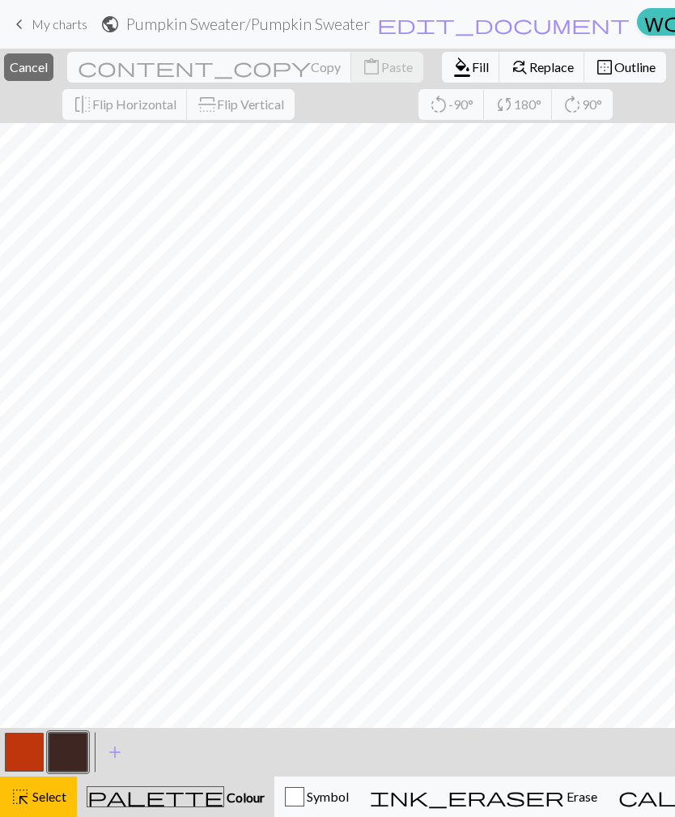
click at [442, 78] on button "format_color_fill Fill" at bounding box center [471, 67] width 58 height 31
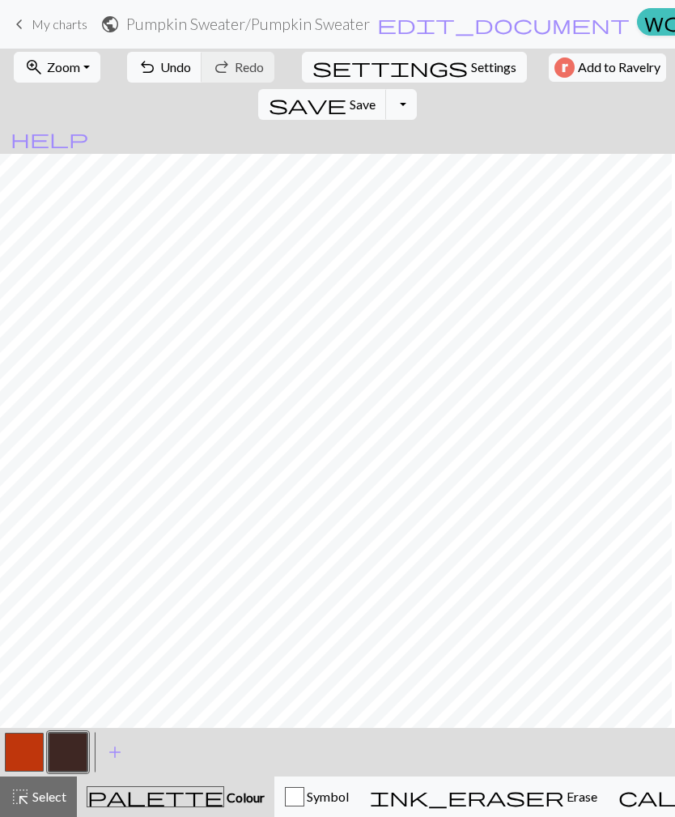
scroll to position [1374, 1353]
click at [77, 60] on button "zoom_in Zoom Zoom" at bounding box center [57, 67] width 87 height 31
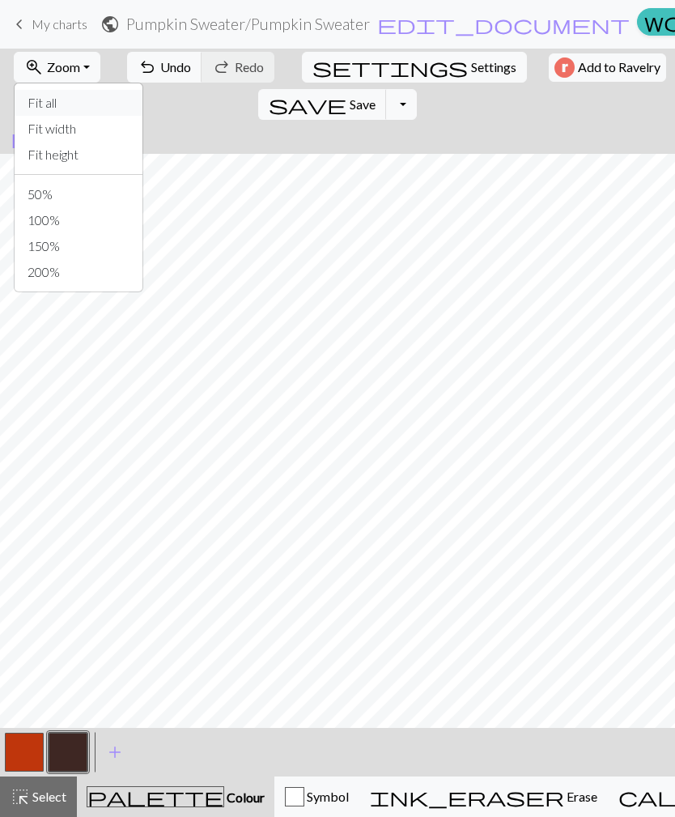
click at [87, 107] on button "Fit all" at bounding box center [79, 103] width 128 height 26
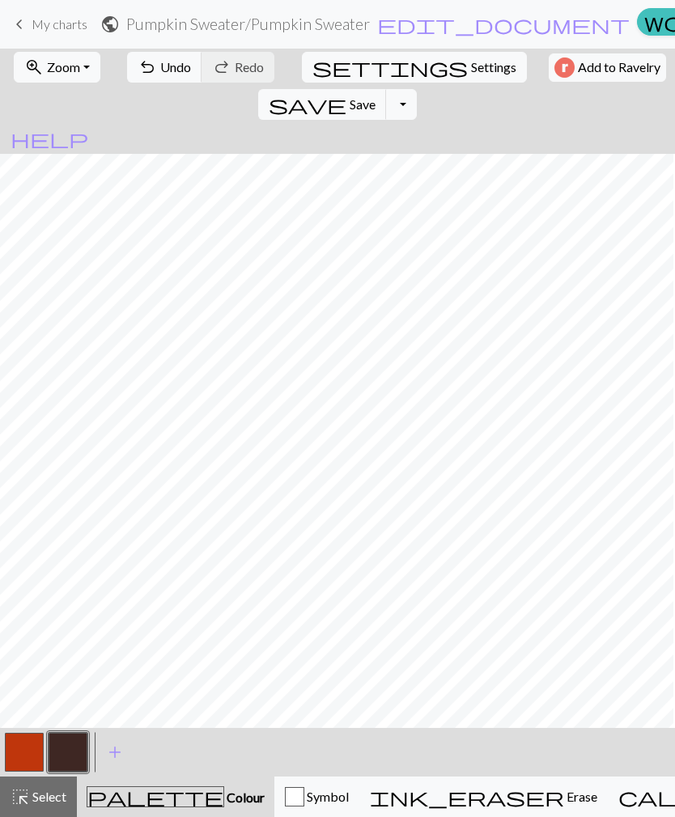
scroll to position [108, 5]
click at [170, 62] on span "Undo" at bounding box center [175, 66] width 31 height 15
click at [172, 75] on button "undo Undo Undo" at bounding box center [164, 67] width 75 height 31
click at [175, 72] on span "Undo" at bounding box center [175, 66] width 31 height 15
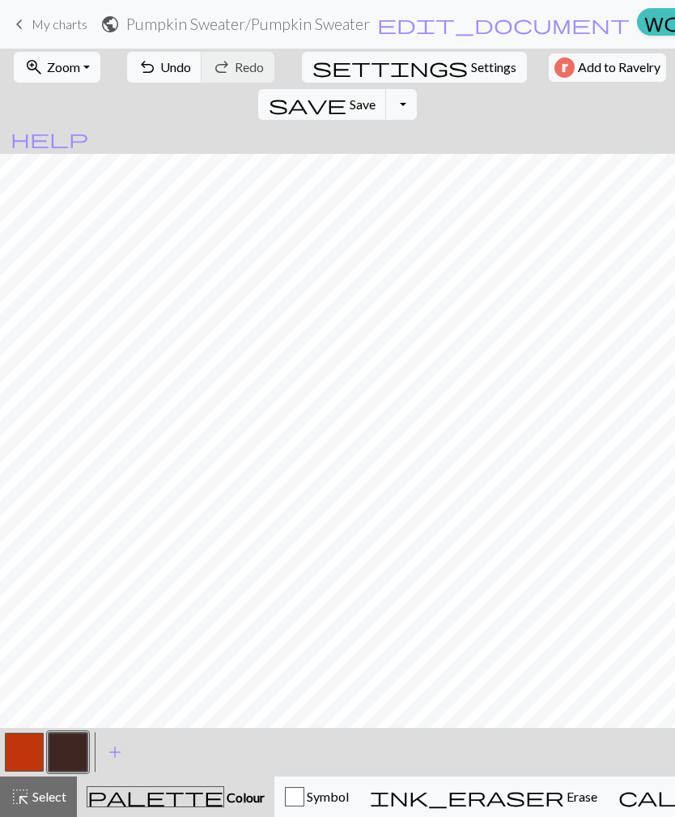
click at [168, 76] on button "undo Undo Undo" at bounding box center [164, 67] width 75 height 31
click at [173, 67] on span "Undo" at bounding box center [175, 66] width 31 height 15
click at [176, 66] on span "Undo" at bounding box center [175, 66] width 31 height 15
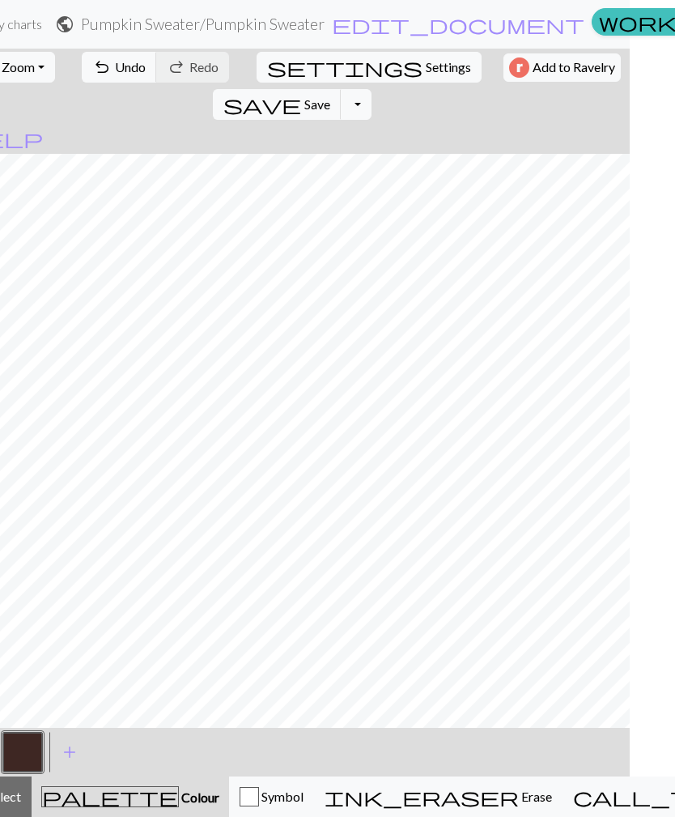
scroll to position [0, 53]
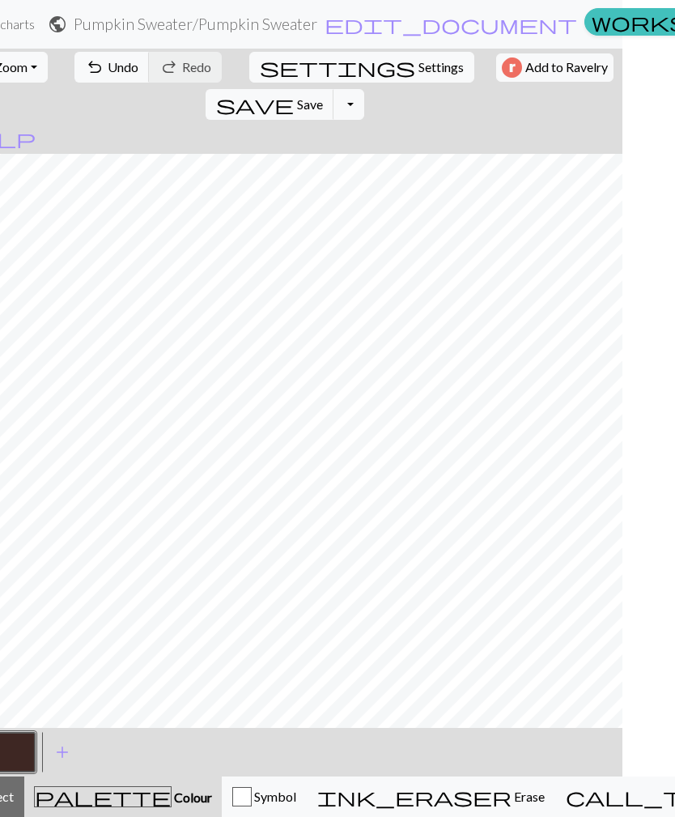
click at [114, 64] on span "Undo" at bounding box center [123, 66] width 31 height 15
click at [114, 72] on span "Undo" at bounding box center [123, 66] width 31 height 15
click at [118, 66] on span "Undo" at bounding box center [123, 66] width 31 height 15
click at [120, 66] on span "Undo" at bounding box center [123, 66] width 31 height 15
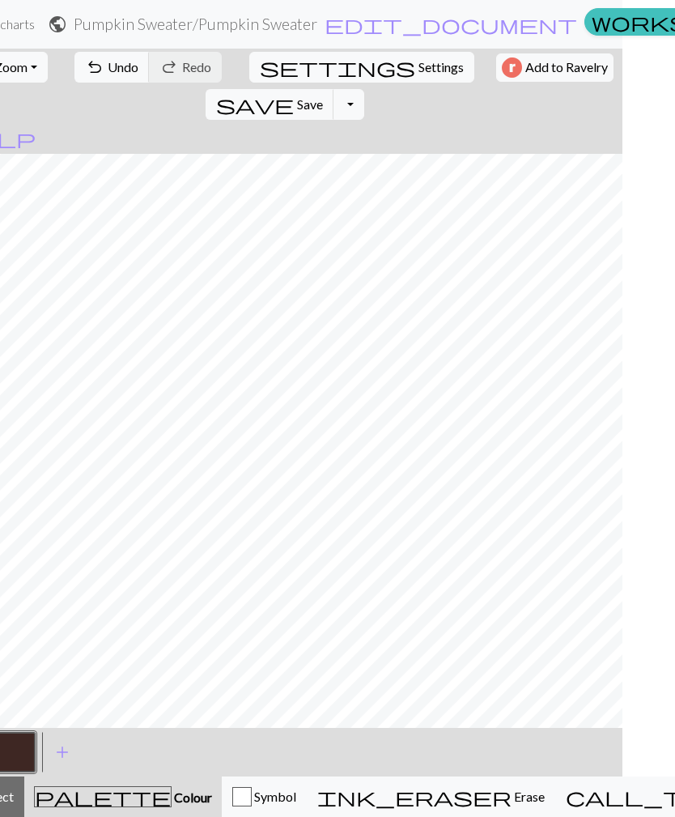
click at [36, 68] on button "zoom_in Zoom Zoom" at bounding box center [4, 67] width 87 height 31
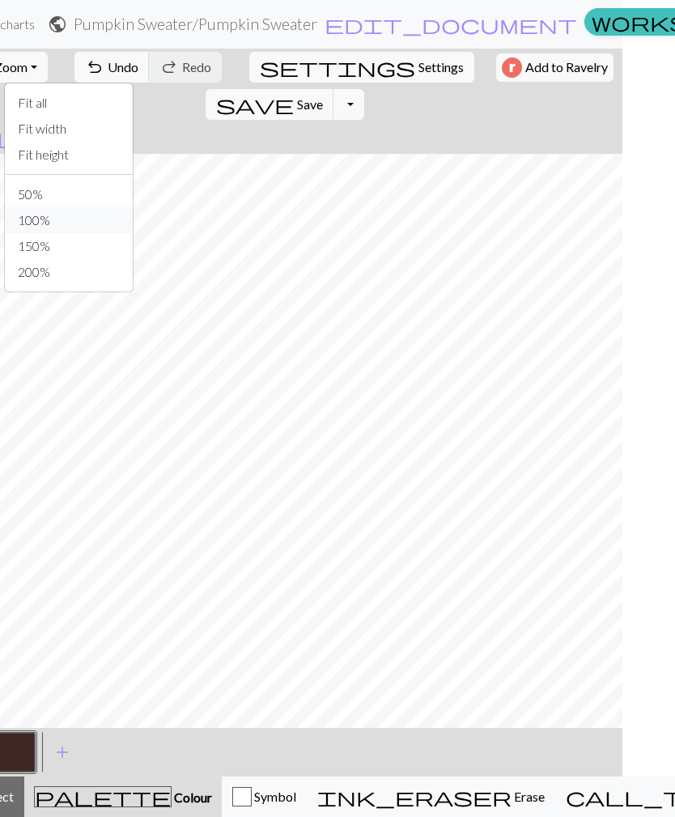
click at [80, 218] on button "100%" at bounding box center [69, 220] width 128 height 26
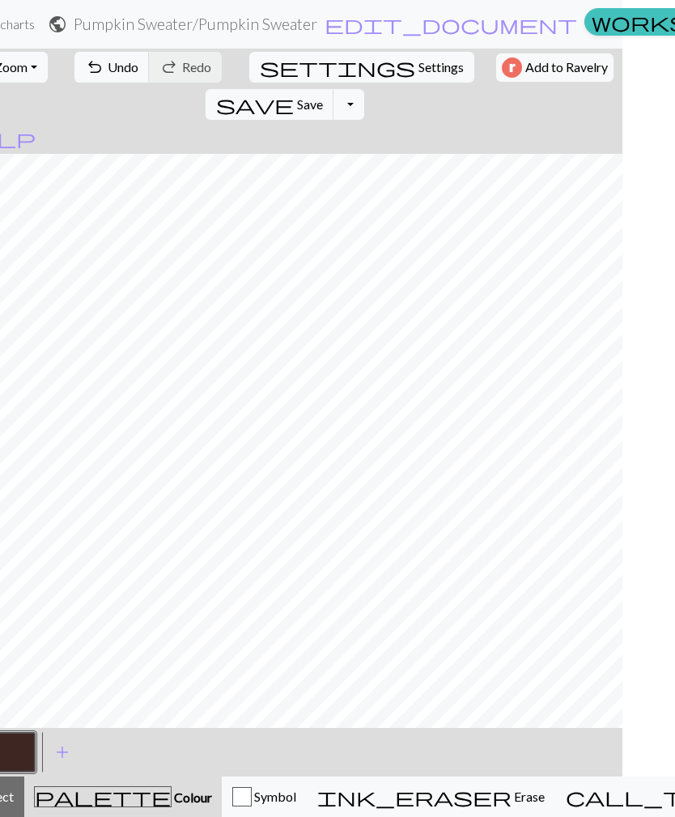
click at [108, 72] on span "Undo" at bounding box center [123, 66] width 31 height 15
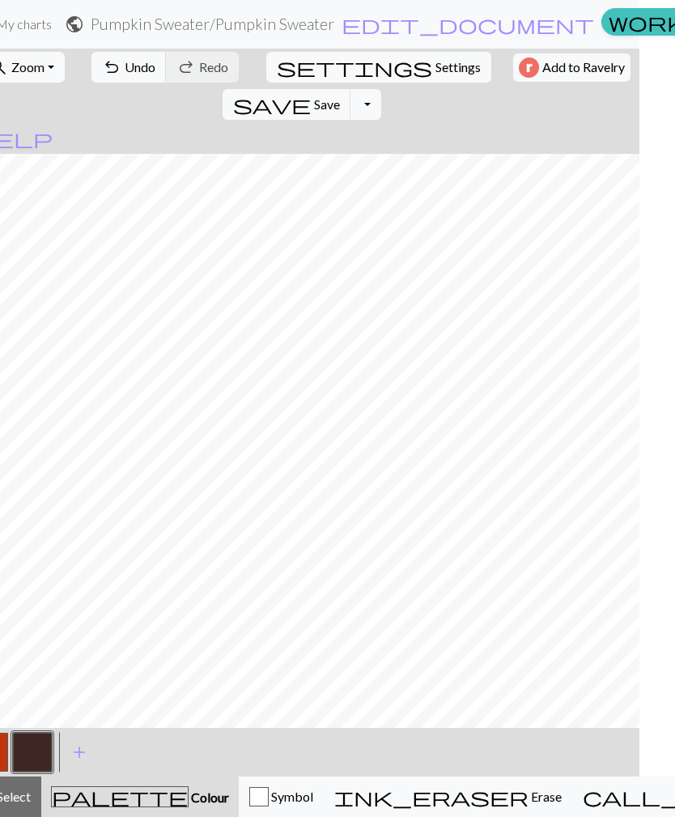
scroll to position [0, 0]
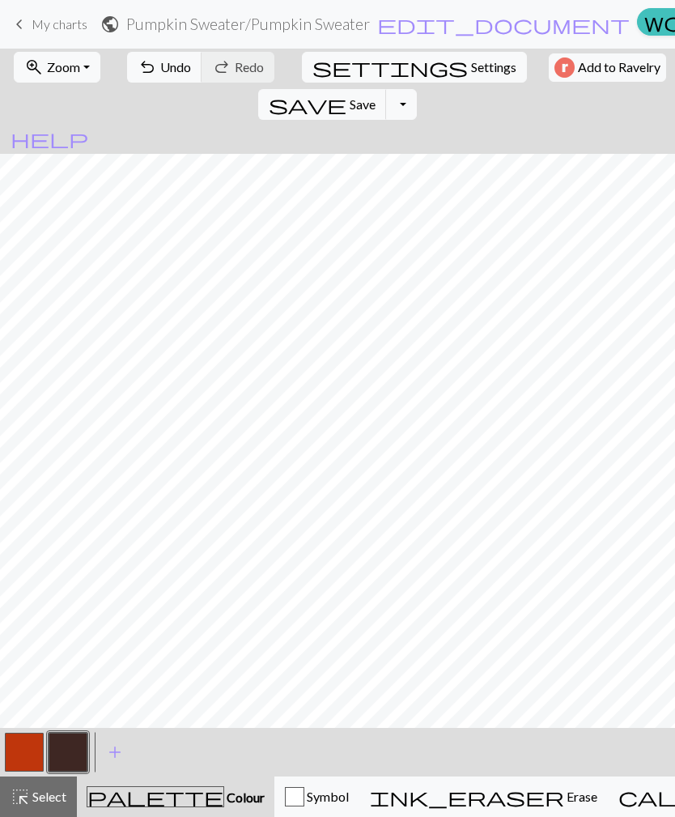
click at [79, 65] on button "zoom_in Zoom Zoom" at bounding box center [57, 67] width 87 height 31
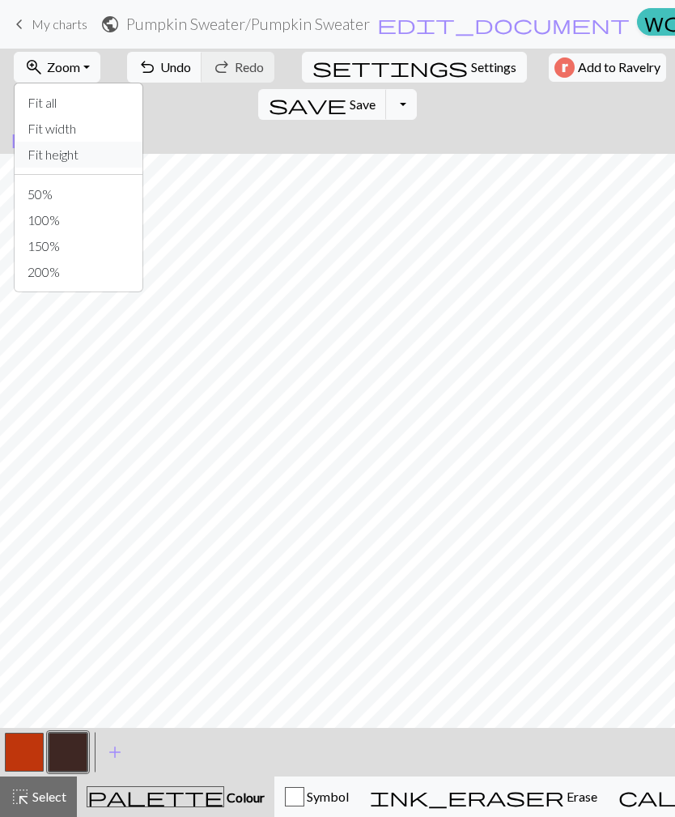
click at [98, 149] on button "Fit height" at bounding box center [79, 155] width 128 height 26
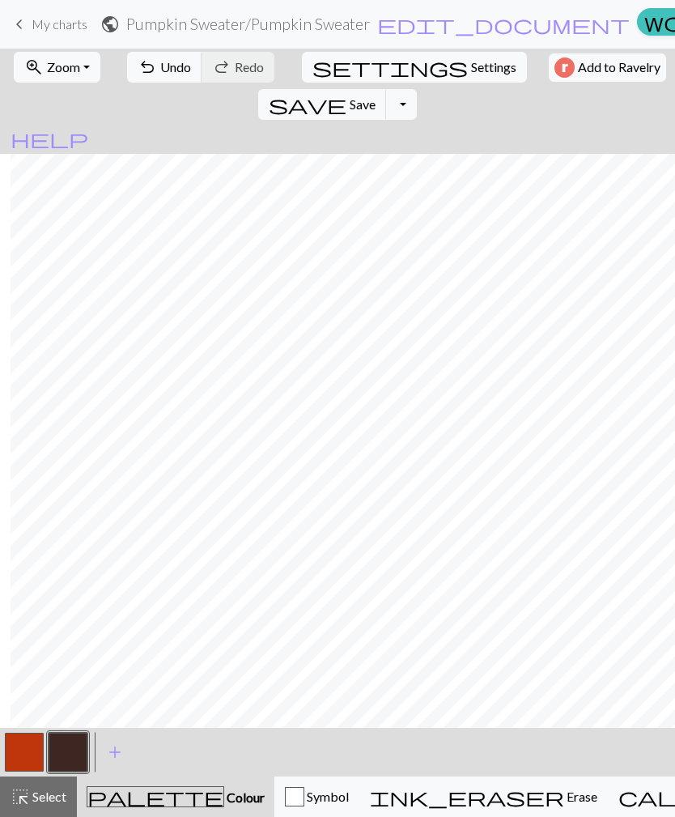
scroll to position [110, 15]
click at [83, 64] on button "zoom_in Zoom Zoom" at bounding box center [57, 67] width 87 height 31
click at [86, 62] on button "zoom_in Zoom Zoom" at bounding box center [57, 67] width 87 height 31
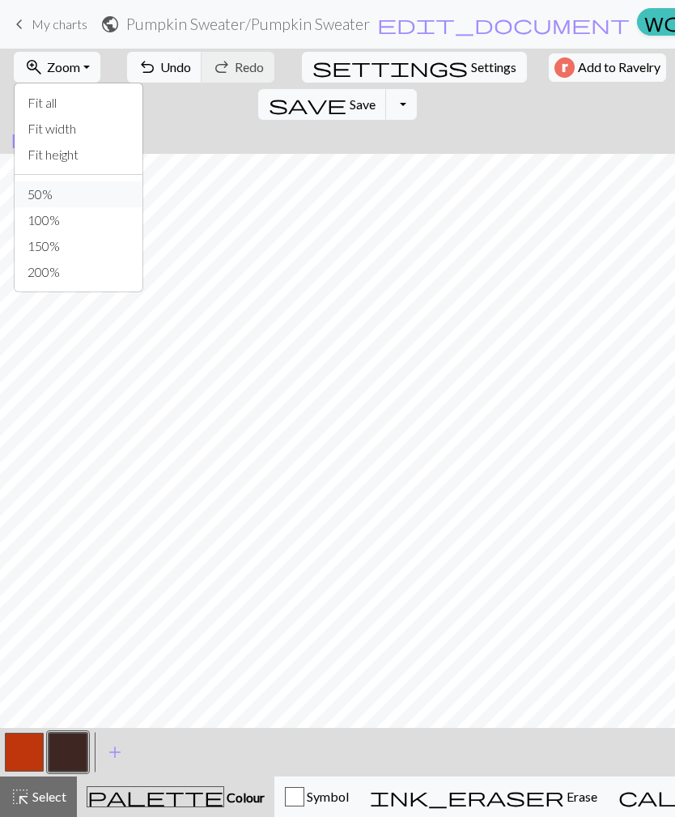
click at [102, 193] on button "50%" at bounding box center [79, 194] width 128 height 26
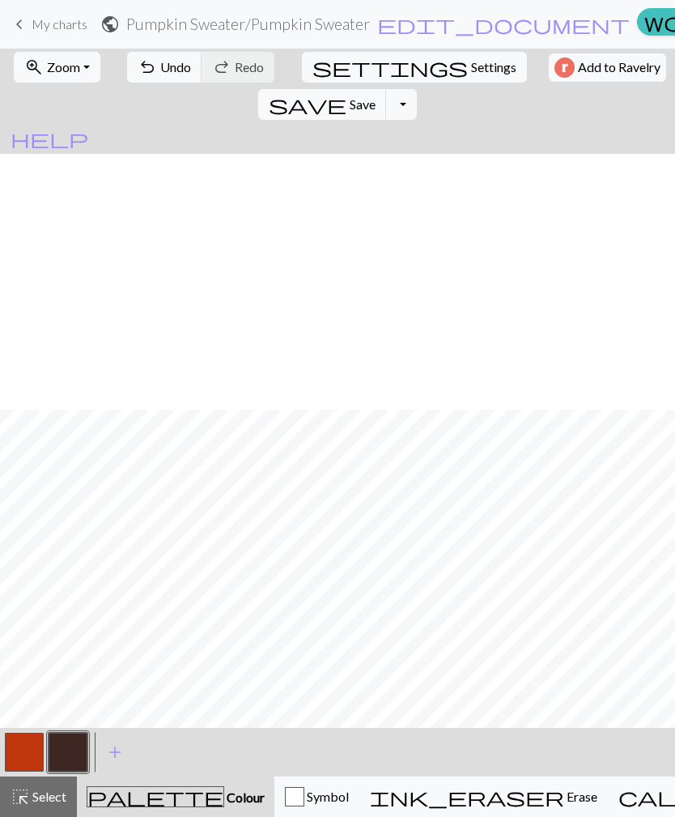
scroll to position [267, 0]
click at [376, 96] on span "Save" at bounding box center [363, 103] width 26 height 15
click at [417, 89] on button "Toggle Dropdown" at bounding box center [401, 104] width 31 height 31
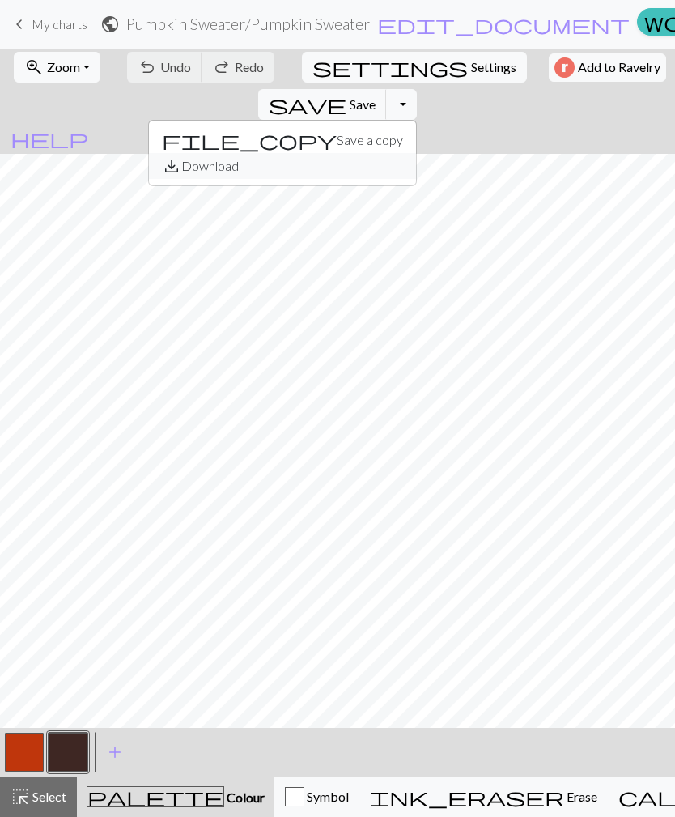
click at [416, 153] on button "save_alt Download" at bounding box center [282, 166] width 267 height 26
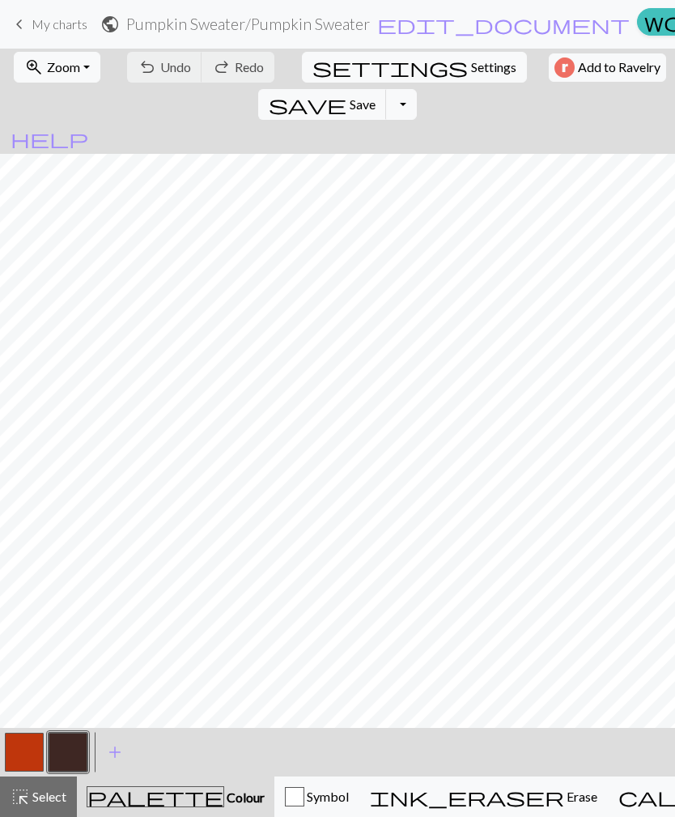
click at [88, 127] on span "help" at bounding box center [50, 138] width 78 height 23
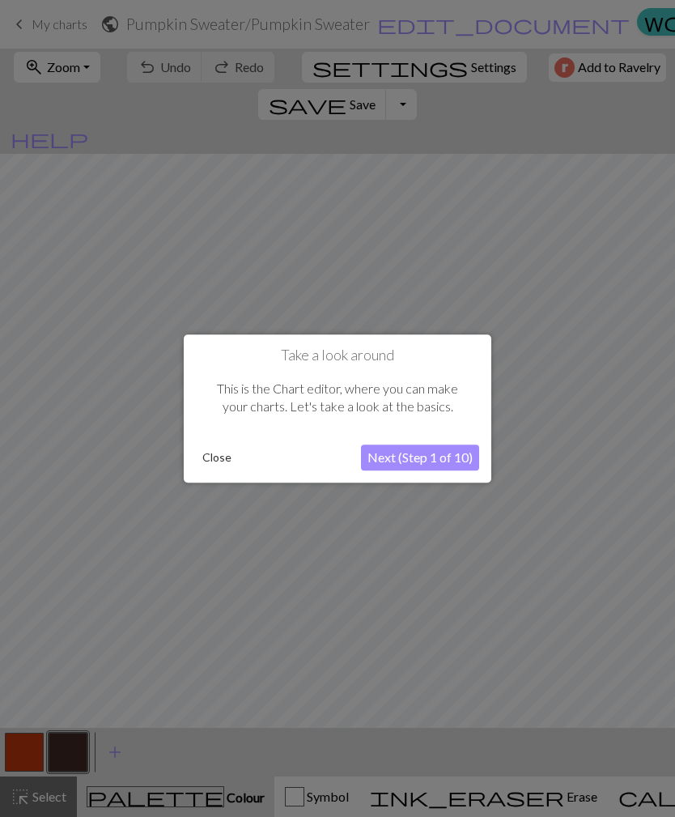
click at [556, 420] on div at bounding box center [337, 408] width 675 height 817
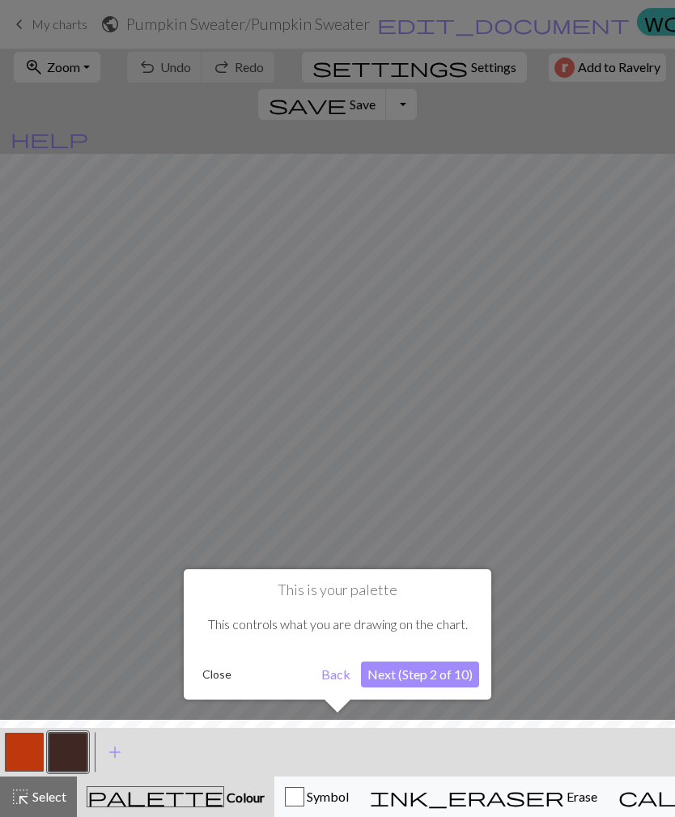
click at [226, 672] on button "Close" at bounding box center [217, 674] width 42 height 24
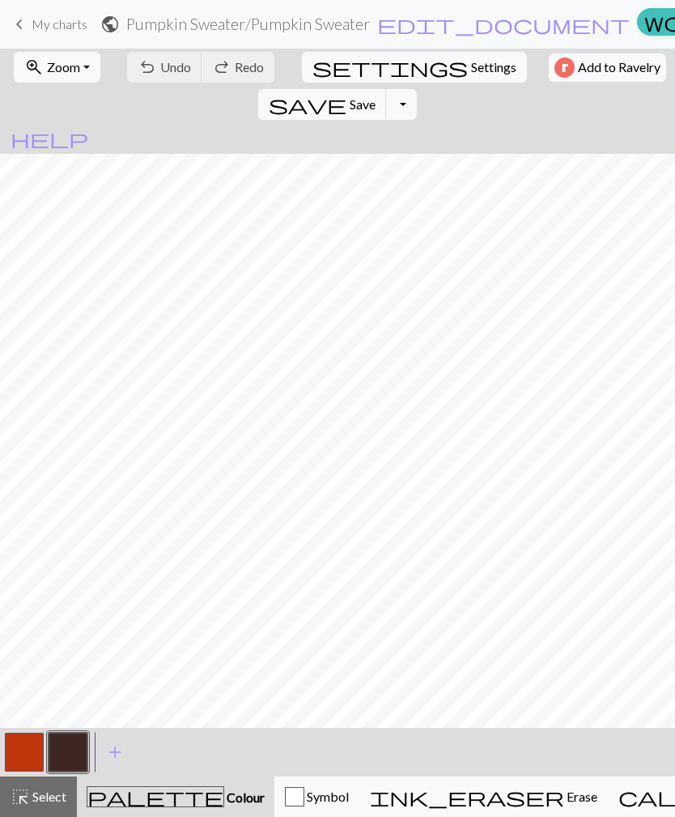
click at [471, 73] on span "Settings" at bounding box center [493, 66] width 45 height 19
select select "aran"
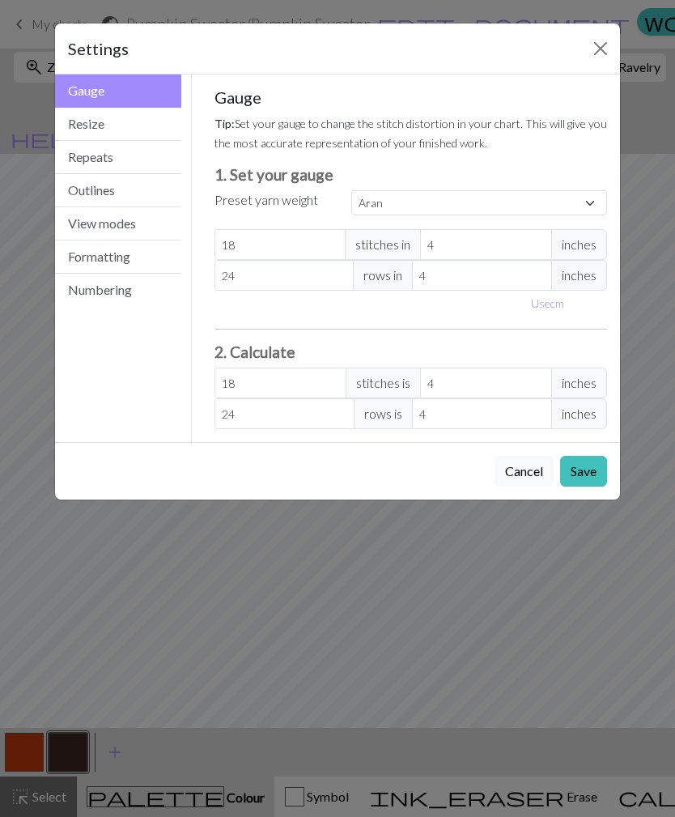
click at [145, 257] on button "Formatting" at bounding box center [118, 256] width 126 height 33
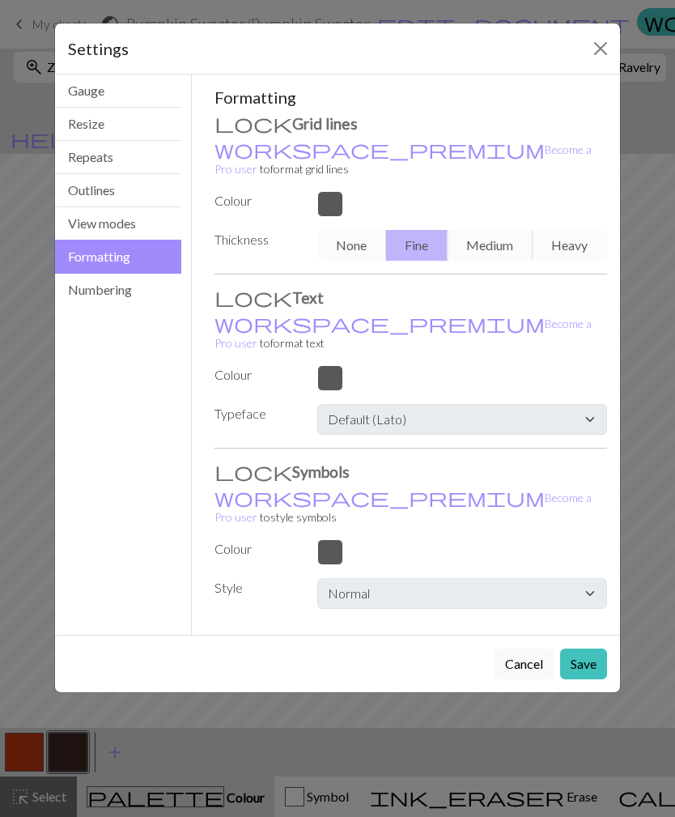
click at [600, 52] on button "Close" at bounding box center [601, 49] width 26 height 26
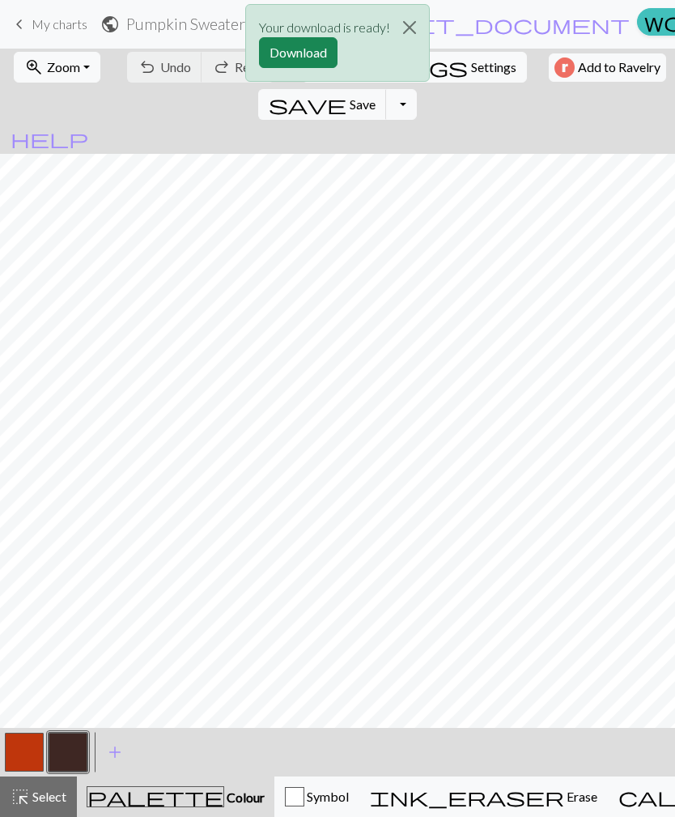
click at [607, 65] on div "Your download is ready! Download" at bounding box center [337, 47] width 675 height 95
click at [317, 53] on button "Download" at bounding box center [298, 52] width 79 height 31
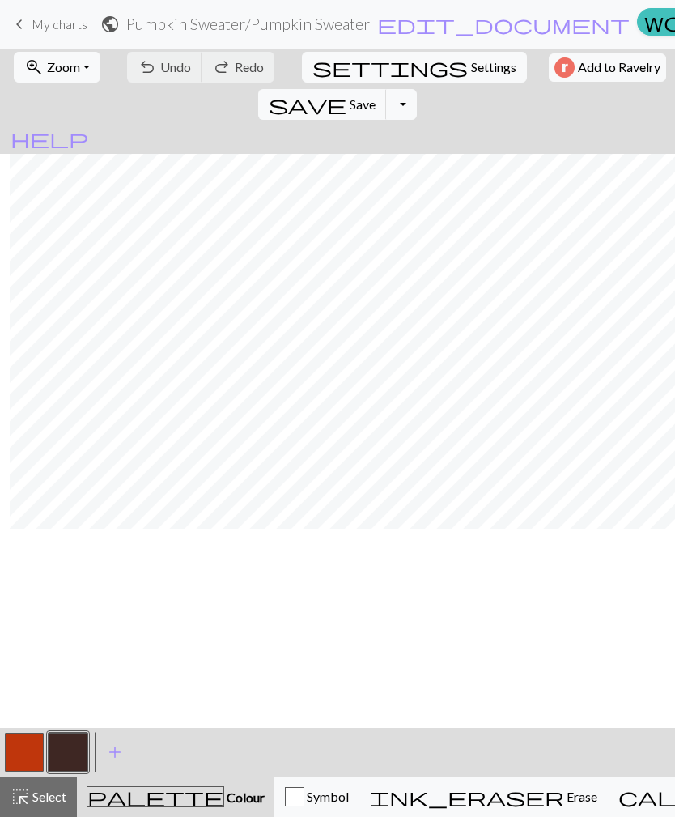
scroll to position [0, 11]
click at [173, 58] on button "undo Undo Undo" at bounding box center [164, 67] width 75 height 31
click at [161, 62] on span "Undo" at bounding box center [175, 66] width 31 height 15
click at [169, 64] on span "Undo" at bounding box center [175, 66] width 31 height 15
click at [171, 70] on span "Undo" at bounding box center [175, 66] width 31 height 15
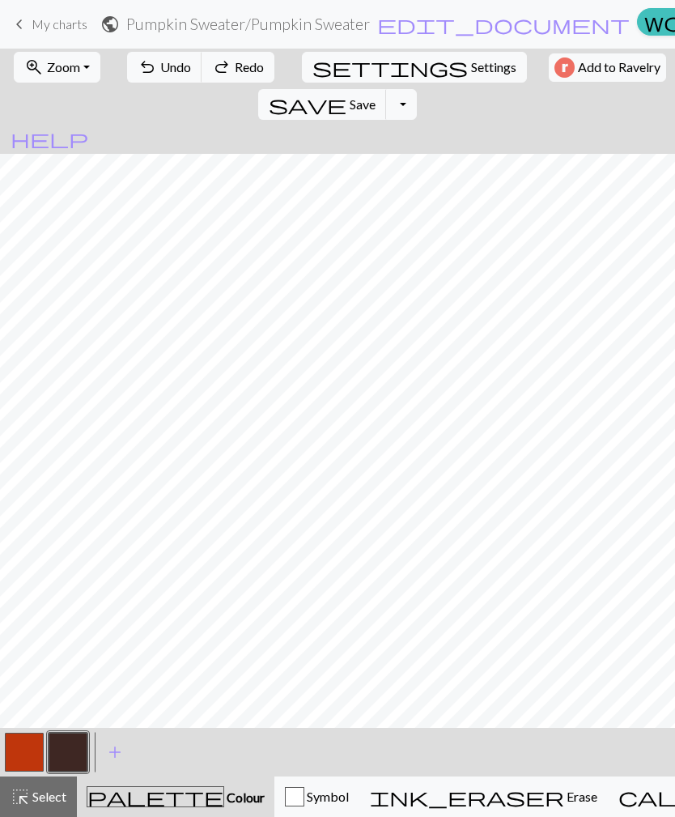
click at [168, 62] on span "Undo" at bounding box center [175, 66] width 31 height 15
click at [170, 62] on span "Undo" at bounding box center [175, 66] width 31 height 15
click at [173, 64] on span "Undo" at bounding box center [175, 66] width 31 height 15
click at [168, 64] on span "Undo" at bounding box center [175, 66] width 31 height 15
click at [170, 66] on div "undo Undo Undo redo Redo Redo" at bounding box center [200, 67] width 157 height 37
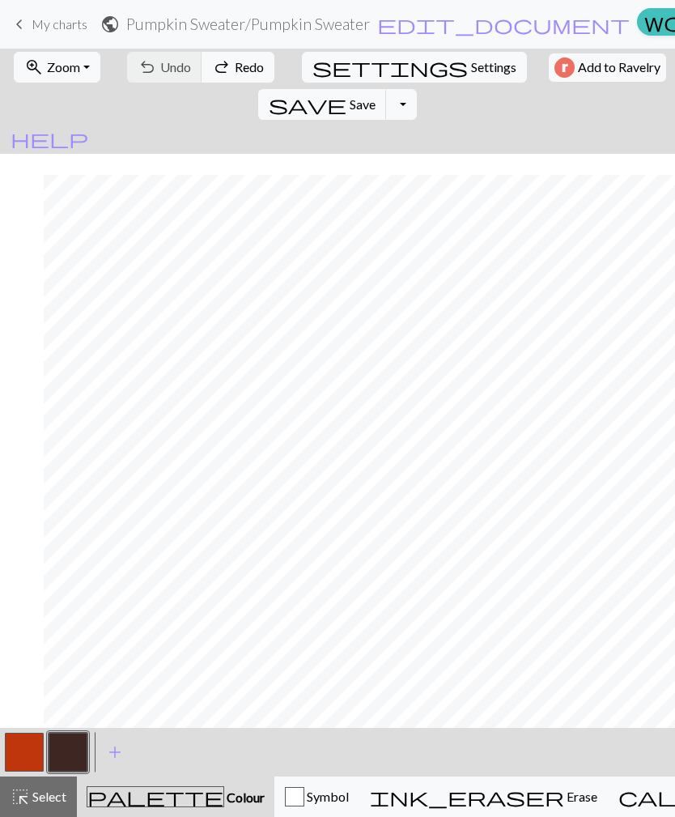
scroll to position [28, 50]
click at [163, 64] on span "Undo" at bounding box center [175, 66] width 31 height 15
click at [160, 69] on span "Undo" at bounding box center [175, 66] width 31 height 15
click at [160, 74] on span "Undo" at bounding box center [175, 66] width 31 height 15
click at [160, 66] on span "Undo" at bounding box center [175, 66] width 31 height 15
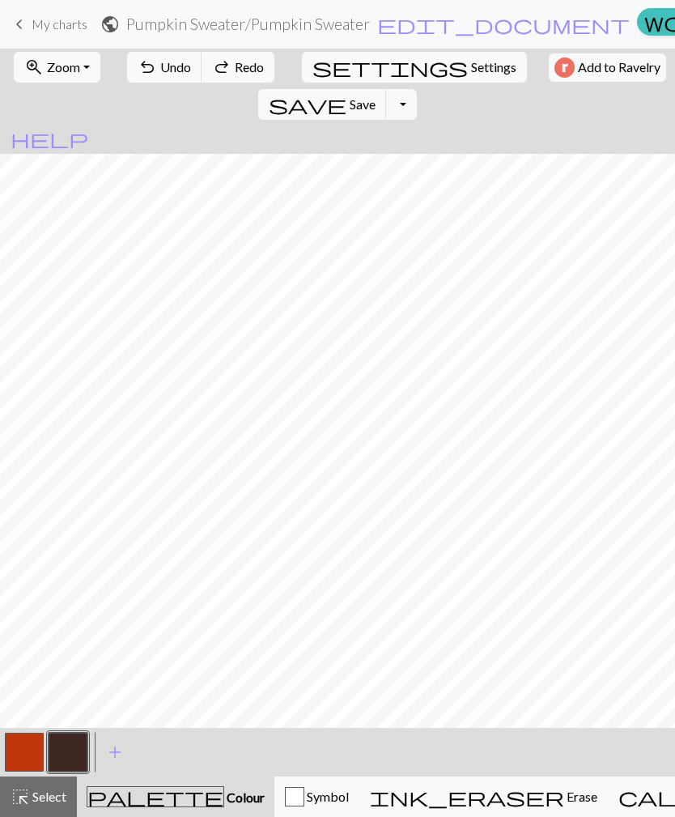
click at [160, 70] on span "Undo" at bounding box center [175, 66] width 31 height 15
click at [160, 72] on span "Undo" at bounding box center [175, 66] width 31 height 15
click at [304, 804] on span "Symbol" at bounding box center [326, 795] width 45 height 15
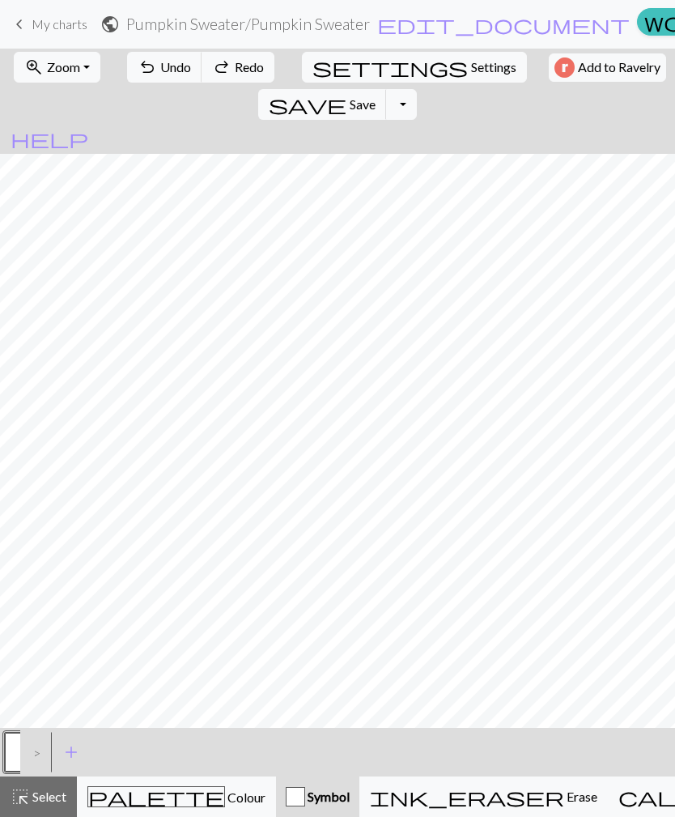
click at [70, 759] on span "add" at bounding box center [71, 752] width 19 height 23
click at [85, 747] on button "button" at bounding box center [68, 752] width 39 height 39
click at [76, 755] on button "button" at bounding box center [68, 752] width 39 height 39
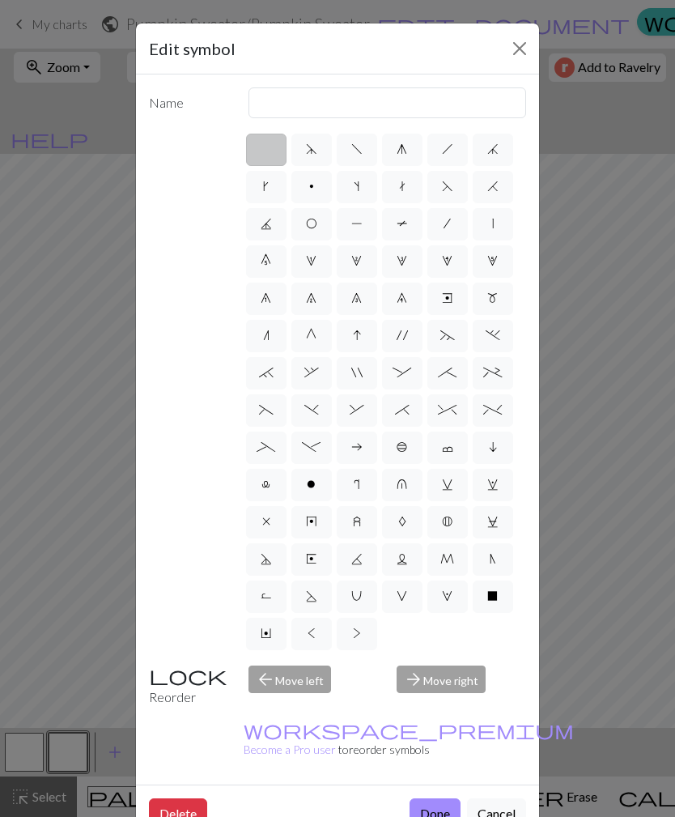
click at [270, 518] on span "x" at bounding box center [266, 521] width 8 height 13
click at [270, 518] on input "x" at bounding box center [267, 517] width 11 height 11
radio input "true"
type input "no stitch"
click at [430, 798] on button "Done" at bounding box center [435, 813] width 51 height 31
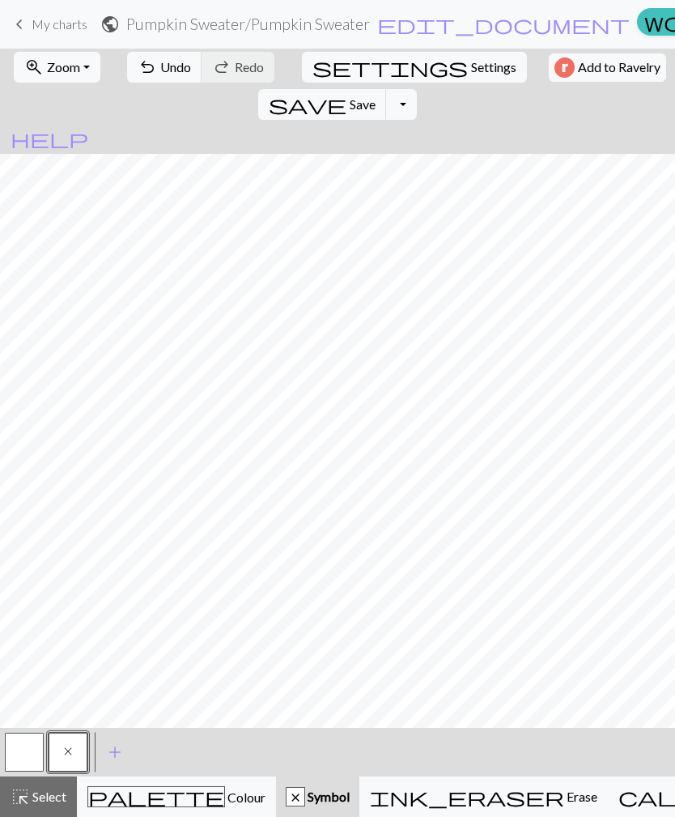
scroll to position [305, 0]
click at [167, 70] on span "Undo" at bounding box center [175, 66] width 31 height 15
click at [160, 66] on span "Undo" at bounding box center [175, 66] width 31 height 15
click at [154, 75] on button "undo Undo Undo" at bounding box center [164, 67] width 75 height 31
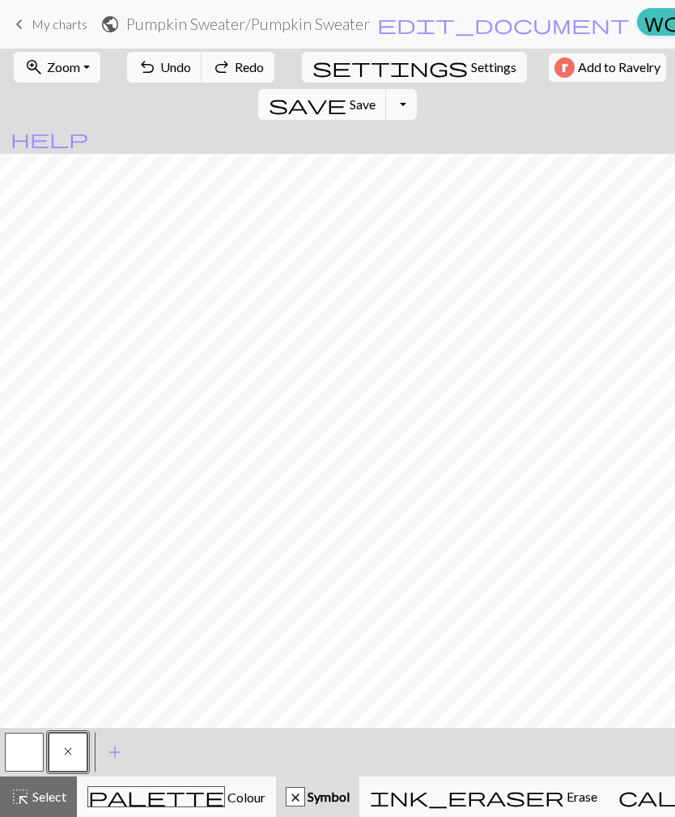
click at [158, 75] on button "undo Undo Undo" at bounding box center [164, 67] width 75 height 31
click at [157, 75] on button "undo Undo Undo" at bounding box center [164, 67] width 75 height 31
click at [148, 75] on button "undo Undo Undo" at bounding box center [164, 67] width 75 height 31
click at [148, 74] on button "undo Undo Undo" at bounding box center [164, 67] width 75 height 31
click at [161, 73] on span "Undo" at bounding box center [175, 66] width 31 height 15
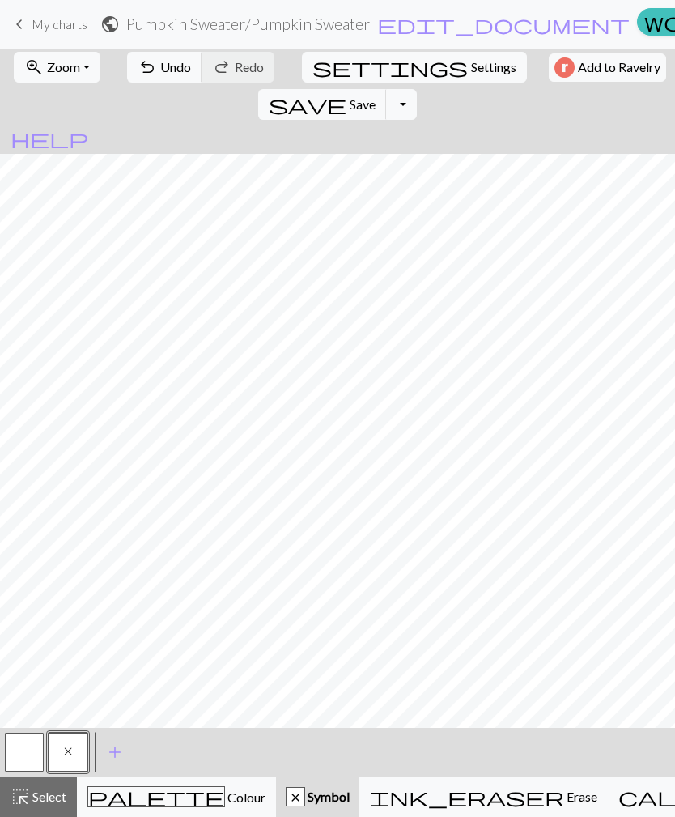
click at [161, 68] on span "Undo" at bounding box center [175, 66] width 31 height 15
click at [172, 73] on span "Undo" at bounding box center [175, 66] width 31 height 15
click at [164, 71] on span "Undo" at bounding box center [175, 66] width 31 height 15
click at [168, 79] on button "undo Undo Undo" at bounding box center [164, 67] width 75 height 31
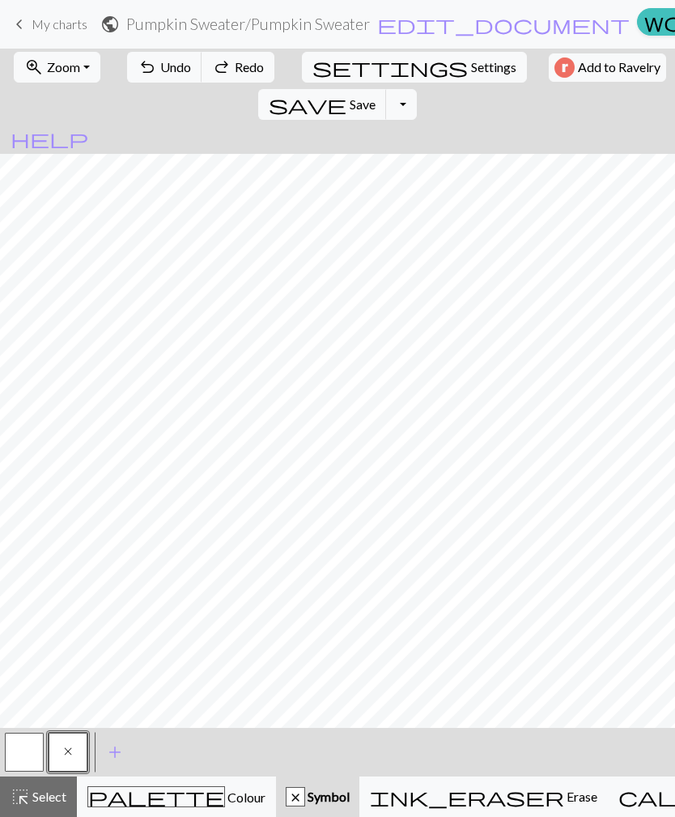
click at [162, 75] on button "undo Undo Undo" at bounding box center [164, 67] width 75 height 31
click at [161, 75] on button "undo Undo Undo" at bounding box center [164, 67] width 75 height 31
click at [162, 79] on button "undo Undo Undo" at bounding box center [164, 67] width 75 height 31
click at [164, 72] on span "Undo" at bounding box center [175, 66] width 31 height 15
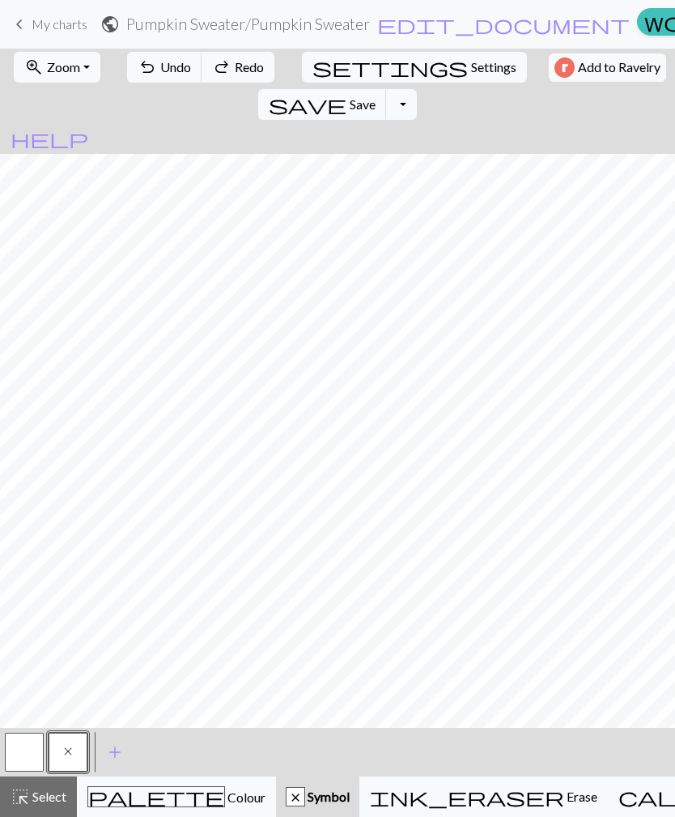
click at [163, 72] on span "Undo" at bounding box center [175, 66] width 31 height 15
click at [164, 72] on span "Undo" at bounding box center [175, 66] width 31 height 15
click at [164, 71] on span "Undo" at bounding box center [175, 66] width 31 height 15
click at [161, 73] on span "Undo" at bounding box center [175, 66] width 31 height 15
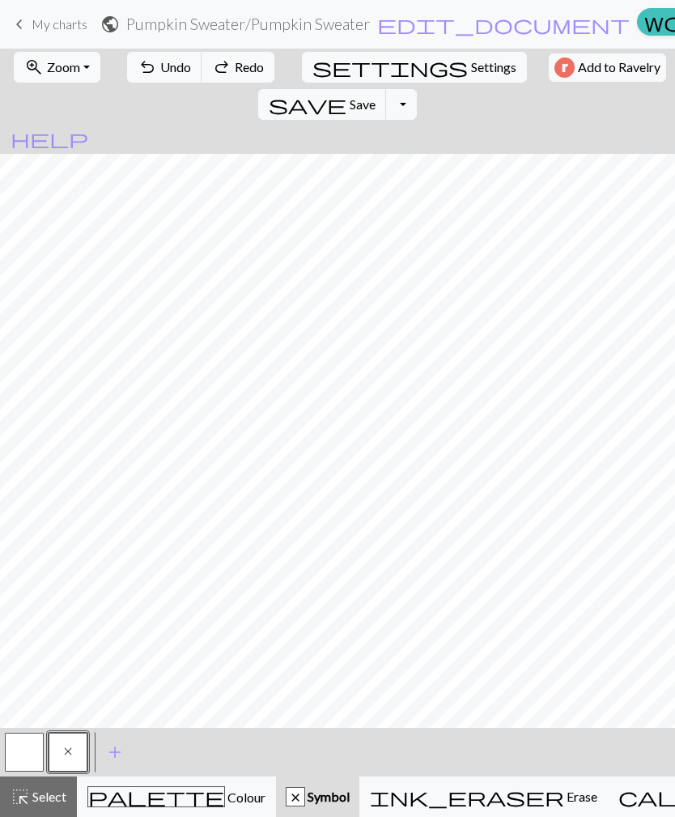
click at [163, 70] on span "Undo" at bounding box center [175, 66] width 31 height 15
click at [163, 69] on span "Undo" at bounding box center [175, 66] width 31 height 15
click at [164, 67] on span "Undo" at bounding box center [175, 66] width 31 height 15
click at [165, 69] on span "Undo" at bounding box center [175, 66] width 31 height 15
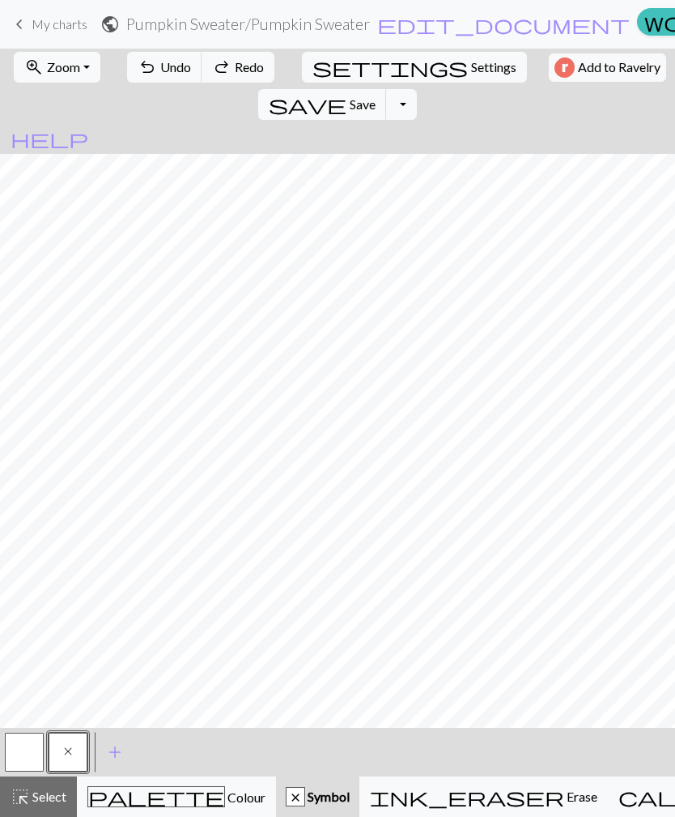
click at [165, 68] on span "Undo" at bounding box center [175, 66] width 31 height 15
click at [168, 67] on span "Undo" at bounding box center [175, 66] width 31 height 15
click at [164, 68] on span "Undo" at bounding box center [175, 66] width 31 height 15
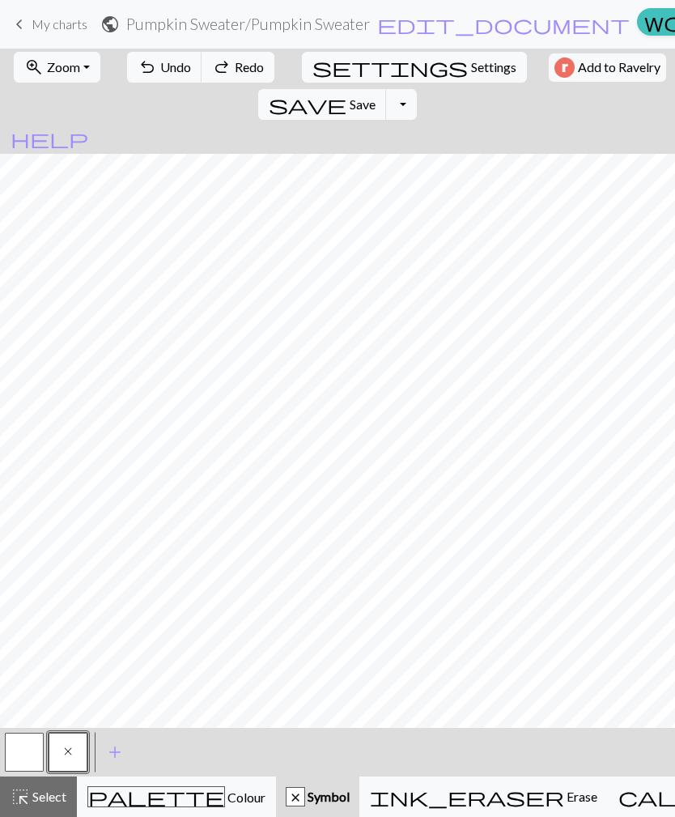
click at [164, 67] on span "Undo" at bounding box center [175, 66] width 31 height 15
click at [165, 68] on span "Undo" at bounding box center [175, 66] width 31 height 15
click at [164, 68] on span "Undo" at bounding box center [175, 66] width 31 height 15
click at [165, 68] on span "Undo" at bounding box center [175, 66] width 31 height 15
click at [160, 69] on span "Undo" at bounding box center [175, 66] width 31 height 15
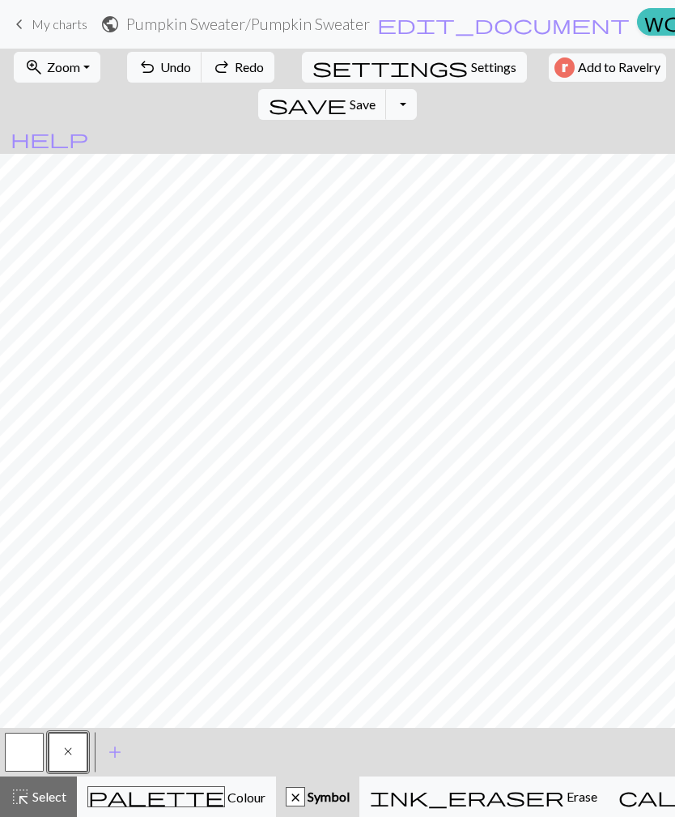
click at [167, 74] on span "Undo" at bounding box center [175, 66] width 31 height 15
click at [166, 72] on span "Undo" at bounding box center [175, 66] width 31 height 15
click at [166, 71] on span "Undo" at bounding box center [175, 66] width 31 height 15
click at [160, 65] on span "Undo" at bounding box center [175, 66] width 31 height 15
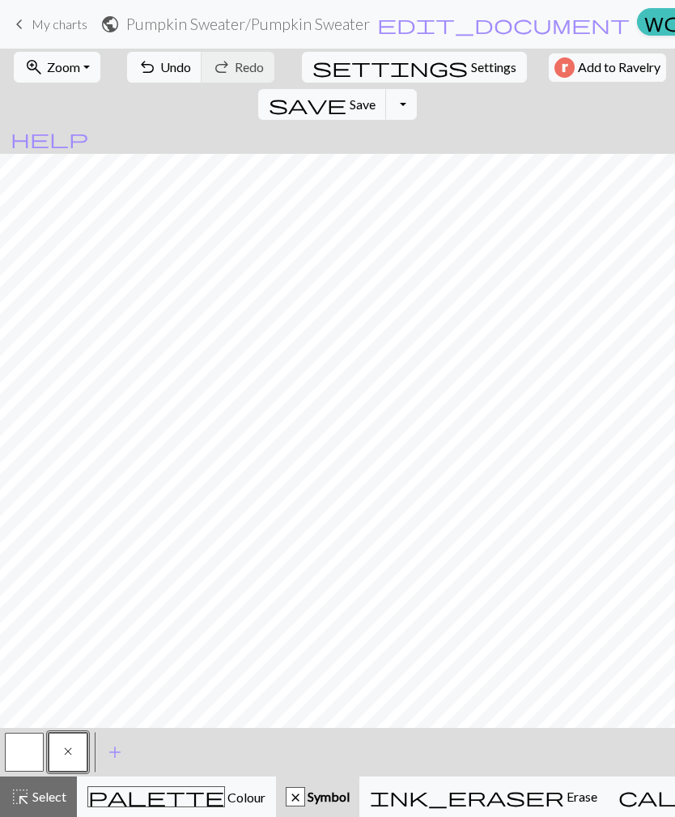
click at [376, 96] on span "Save" at bounding box center [363, 103] width 26 height 15
click at [417, 89] on button "Toggle Dropdown" at bounding box center [401, 104] width 31 height 31
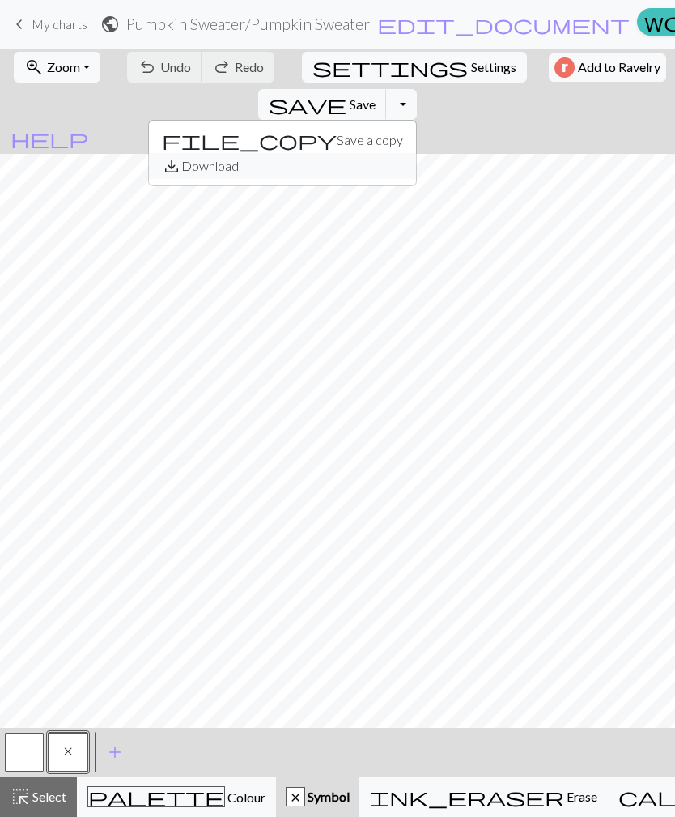
click at [416, 153] on button "save_alt Download" at bounding box center [282, 166] width 267 height 26
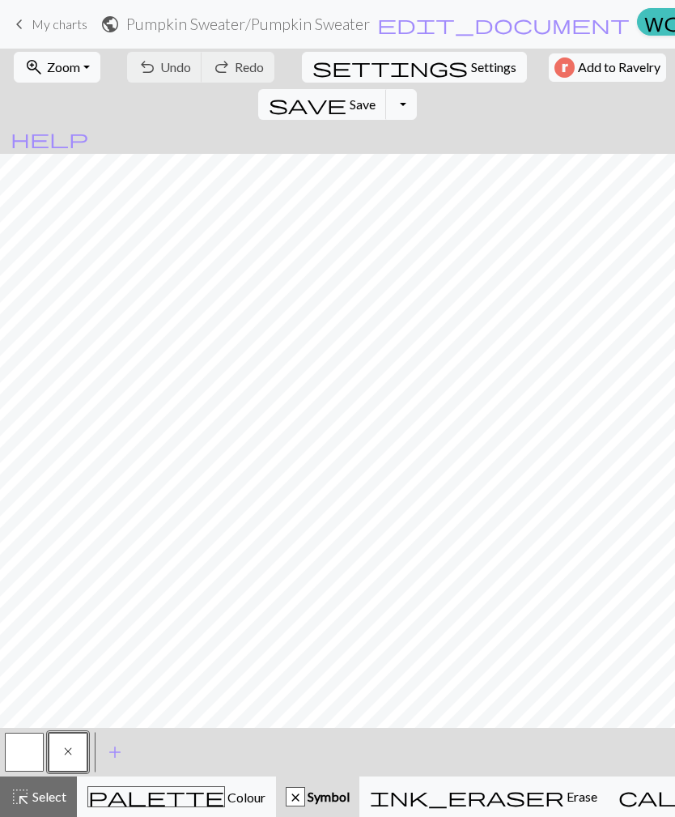
click at [417, 89] on button "Toggle Dropdown" at bounding box center [401, 104] width 31 height 31
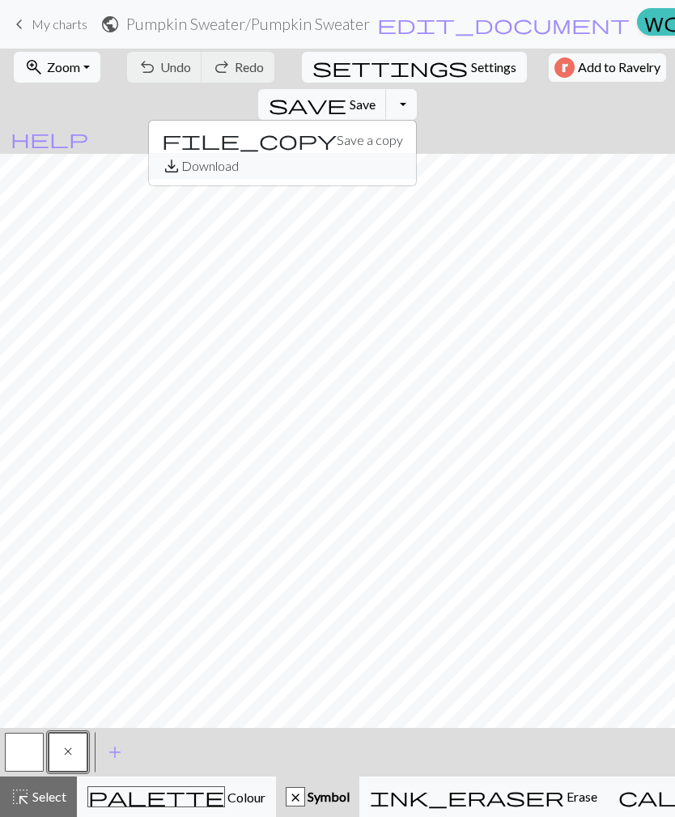
click at [416, 153] on button "save_alt Download" at bounding box center [282, 166] width 267 height 26
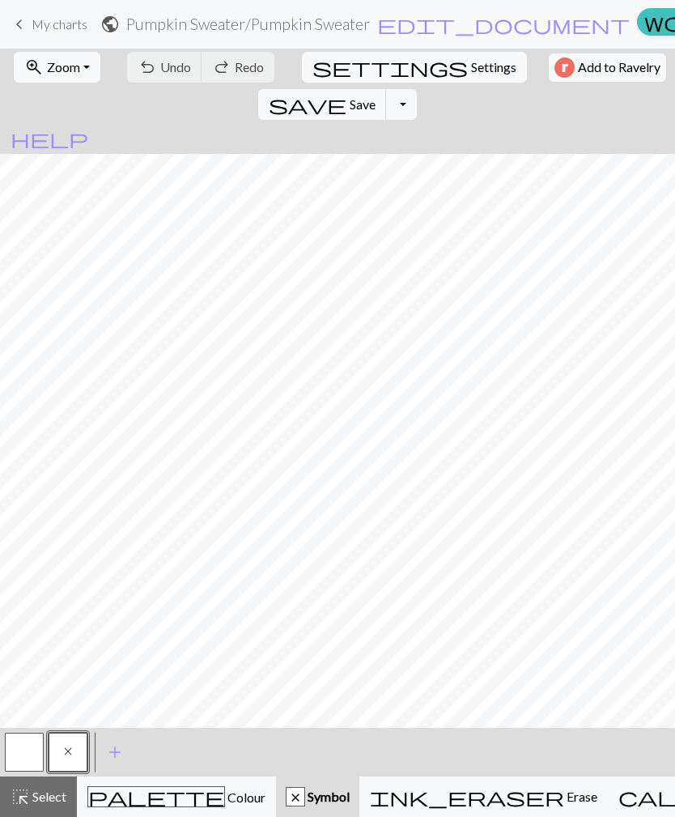
click at [389, 29] on span "edit_document" at bounding box center [503, 24] width 253 height 23
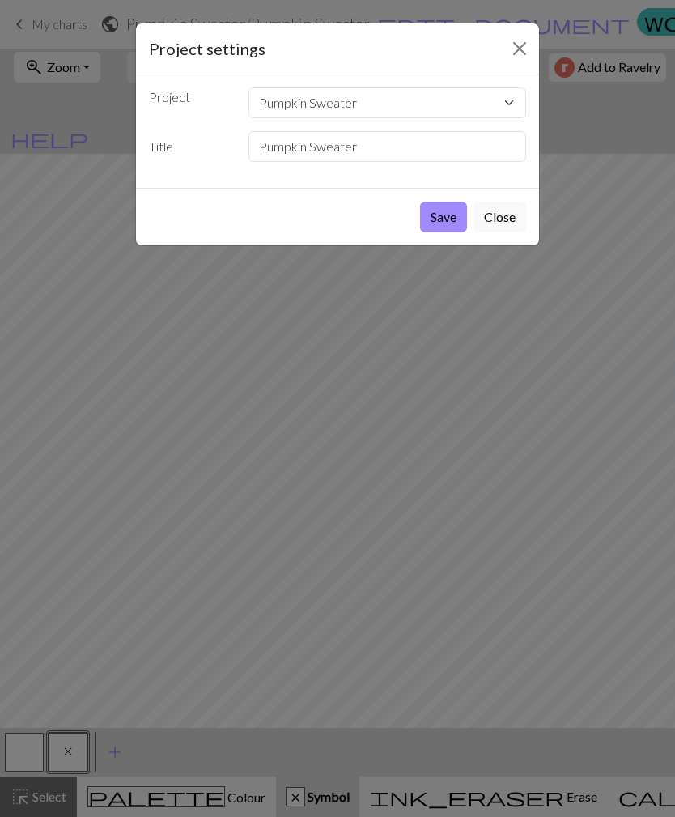
click at [520, 41] on button "Close" at bounding box center [520, 49] width 26 height 26
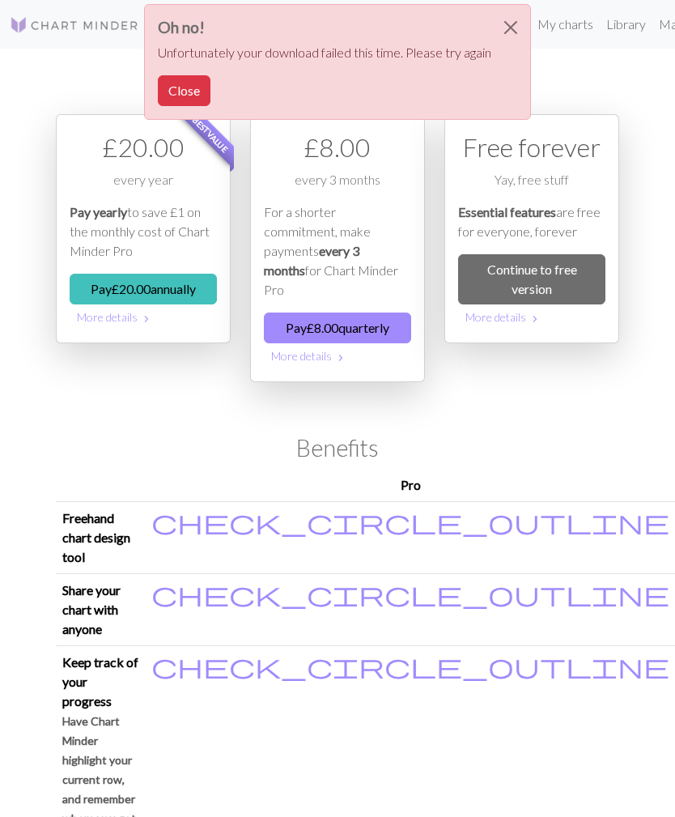
click at [519, 25] on button "Close" at bounding box center [510, 27] width 39 height 45
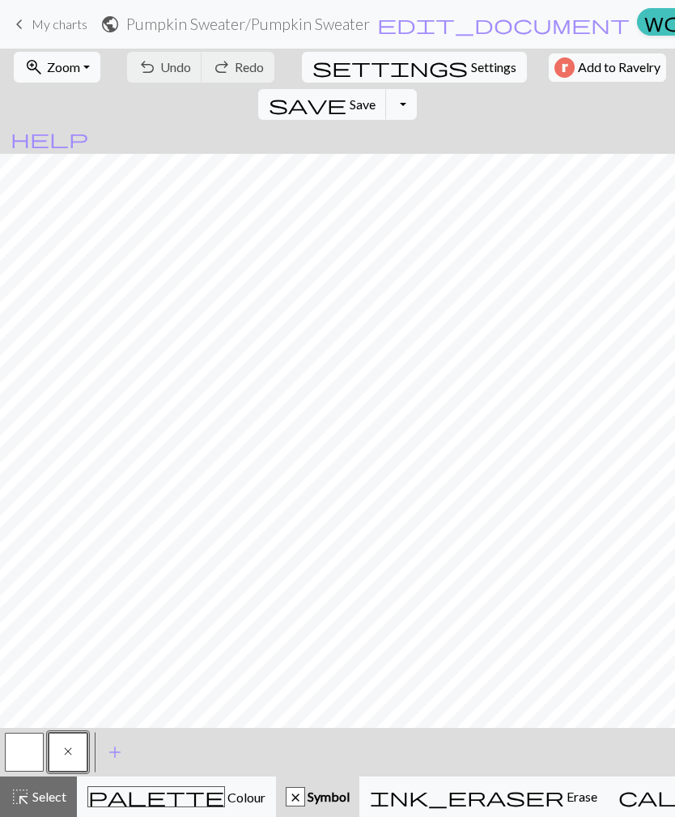
click at [417, 89] on button "Toggle Dropdown" at bounding box center [401, 104] width 31 height 31
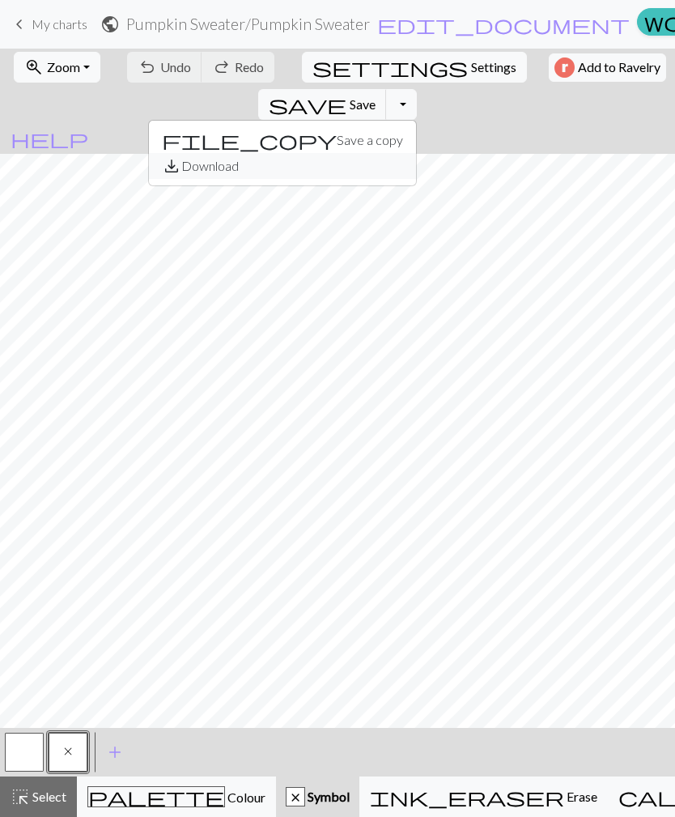
click at [416, 153] on button "save_alt Download" at bounding box center [282, 166] width 267 height 26
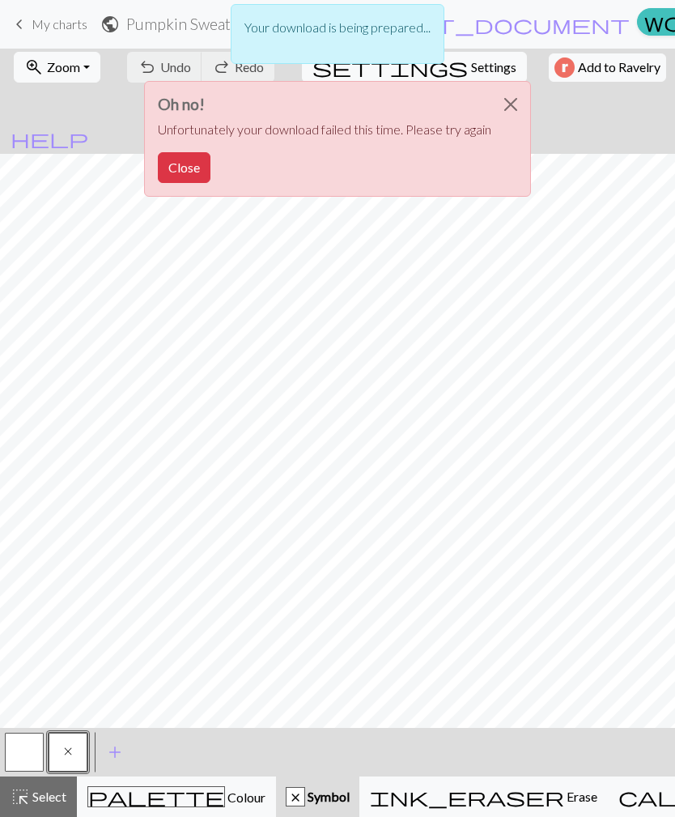
click at [520, 101] on button "Close" at bounding box center [510, 104] width 39 height 45
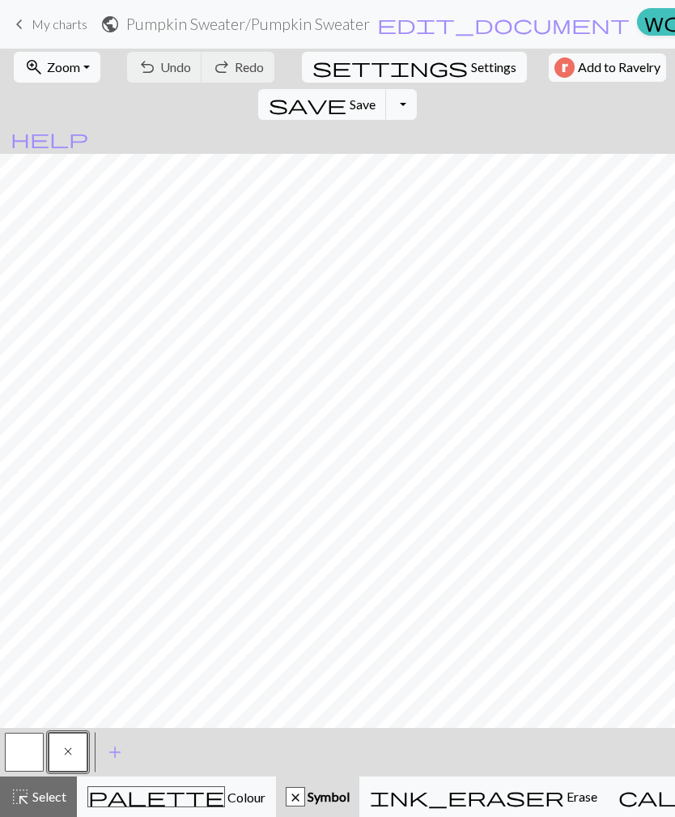
click at [376, 96] on span "Save" at bounding box center [363, 103] width 26 height 15
click at [417, 89] on button "Toggle Dropdown" at bounding box center [401, 104] width 31 height 31
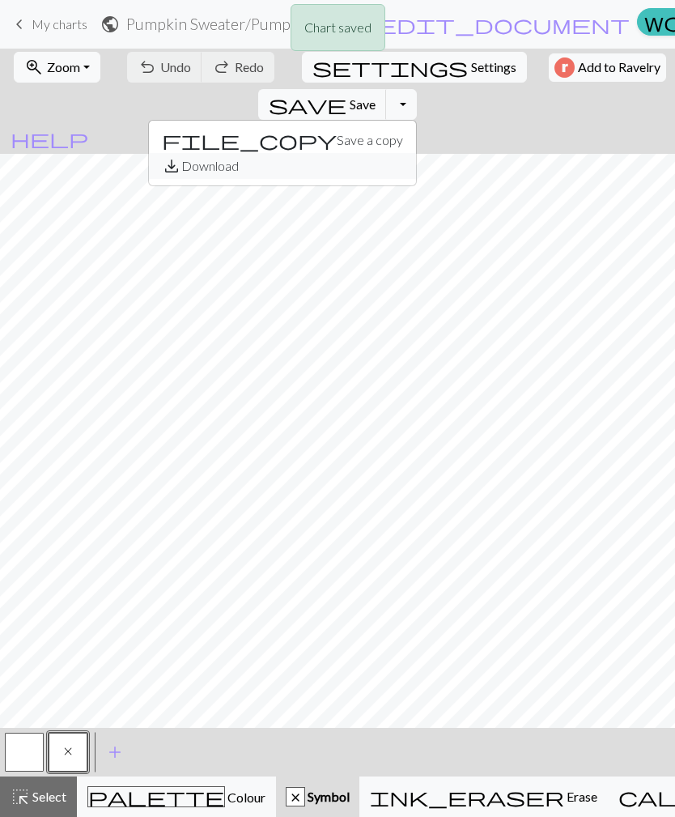
click at [416, 153] on button "save_alt Download" at bounding box center [282, 166] width 267 height 26
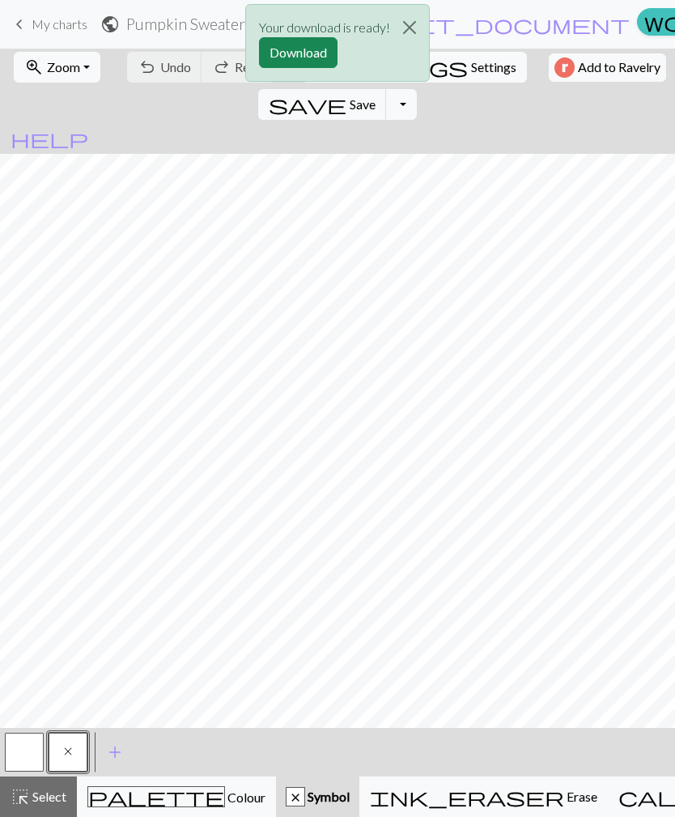
click at [318, 49] on button "Download" at bounding box center [298, 52] width 79 height 31
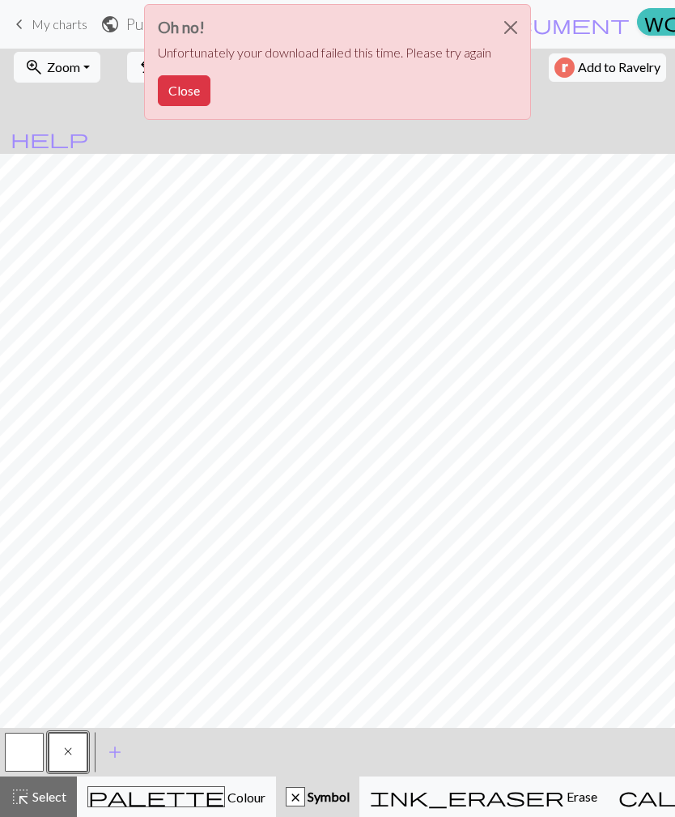
click at [185, 91] on button "Close" at bounding box center [184, 90] width 53 height 31
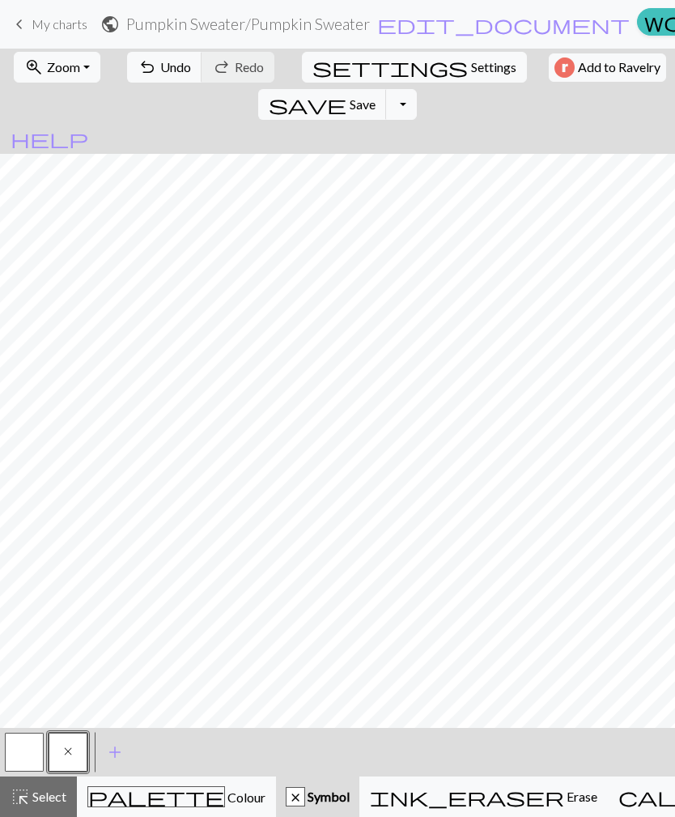
click at [162, 64] on span "Undo" at bounding box center [175, 66] width 31 height 15
click at [26, 752] on button "button" at bounding box center [24, 752] width 39 height 39
click at [225, 796] on span "Colour" at bounding box center [245, 796] width 40 height 15
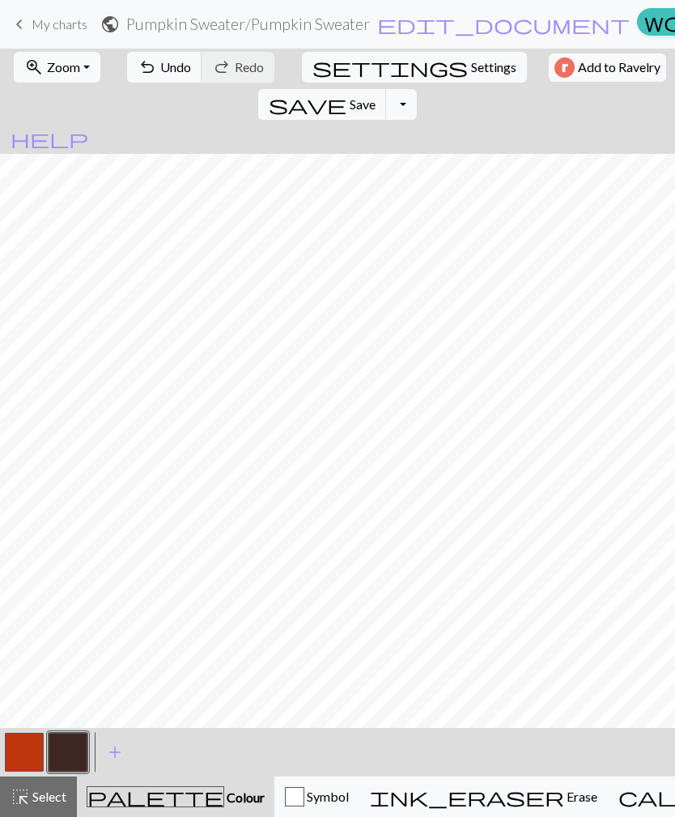
click at [67, 754] on button "button" at bounding box center [68, 752] width 39 height 39
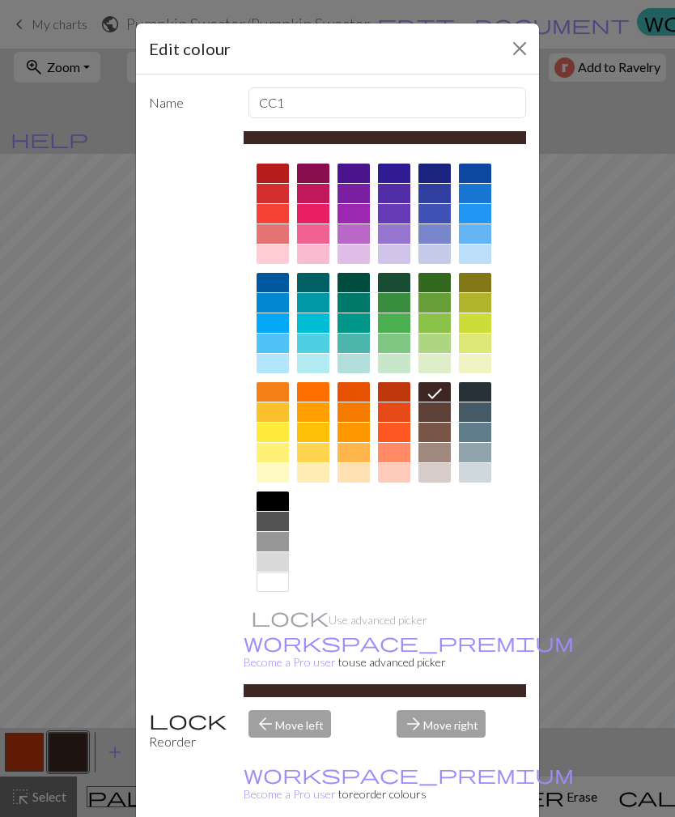
click at [440, 430] on div at bounding box center [434, 432] width 32 height 19
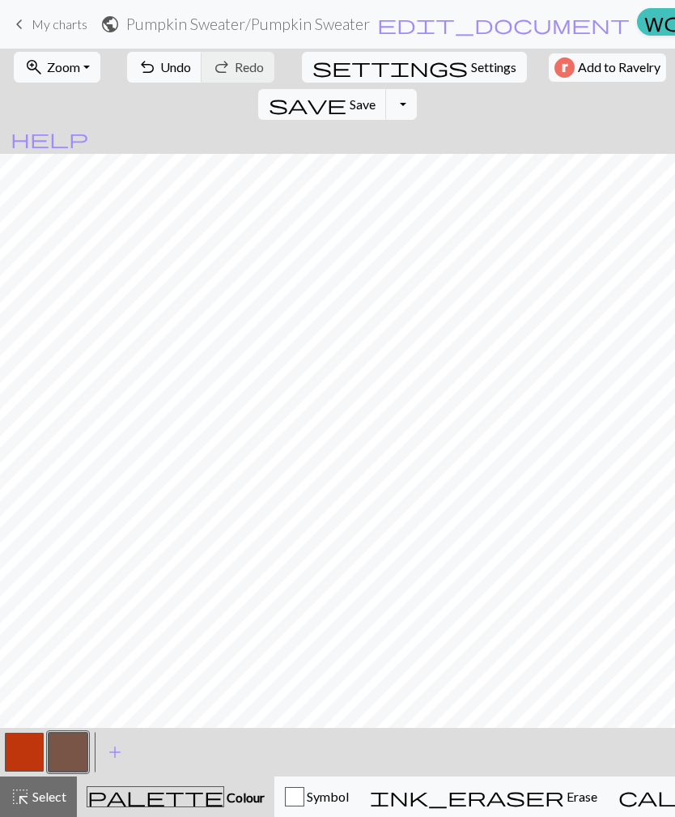
click at [304, 794] on span "Symbol" at bounding box center [326, 795] width 45 height 15
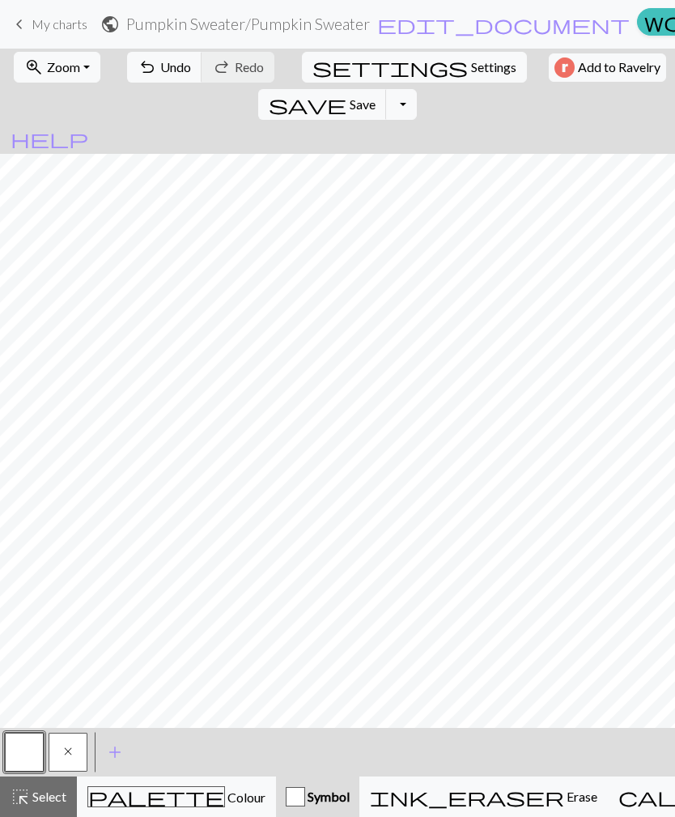
click at [69, 763] on button "x" at bounding box center [68, 752] width 39 height 39
click at [23, 750] on button "button" at bounding box center [24, 752] width 39 height 39
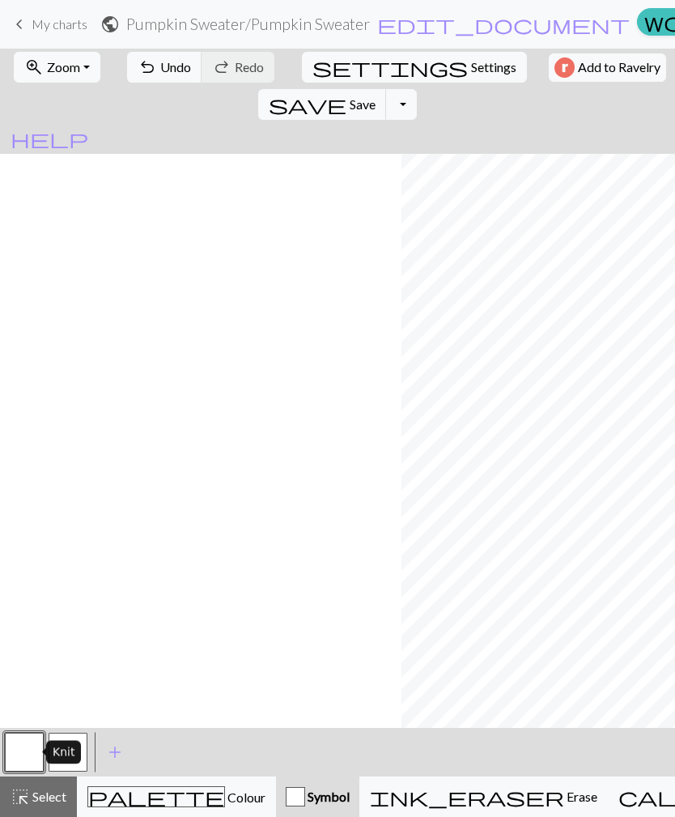
scroll to position [244, 401]
click at [76, 750] on div "Knit" at bounding box center [63, 752] width 35 height 23
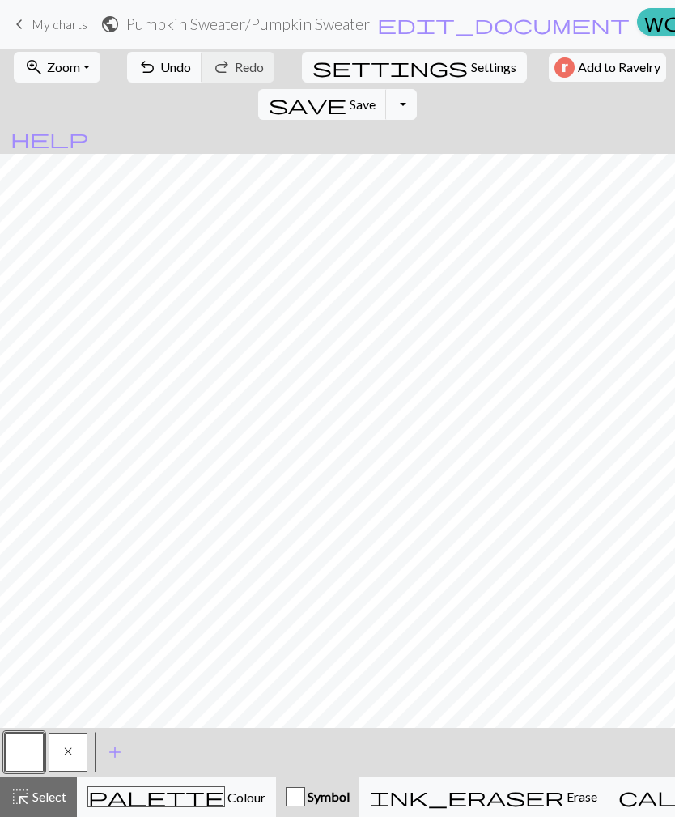
click at [79, 747] on button "x" at bounding box center [68, 752] width 39 height 39
click at [160, 73] on span "Undo" at bounding box center [175, 66] width 31 height 15
click at [172, 78] on button "undo Undo Undo" at bounding box center [164, 67] width 75 height 31
click at [376, 96] on span "Save" at bounding box center [363, 103] width 26 height 15
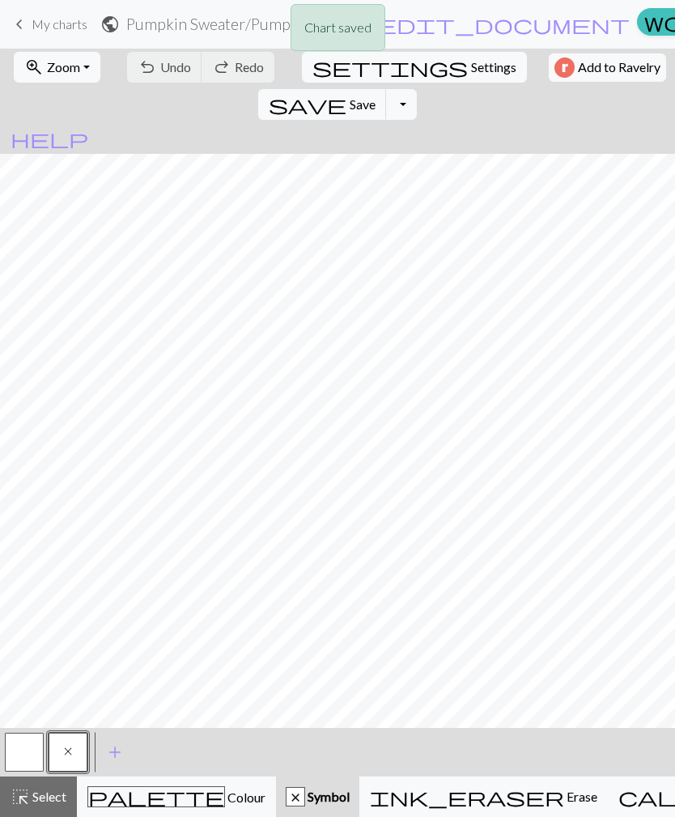
click at [417, 89] on button "Toggle Dropdown" at bounding box center [401, 104] width 31 height 31
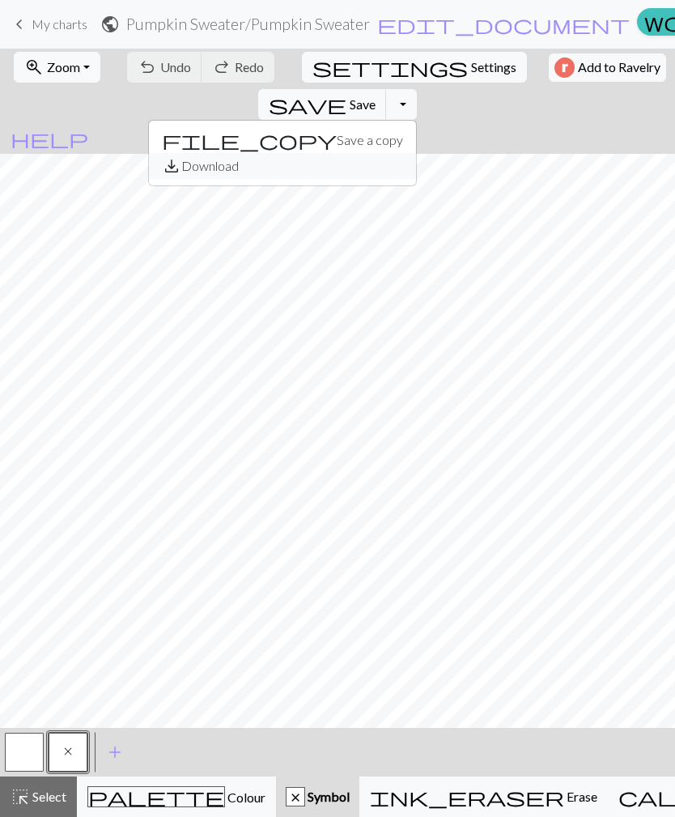
click at [416, 153] on button "save_alt Download" at bounding box center [282, 166] width 267 height 26
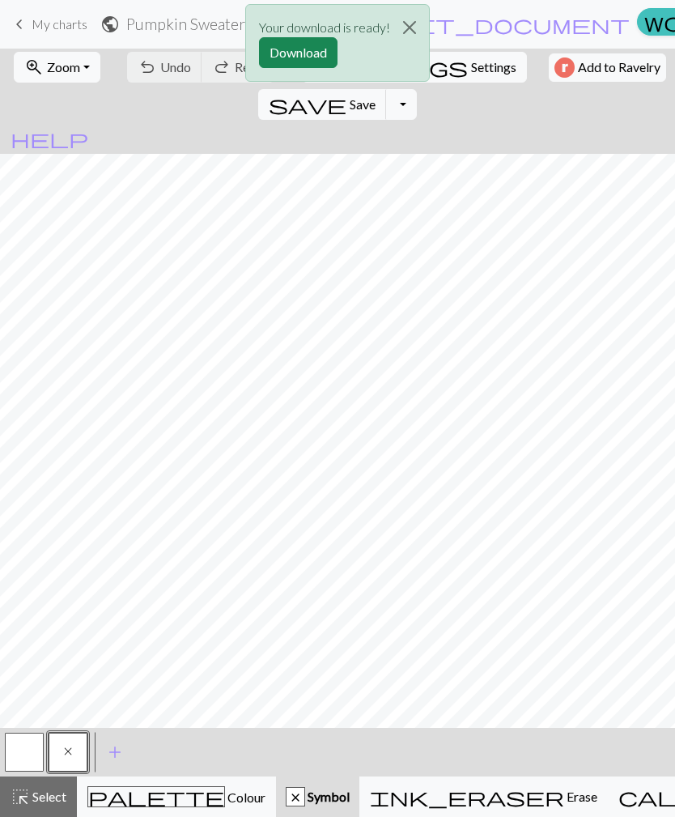
click at [308, 52] on button "Download" at bounding box center [298, 52] width 79 height 31
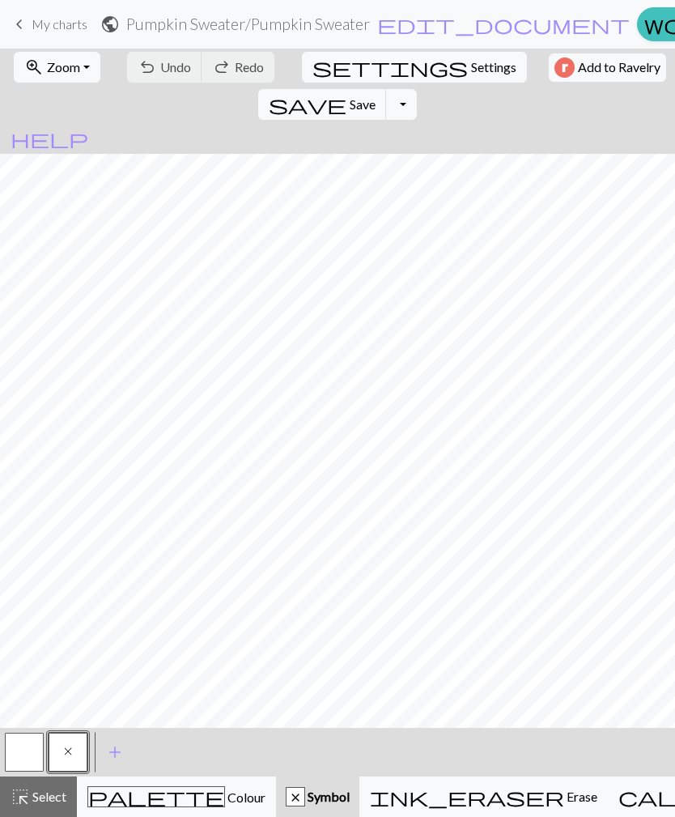
click at [417, 89] on button "Toggle Dropdown" at bounding box center [401, 104] width 31 height 31
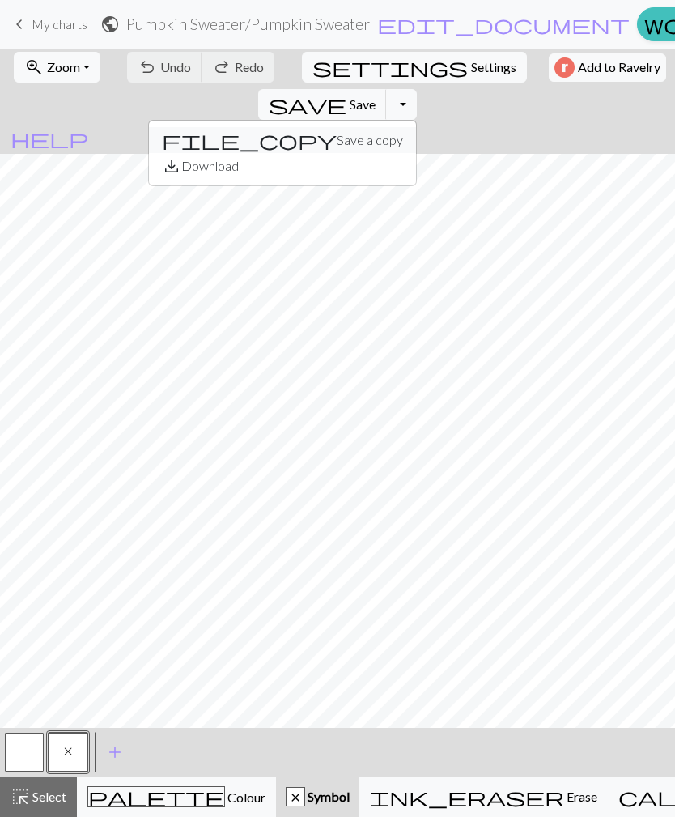
click at [416, 127] on button "file_copy Save a copy" at bounding box center [282, 140] width 267 height 26
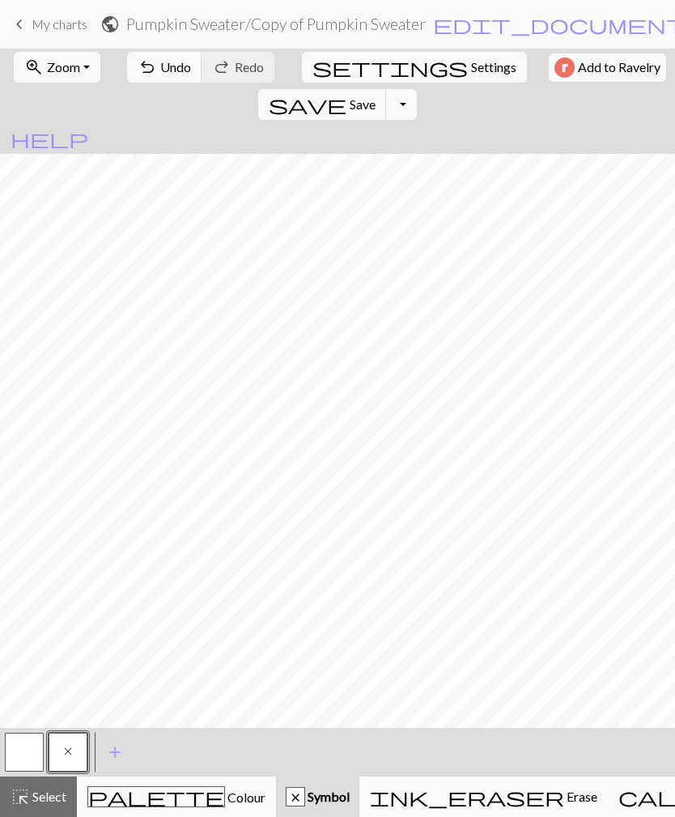
click at [417, 89] on button "Toggle Dropdown" at bounding box center [401, 104] width 31 height 31
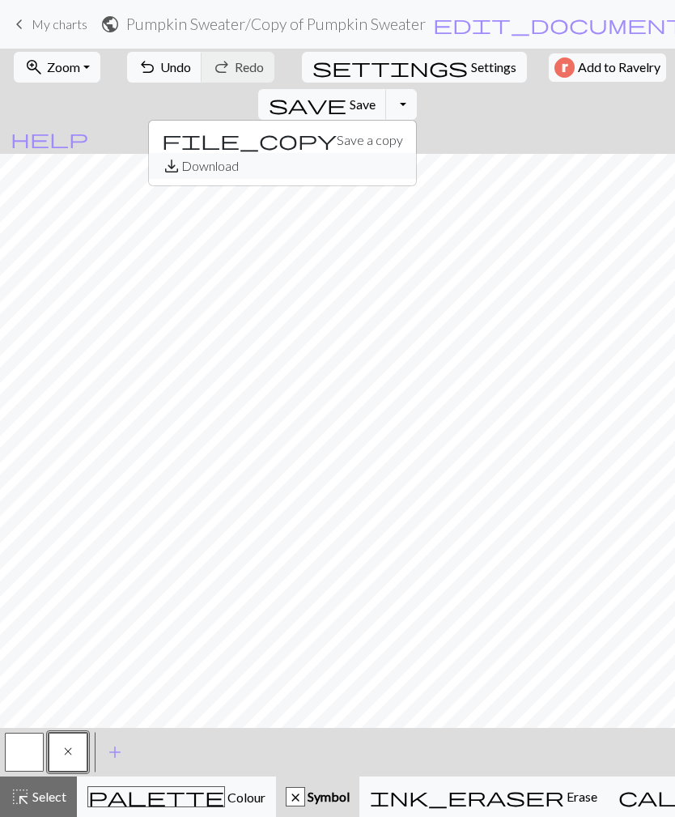
click at [416, 153] on button "save_alt Download" at bounding box center [282, 166] width 267 height 26
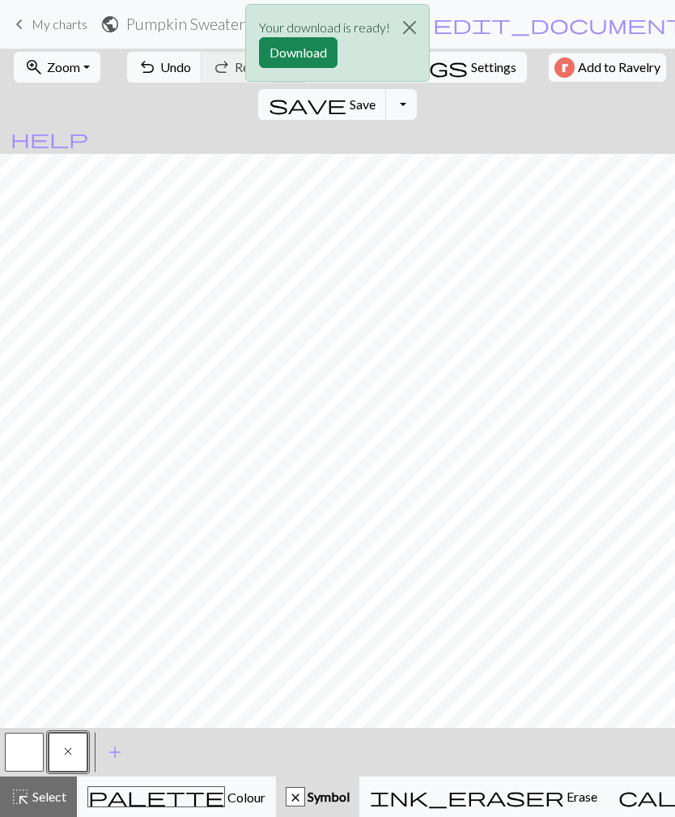
click at [382, 36] on p "Your download is ready!" at bounding box center [324, 27] width 131 height 19
click at [24, 748] on button "button" at bounding box center [24, 752] width 39 height 39
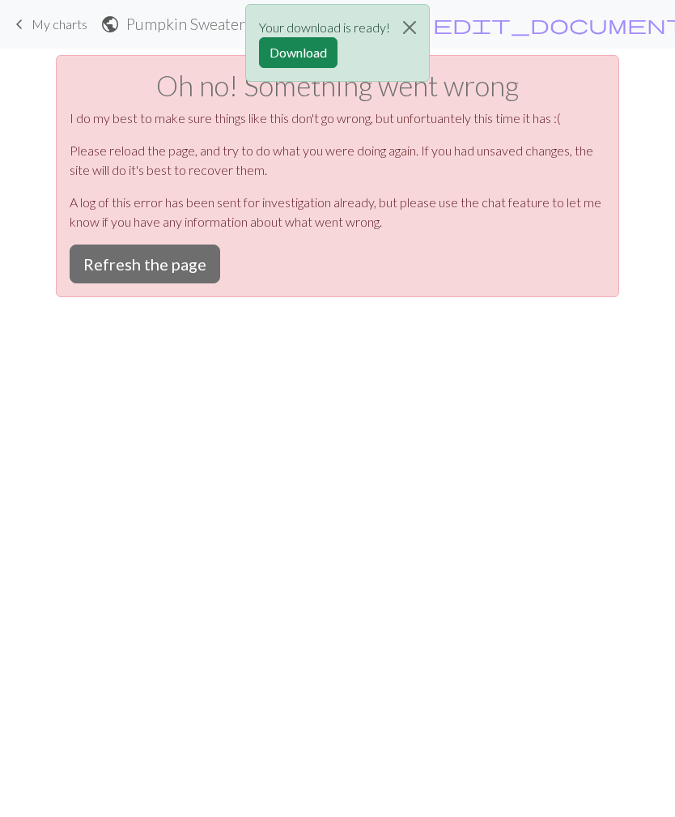
click at [414, 25] on button "Close" at bounding box center [409, 27] width 39 height 45
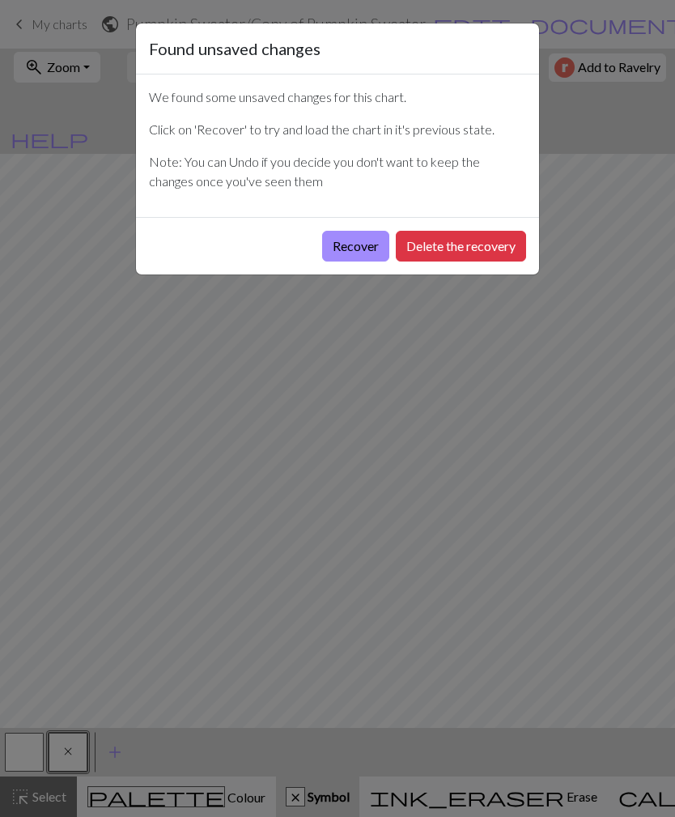
click at [436, 251] on button "Delete the recovery" at bounding box center [461, 246] width 130 height 31
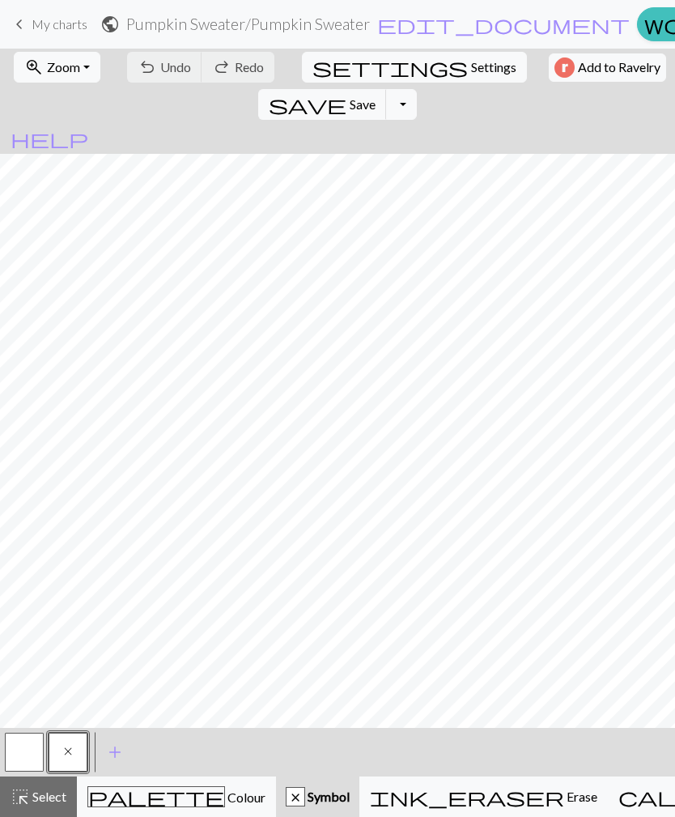
click at [417, 89] on button "Toggle Dropdown" at bounding box center [401, 104] width 31 height 31
click at [164, 67] on span "Undo" at bounding box center [175, 66] width 31 height 15
click at [19, 747] on button "button" at bounding box center [24, 752] width 39 height 39
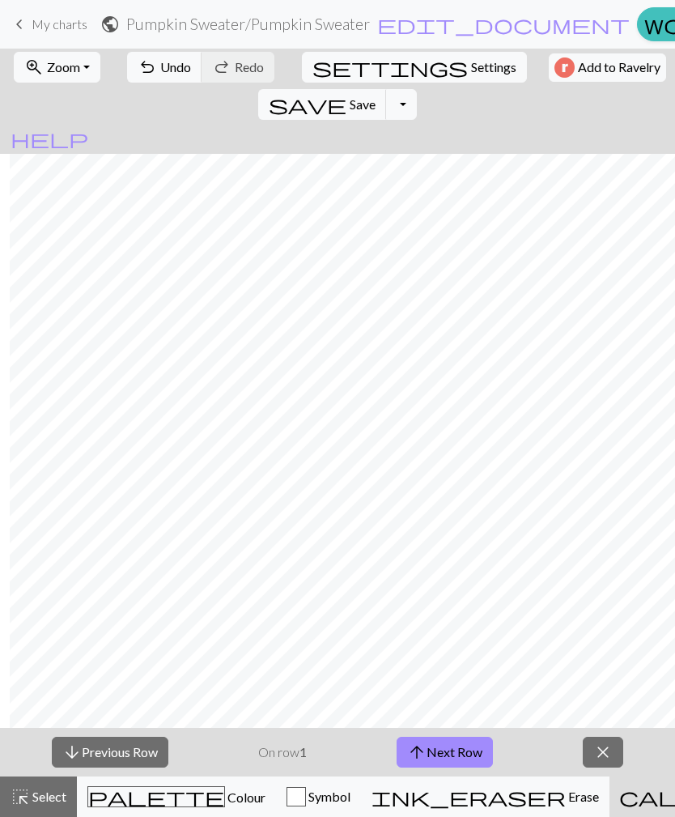
scroll to position [1433, 1500]
